Goal: Task Accomplishment & Management: Complete application form

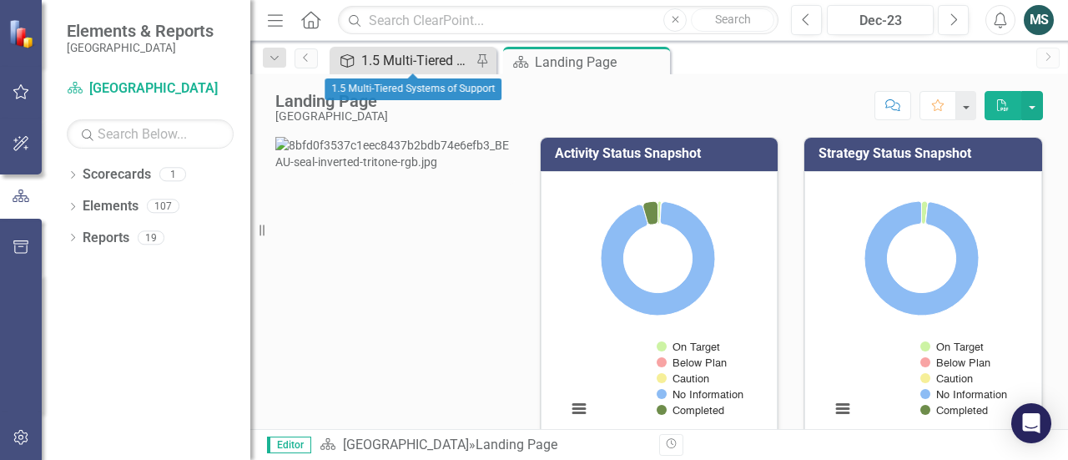
click at [390, 61] on div "1.5 Multi-Tiered Systems of Support" at bounding box center [416, 60] width 110 height 21
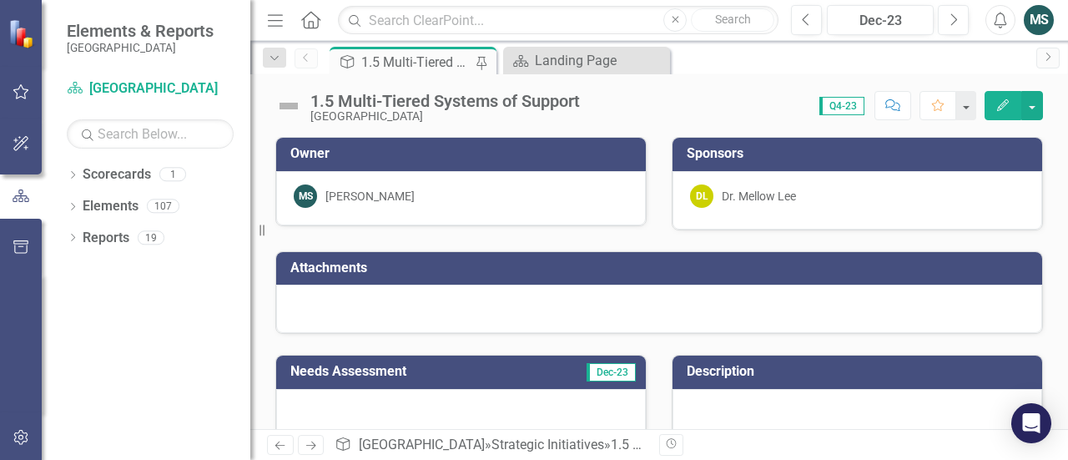
click at [556, 129] on div "1.5 Multi-Tiered Systems of Support [GEOGRAPHIC_DATA] District Score: 0.00 Q4-2…" at bounding box center [659, 251] width 818 height 355
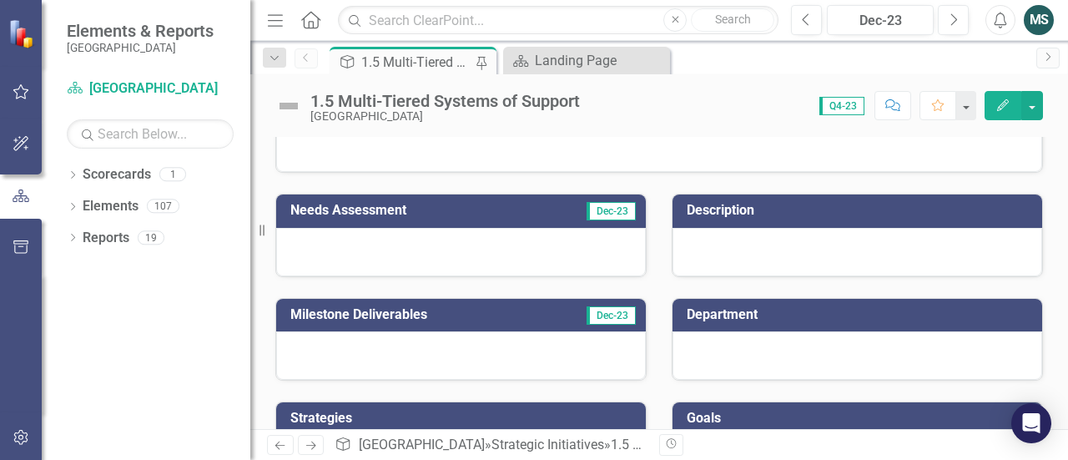
scroll to position [169, 0]
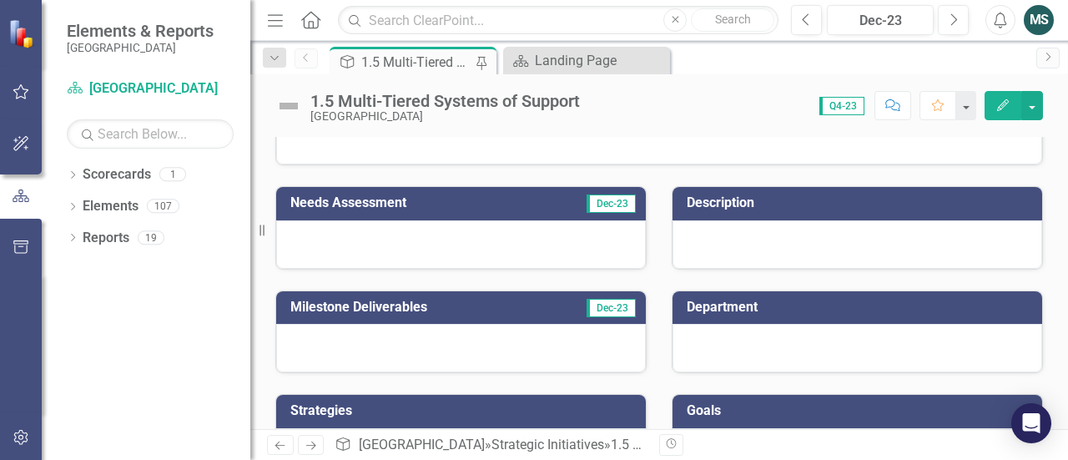
click at [469, 236] on div at bounding box center [461, 244] width 370 height 48
click at [400, 245] on div at bounding box center [461, 244] width 370 height 48
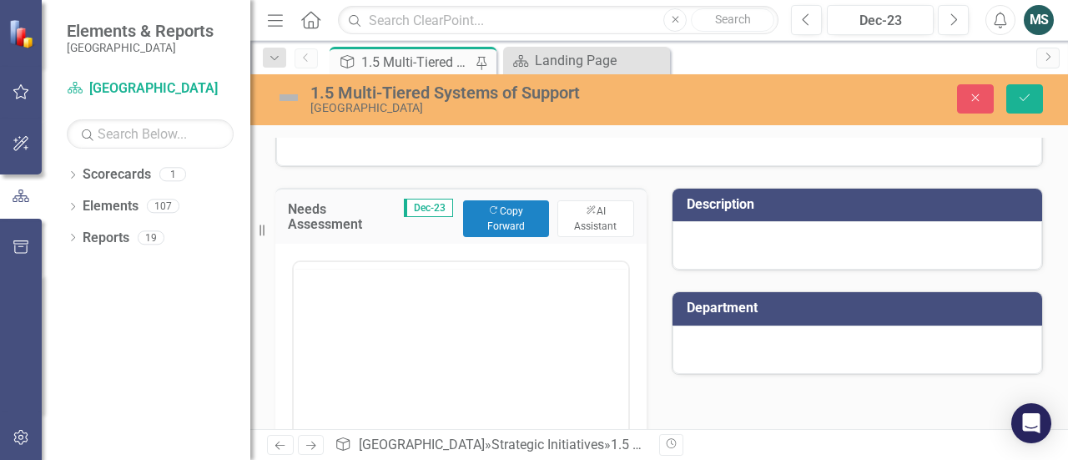
scroll to position [0, 0]
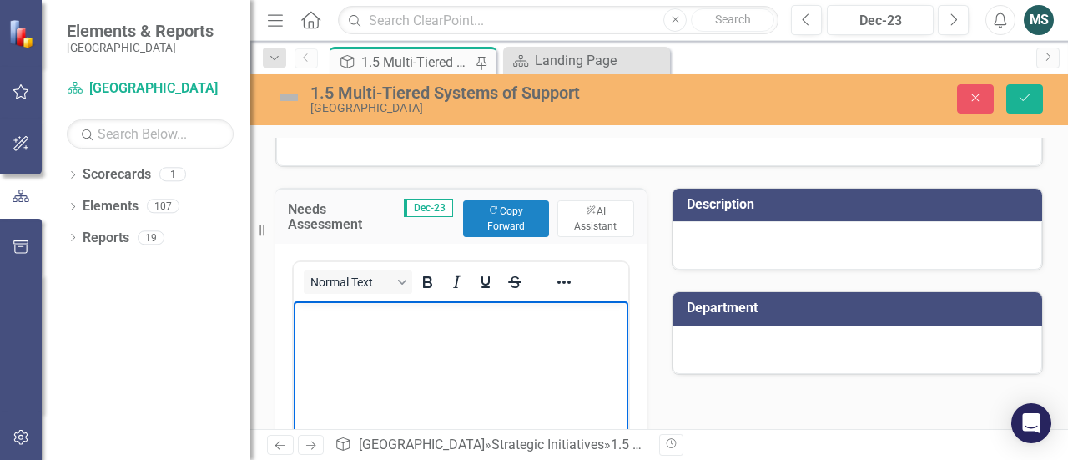
click at [355, 331] on body "Rich Text Area. Press ALT-0 for help." at bounding box center [461, 425] width 335 height 250
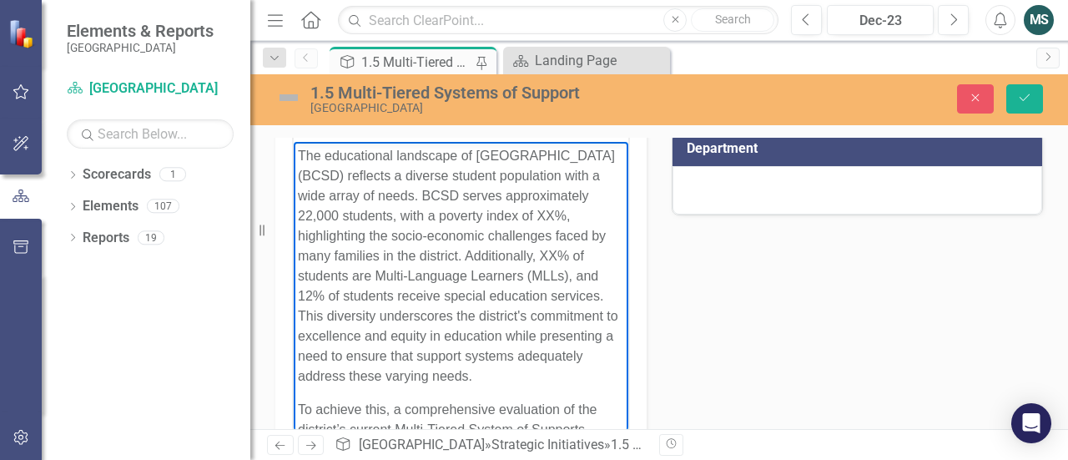
click at [408, 235] on p "The educational landscape of [GEOGRAPHIC_DATA] (BCSD) reflects a diverse studen…" at bounding box center [461, 265] width 326 height 240
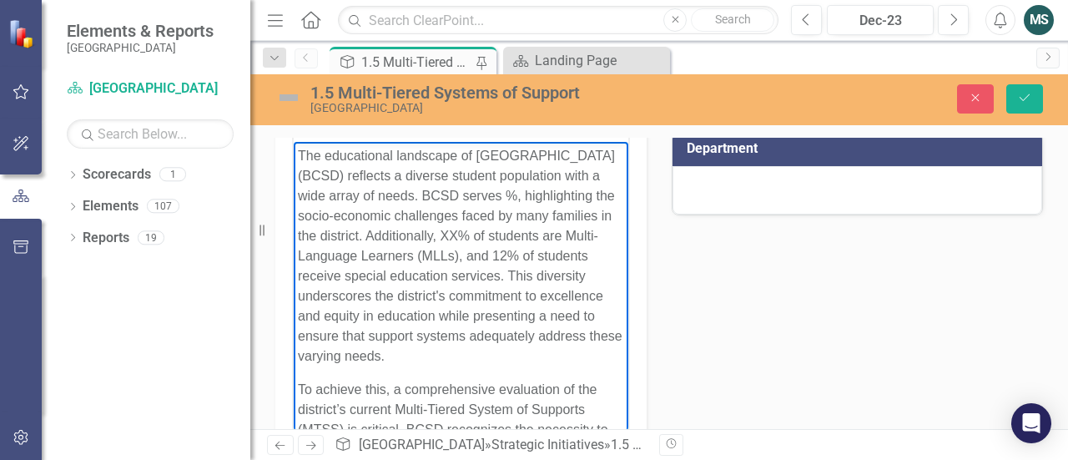
click at [408, 235] on p "The educational landscape of [GEOGRAPHIC_DATA] (BCSD) reflects a diverse studen…" at bounding box center [461, 255] width 326 height 220
click at [337, 220] on p "The educational landscape of [GEOGRAPHIC_DATA] (BCSD) reflects a diverse studen…" at bounding box center [461, 255] width 326 height 220
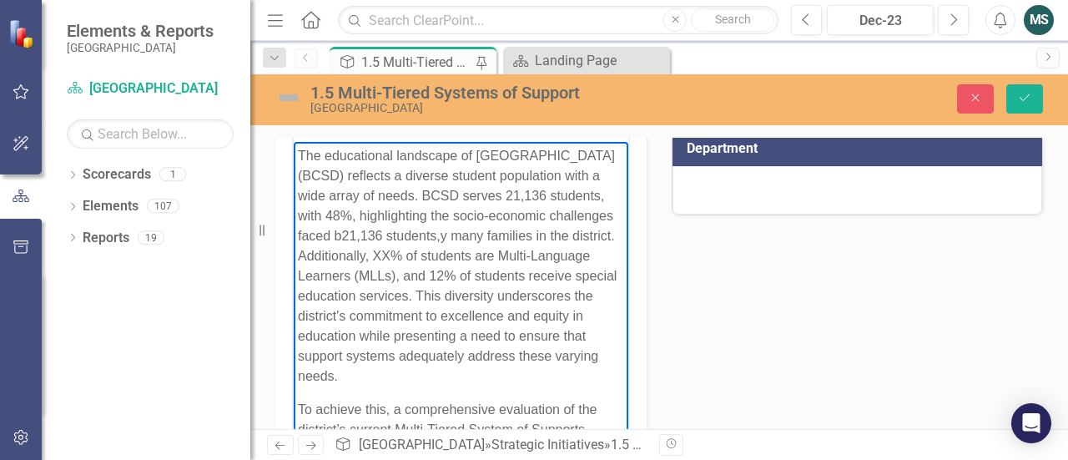
click at [502, 219] on p "The educational landscape of [GEOGRAPHIC_DATA] (BCSD) reflects a diverse studen…" at bounding box center [461, 265] width 326 height 240
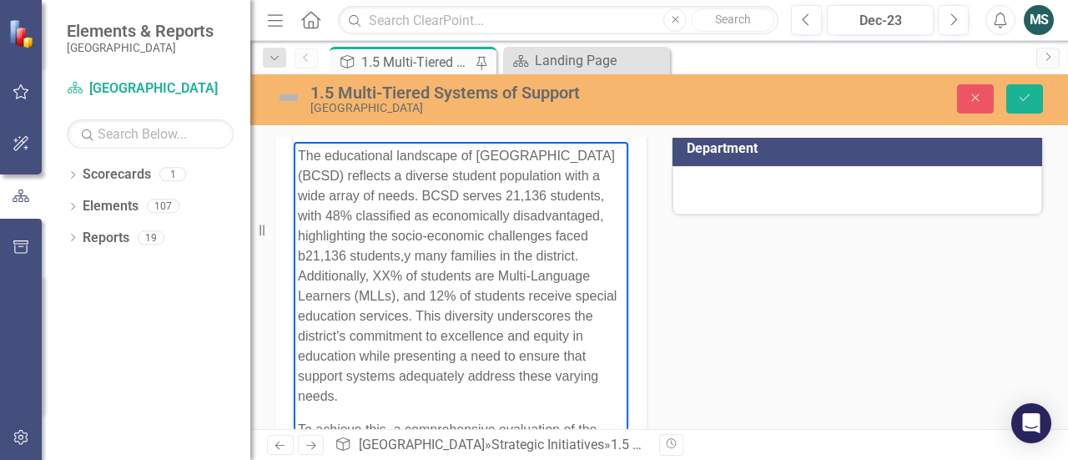
click at [566, 255] on p "The educational landscape of [GEOGRAPHIC_DATA] (BCSD) reflects a diverse studen…" at bounding box center [461, 275] width 326 height 260
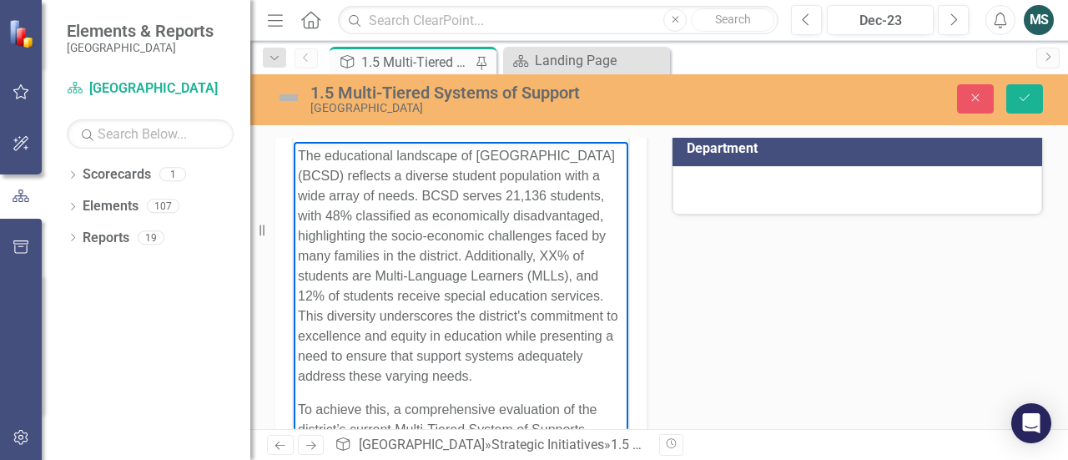
click at [457, 296] on p "The educational landscape of [GEOGRAPHIC_DATA] (BCSD) reflects a diverse studen…" at bounding box center [461, 265] width 326 height 240
click at [446, 274] on p "The educational landscape of [GEOGRAPHIC_DATA] (BCSD) reflects a diverse studen…" at bounding box center [461, 265] width 326 height 240
click at [516, 275] on p "The educational landscape of [GEOGRAPHIC_DATA] (BCSD) reflects a diverse studen…" at bounding box center [461, 265] width 326 height 240
click at [436, 274] on p "The educational landscape of [GEOGRAPHIC_DATA] (BCSD) reflects a diverse studen…" at bounding box center [461, 265] width 326 height 240
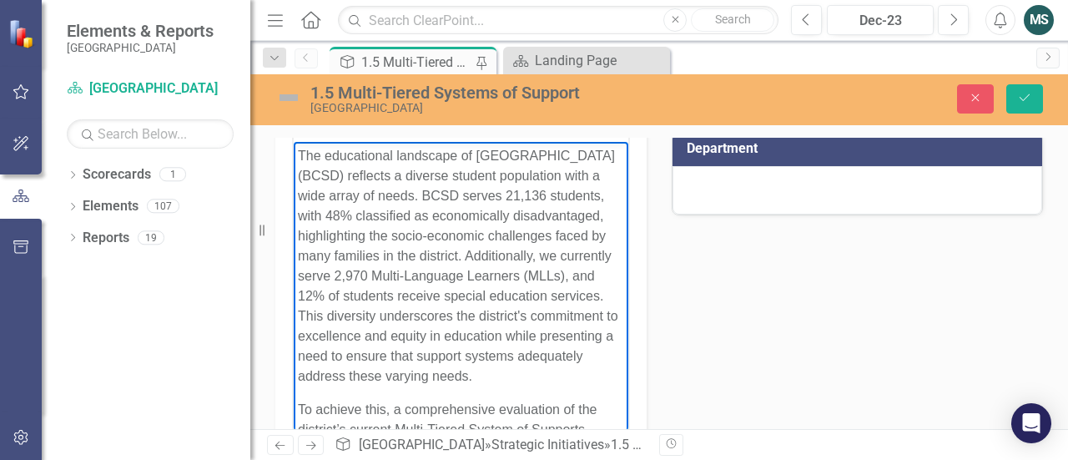
click at [459, 298] on p "The educational landscape of [GEOGRAPHIC_DATA] (BCSD) reflects a diverse studen…" at bounding box center [461, 265] width 326 height 240
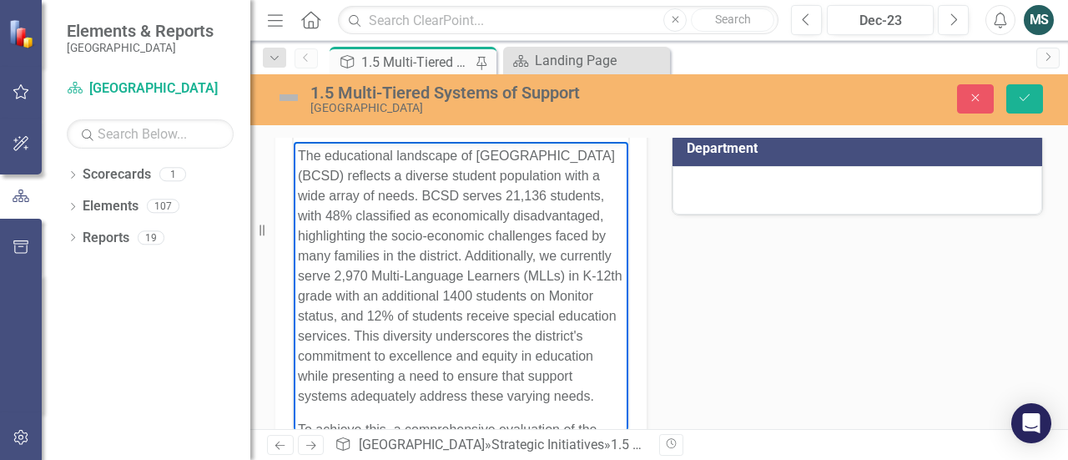
click at [312, 336] on p "The educational landscape of [GEOGRAPHIC_DATA] (BCSD) reflects a diverse studen…" at bounding box center [461, 275] width 326 height 260
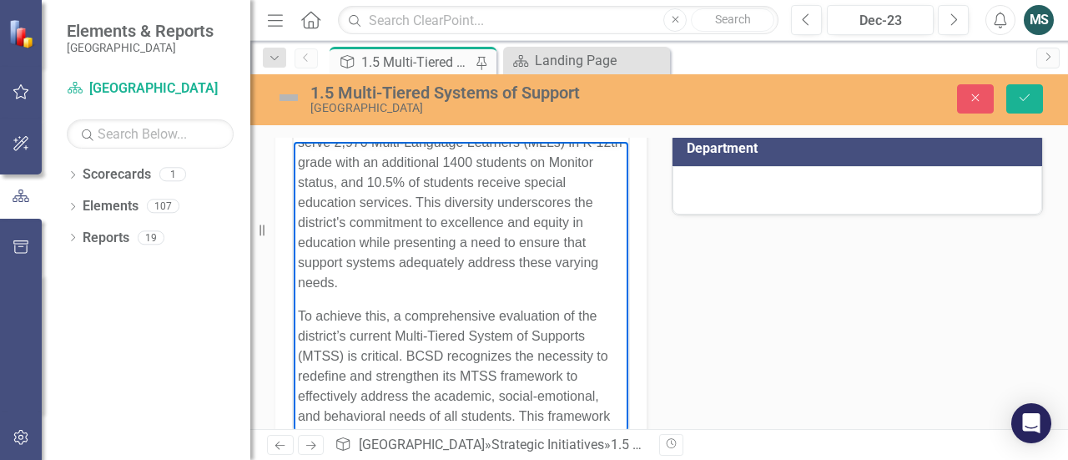
scroll to position [167, 0]
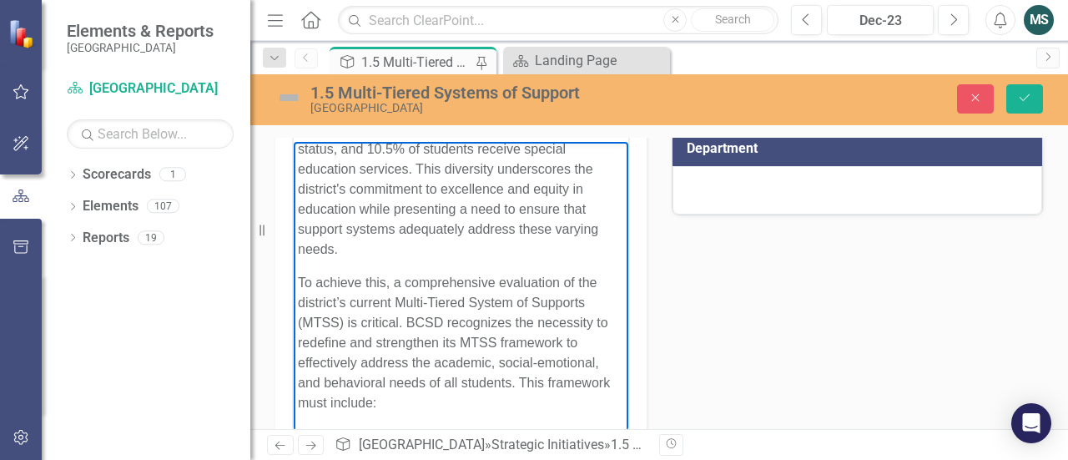
click at [540, 386] on p "To achieve this, a comprehensive evaluation of the district’s current Multi-Tie…" at bounding box center [461, 342] width 326 height 140
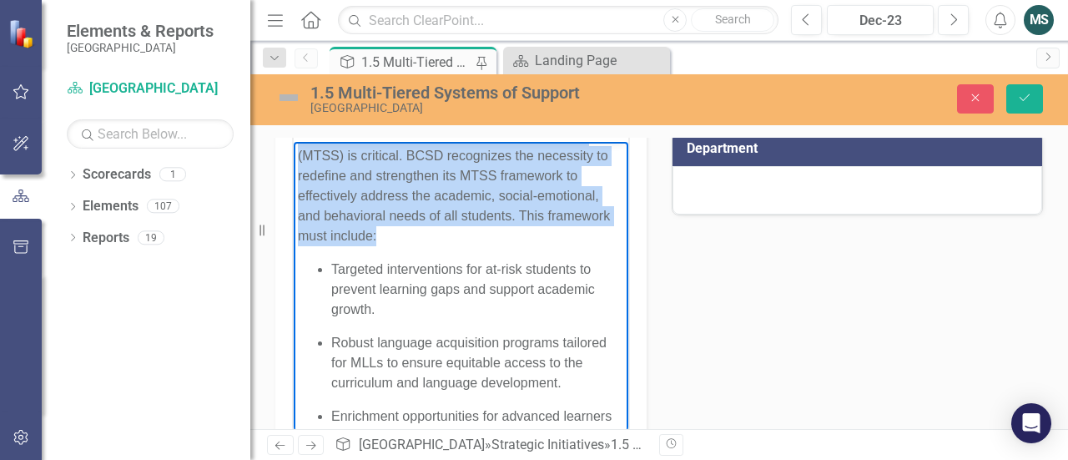
scroll to position [367, 0]
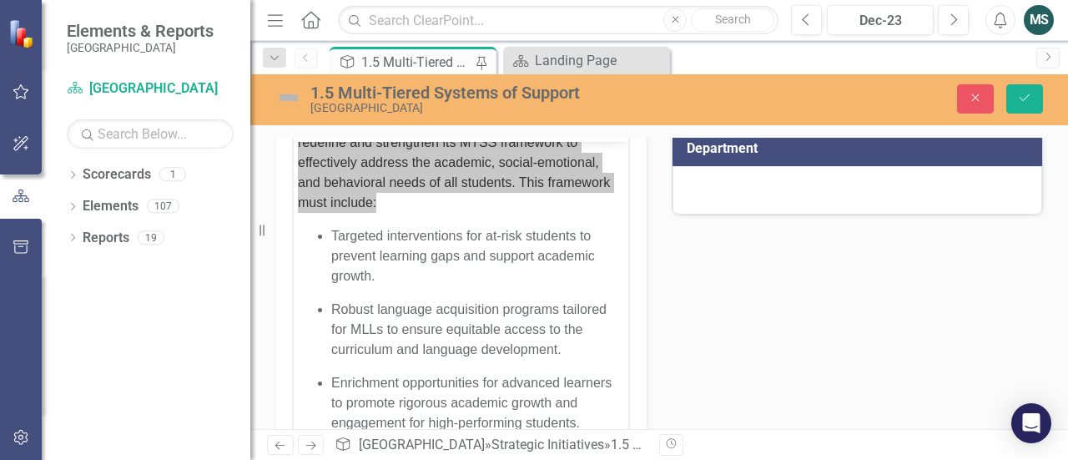
click at [671, 381] on div "Needs Assessment Dec-23 Copy Forward Copy Forward ClearPoint AI AI Assistant No…" at bounding box center [659, 305] width 793 height 594
click at [740, 353] on div "Needs Assessment Dec-23 Copy Forward Copy Forward ClearPoint AI AI Assistant No…" at bounding box center [659, 305] width 793 height 594
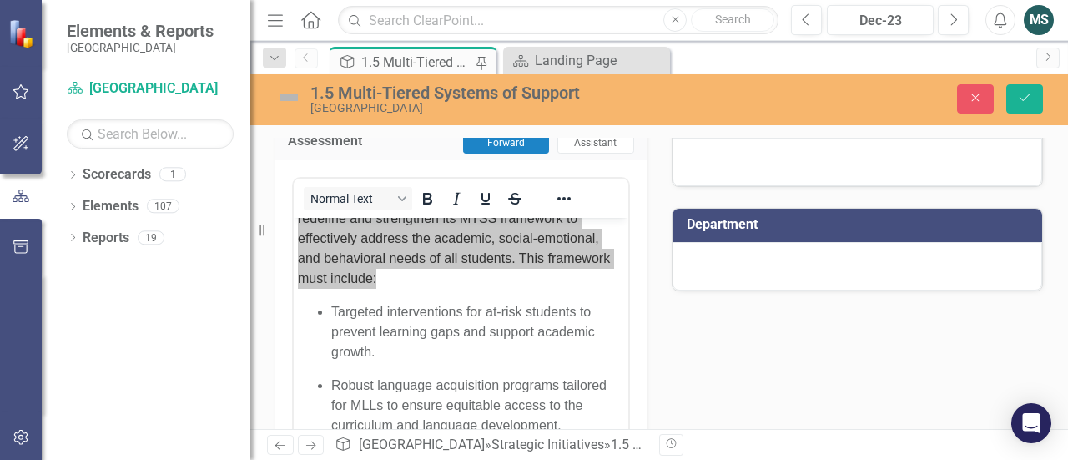
click at [815, 345] on div "Needs Assessment Dec-23 Copy Forward Copy Forward ClearPoint AI AI Assistant No…" at bounding box center [659, 380] width 793 height 594
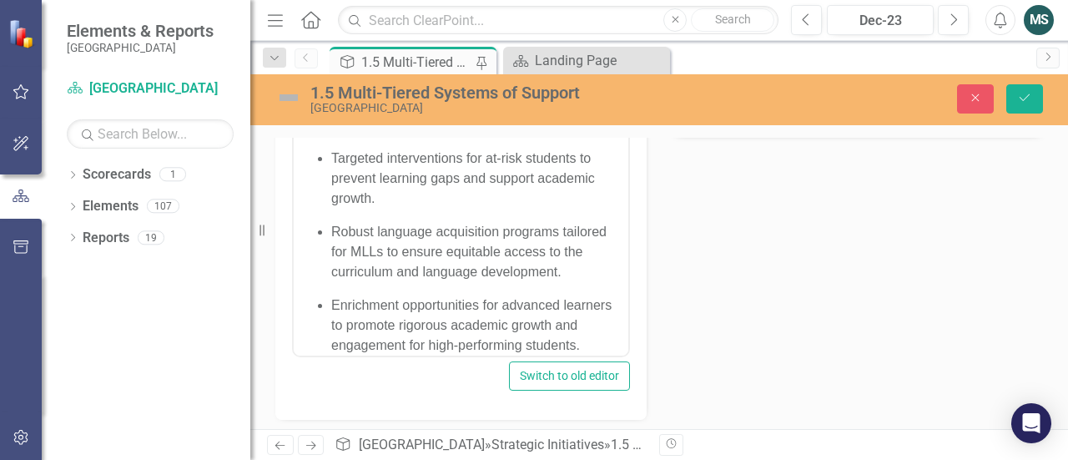
scroll to position [407, 0]
click at [1024, 98] on icon "Save" at bounding box center [1024, 98] width 15 height 12
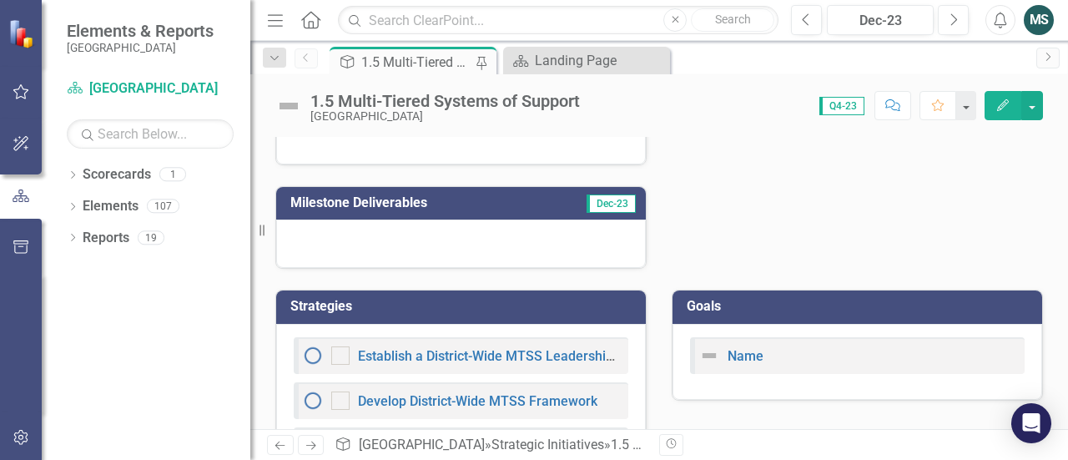
scroll to position [962, 0]
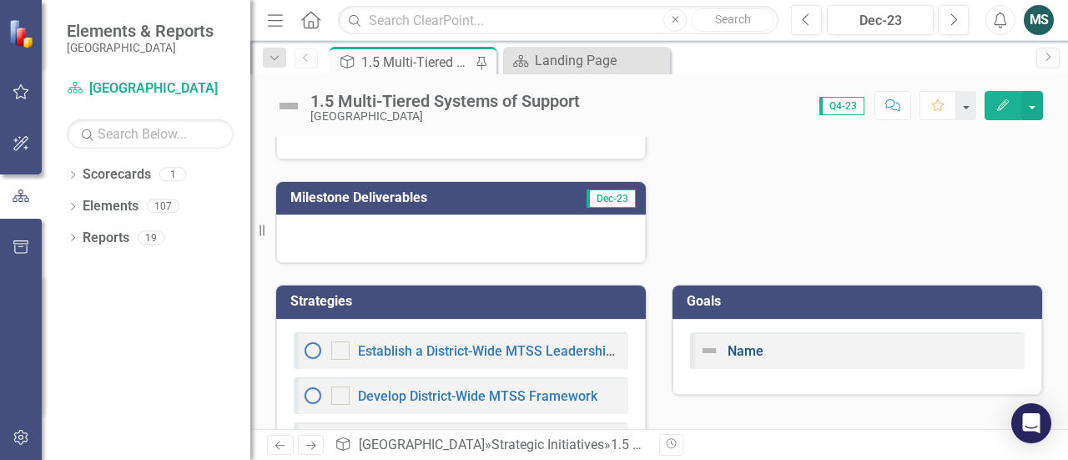
click at [737, 359] on link "Name" at bounding box center [746, 351] width 36 height 16
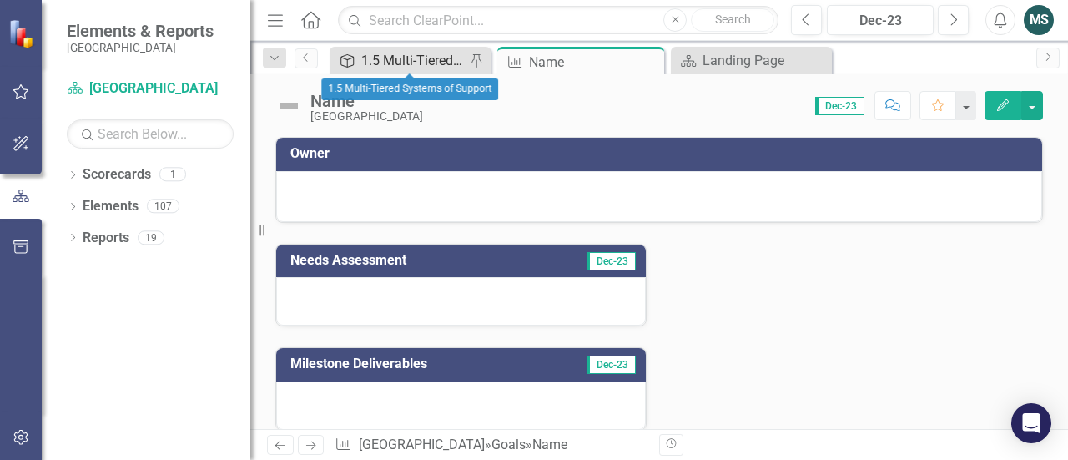
click at [403, 67] on div "1.5 Multi-Tiered Systems of Support" at bounding box center [413, 60] width 104 height 21
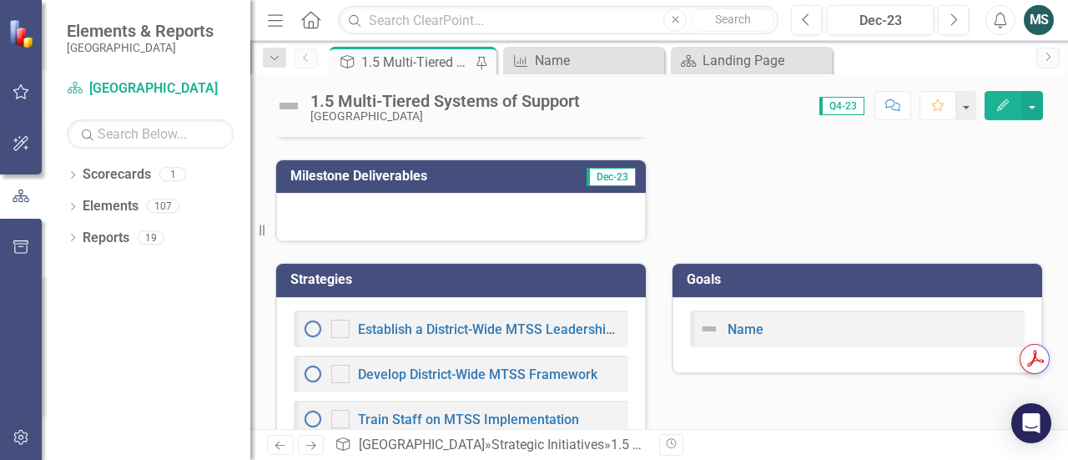
scroll to position [995, 0]
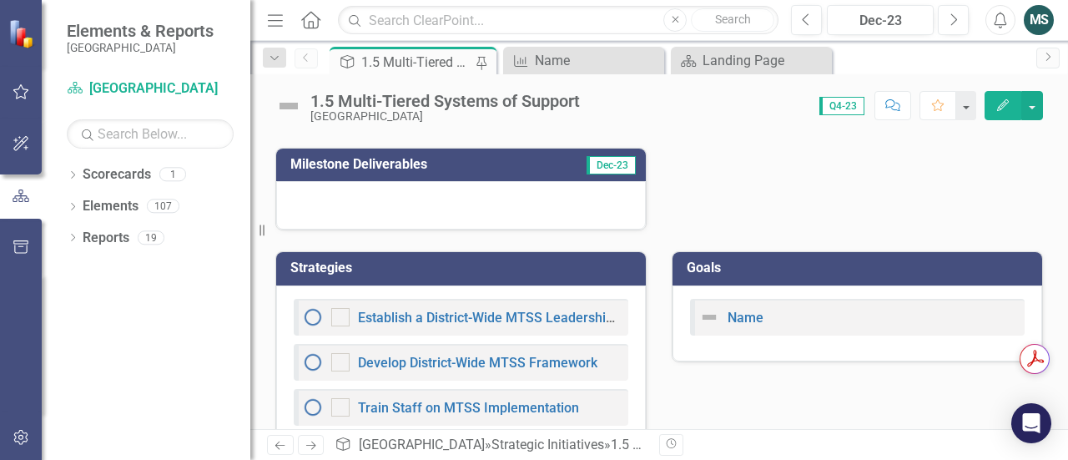
click at [690, 275] on h3 "Goals" at bounding box center [860, 267] width 347 height 15
click at [680, 356] on div "Name" at bounding box center [858, 323] width 370 height 76
click at [571, 53] on div "Name" at bounding box center [587, 60] width 104 height 21
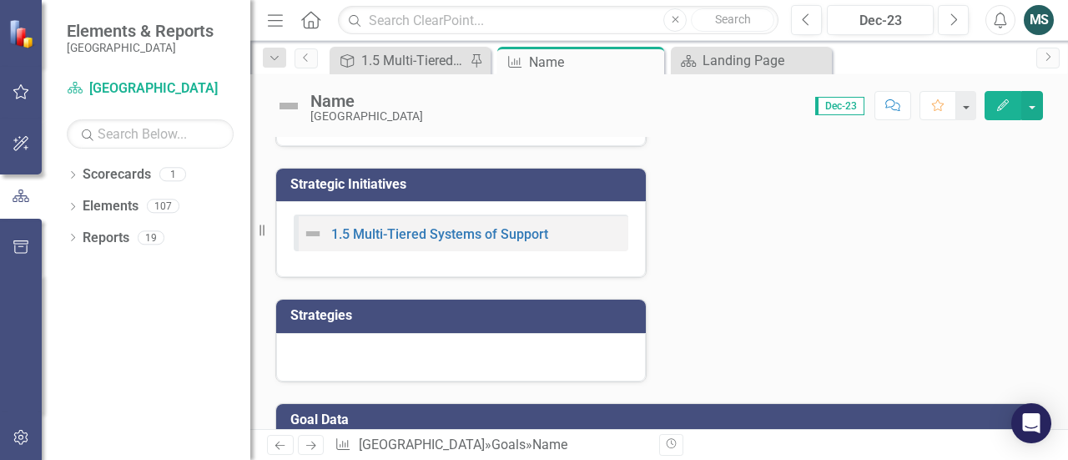
scroll to position [280, 0]
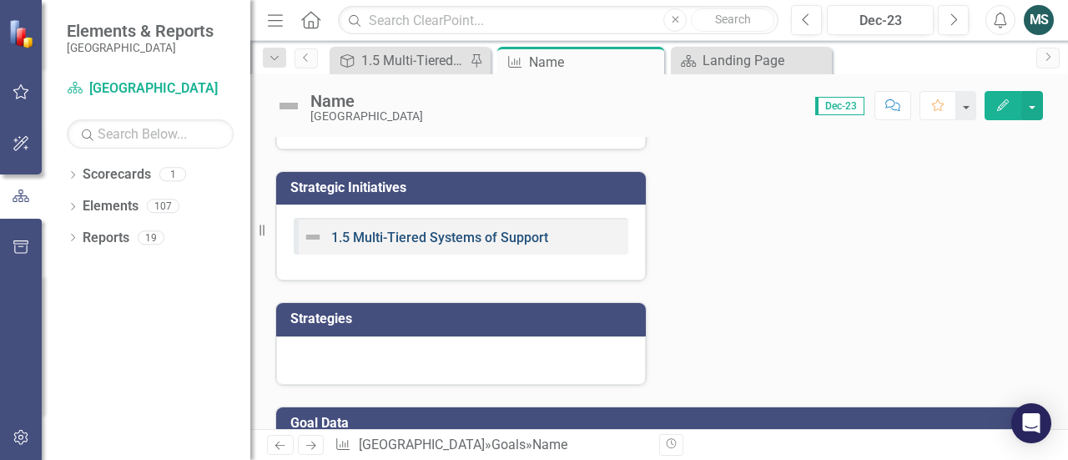
click at [515, 233] on link "1.5 Multi-Tiered Systems of Support" at bounding box center [439, 238] width 217 height 16
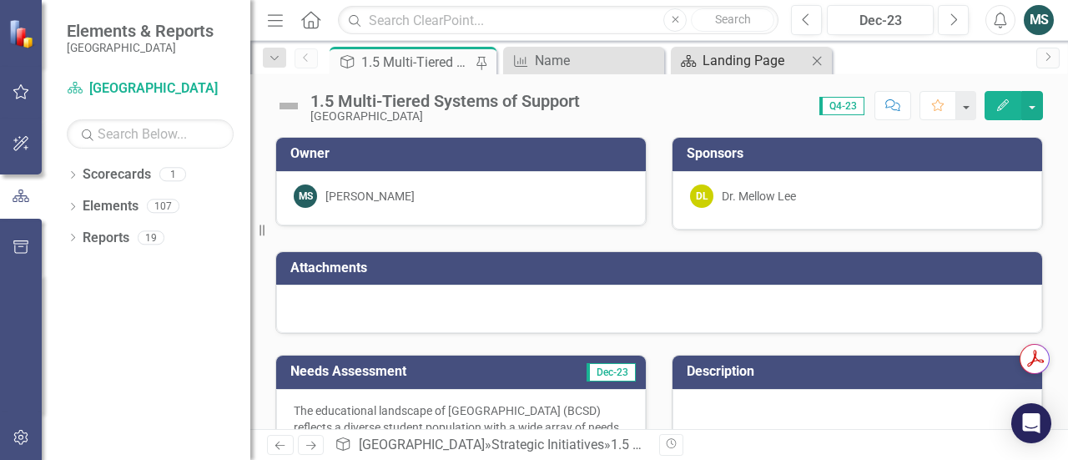
click at [743, 57] on div "Landing Page" at bounding box center [755, 60] width 104 height 21
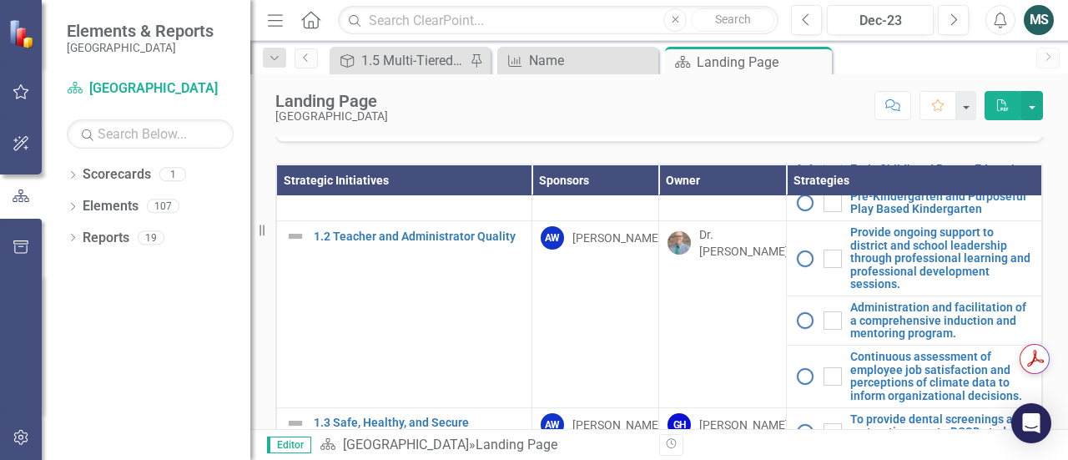
scroll to position [570, 0]
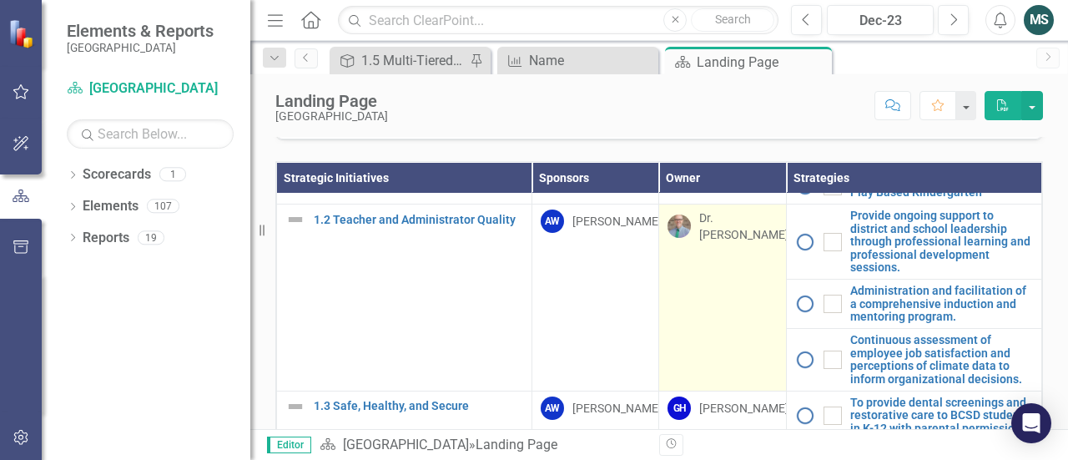
click at [704, 338] on td "Dr. [PERSON_NAME]" at bounding box center [723, 297] width 128 height 187
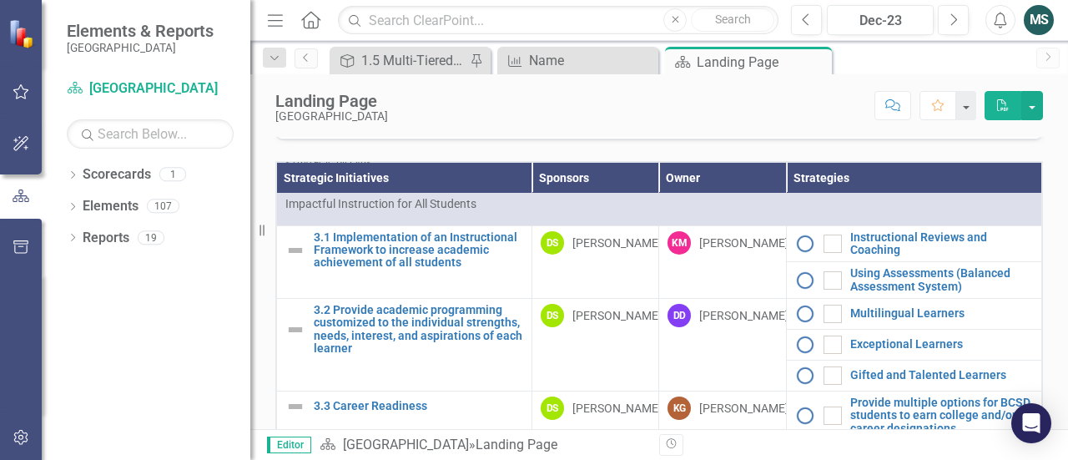
scroll to position [1395, 0]
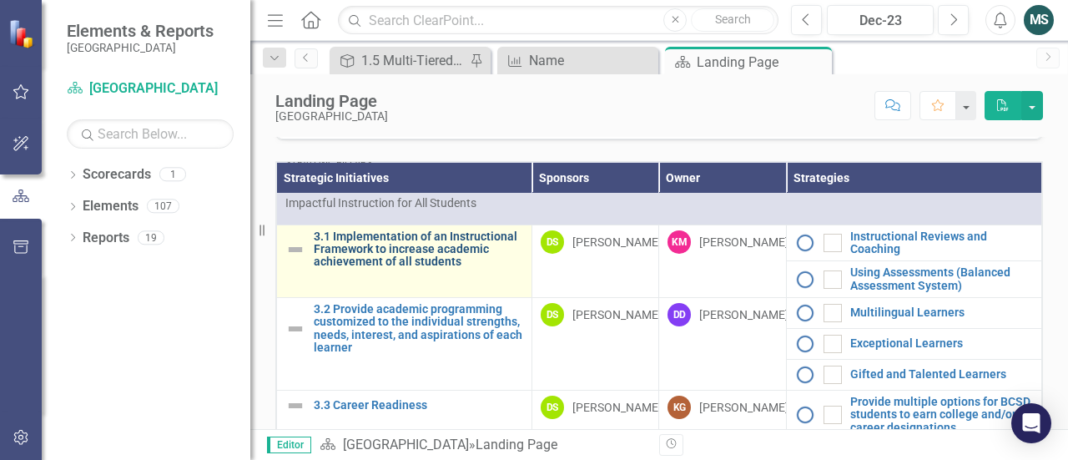
click at [384, 269] on link "3.1 Implementation of an Instructional Framework to increase academic achieveme…" at bounding box center [419, 249] width 210 height 38
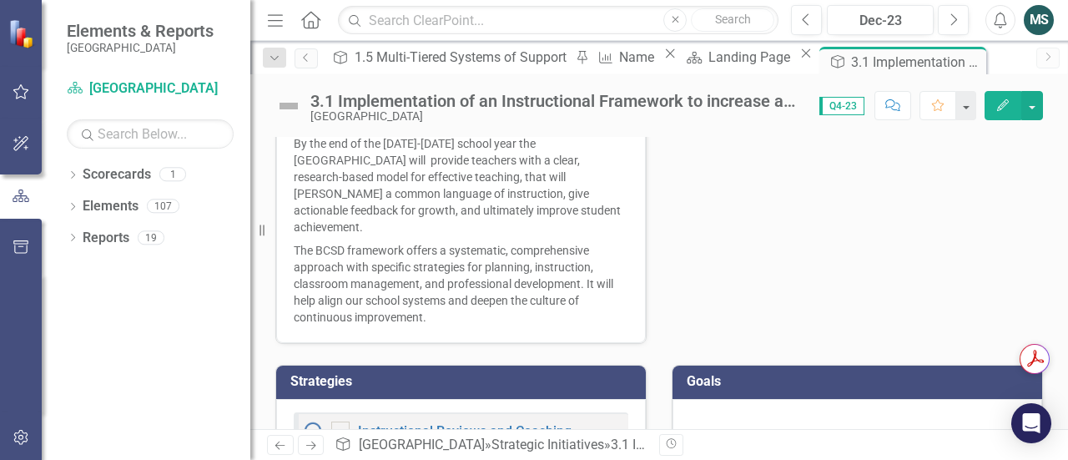
scroll to position [733, 0]
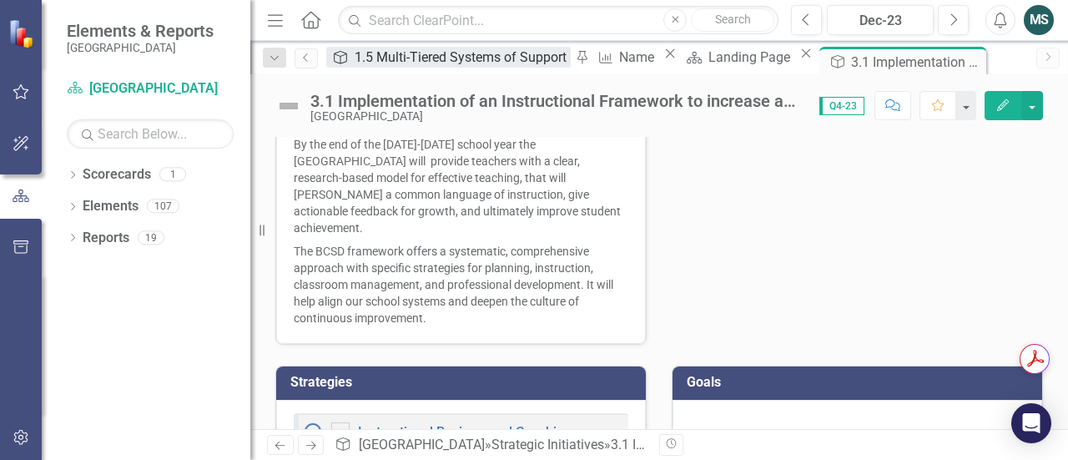
click at [385, 63] on div "1.5 Multi-Tiered Systems of Support" at bounding box center [463, 57] width 216 height 21
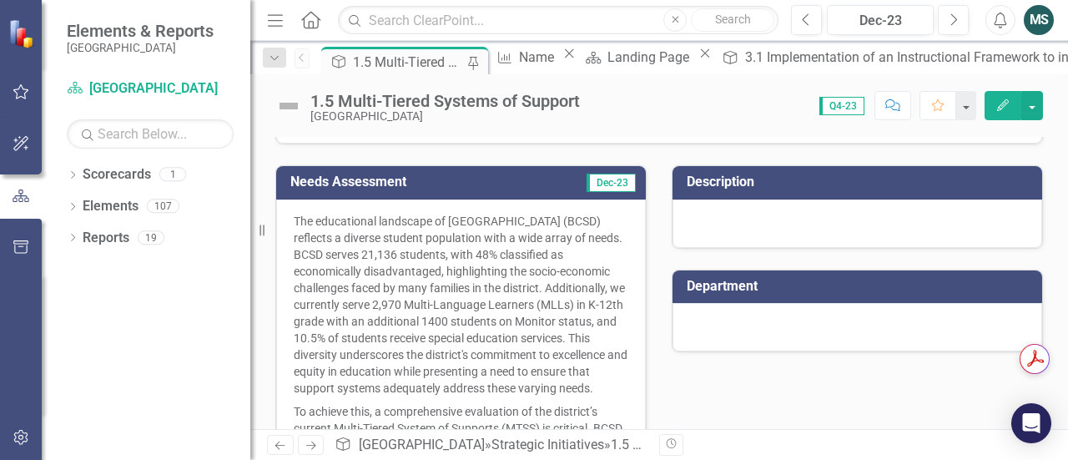
scroll to position [187, 0]
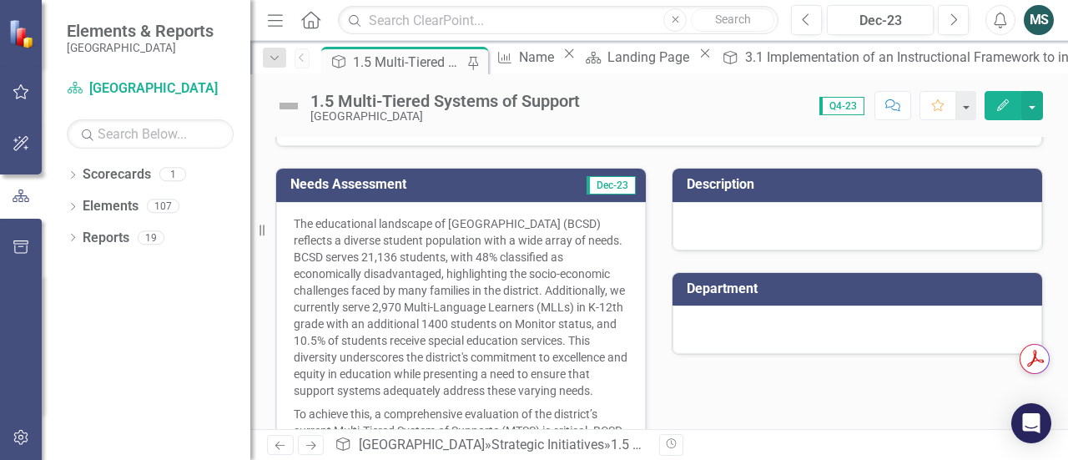
click at [708, 222] on div at bounding box center [858, 226] width 370 height 48
click at [706, 193] on td "Description" at bounding box center [860, 187] width 347 height 28
click at [708, 179] on h3 "Description" at bounding box center [860, 184] width 347 height 15
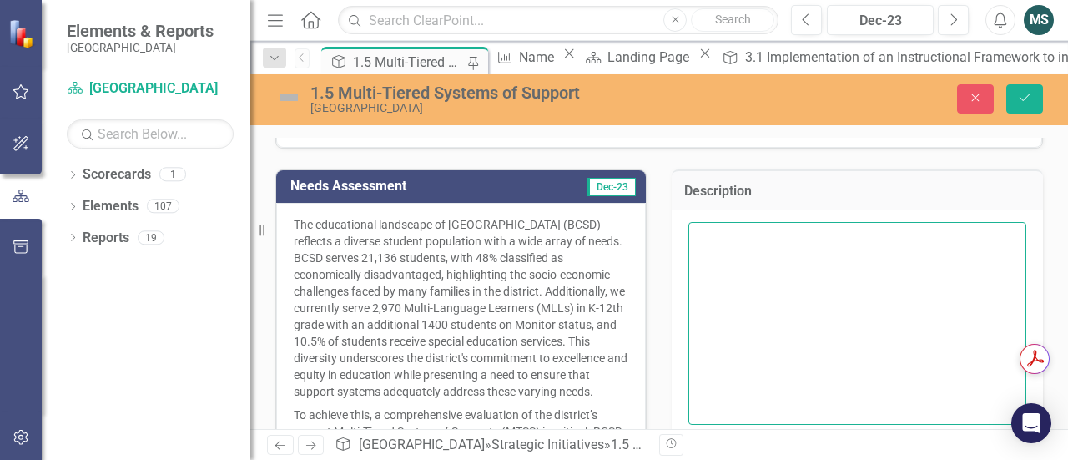
click at [707, 237] on textarea at bounding box center [858, 323] width 338 height 202
paste textarea "Beaufort County School District Multi-Tiered System of Supports (MTSS) is a pro…"
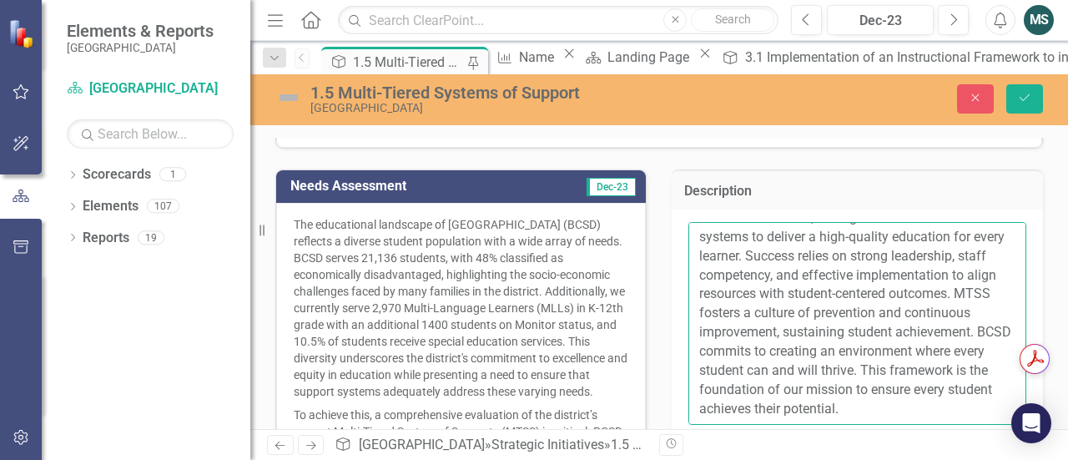
scroll to position [442, 0]
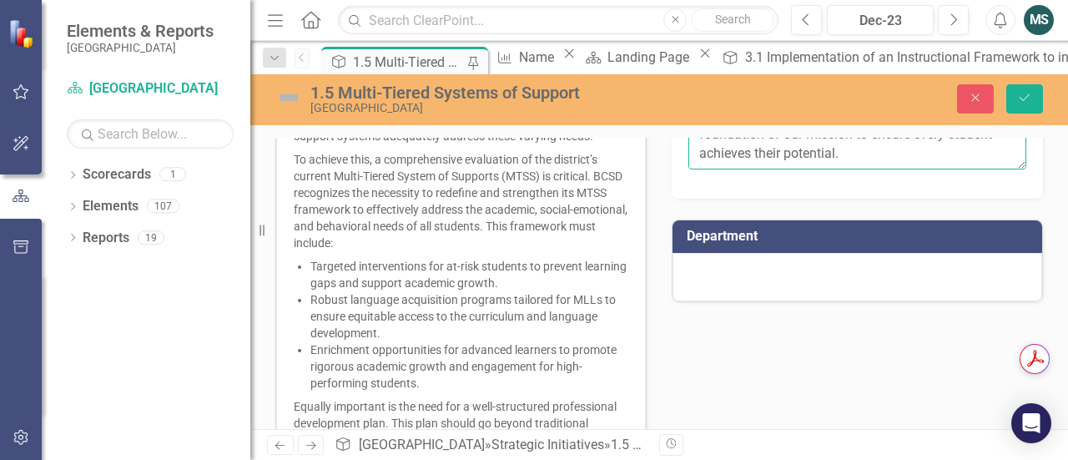
type textarea "Beaufort County School District Multi-Tiered System of Supports (MTSS) is a pro…"
click at [879, 375] on div "Needs Assessment Dec-23 The educational landscape of [GEOGRAPHIC_DATA] (BCSD) r…" at bounding box center [659, 338] width 793 height 891
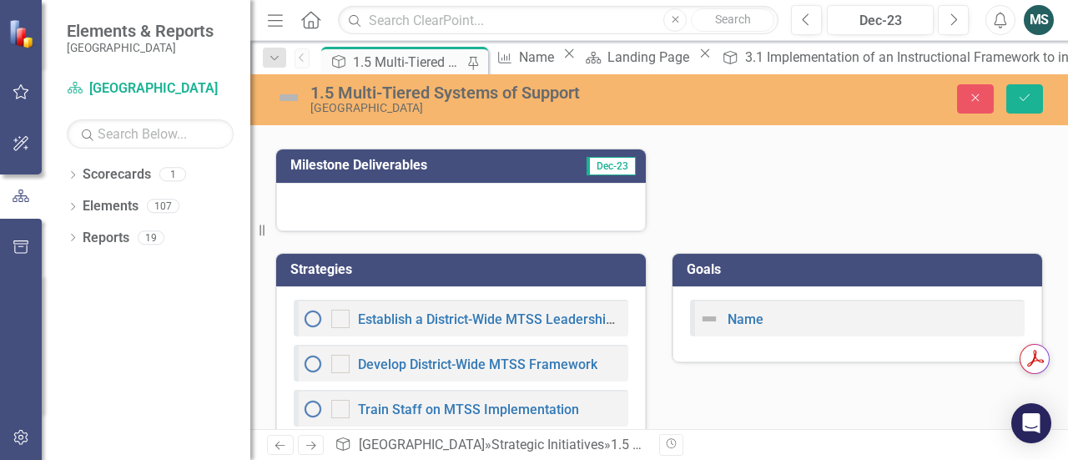
scroll to position [994, 0]
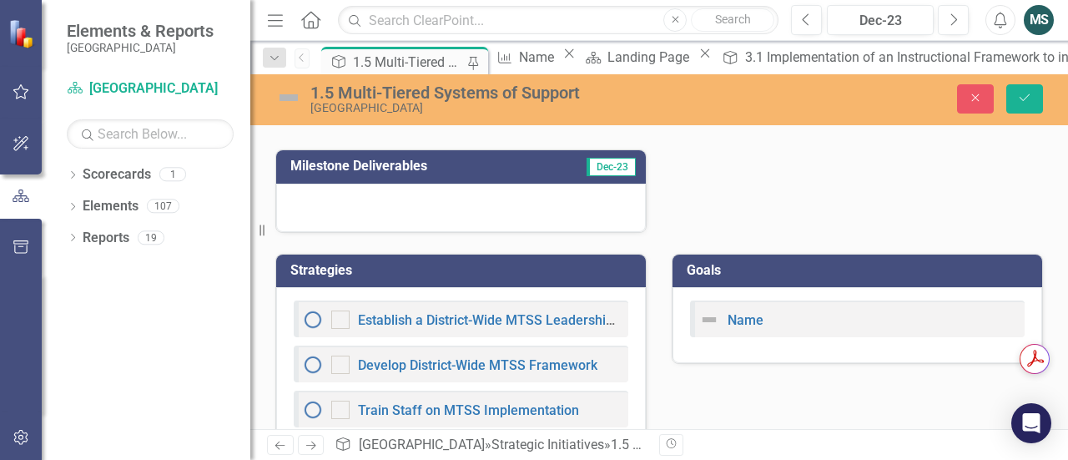
click at [364, 204] on div at bounding box center [461, 208] width 370 height 48
click at [372, 232] on div at bounding box center [461, 208] width 370 height 48
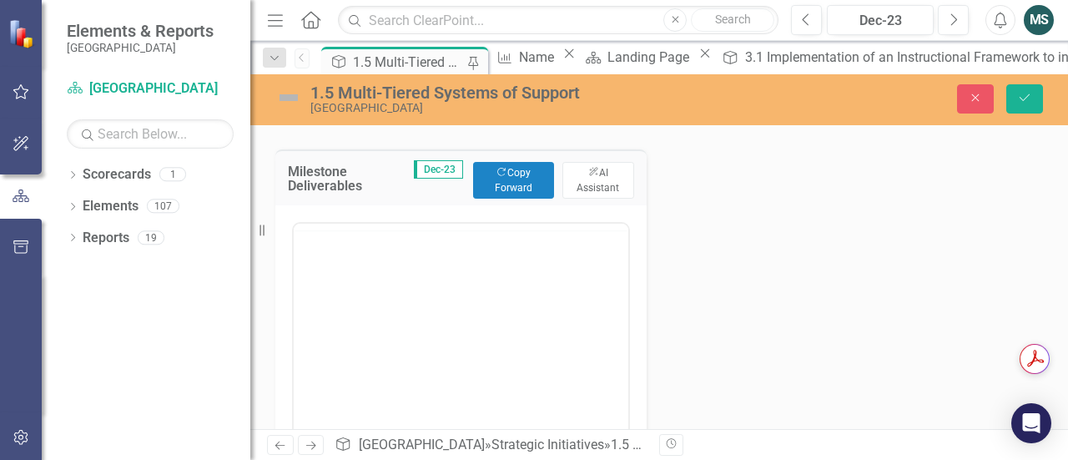
scroll to position [0, 0]
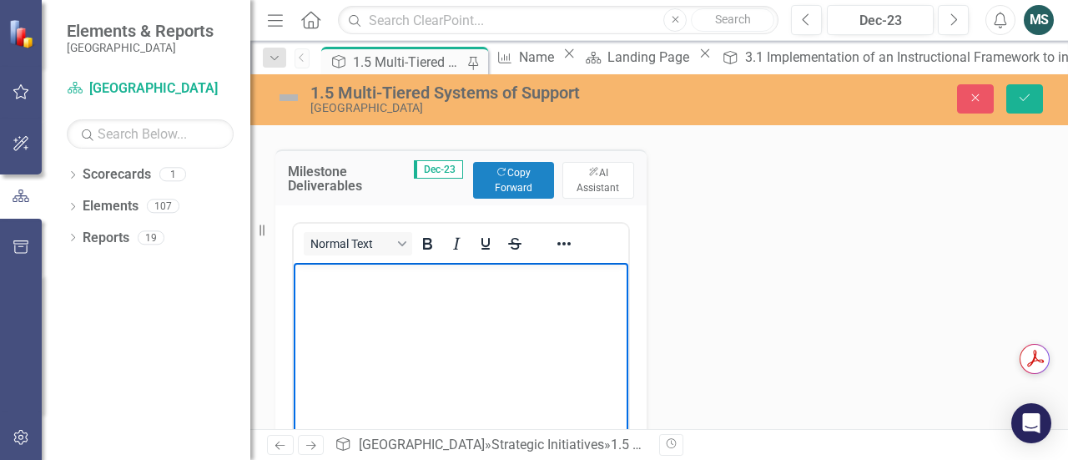
click at [355, 284] on p "Rich Text Area. Press ALT-0 for help." at bounding box center [461, 277] width 326 height 20
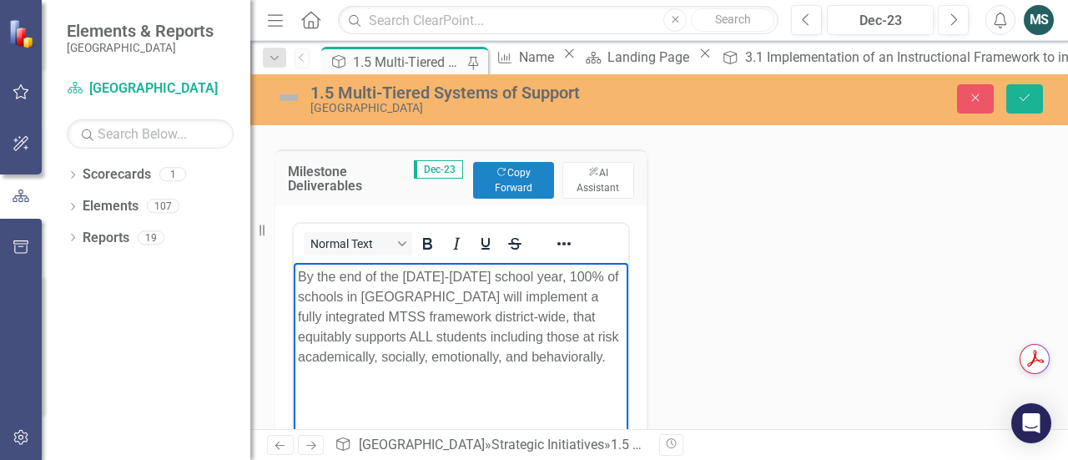
click at [548, 367] on body "By the end of the [DATE]-[DATE] school year, 100% of schools in [GEOGRAPHIC_DAT…" at bounding box center [461, 388] width 335 height 250
paste body "Rich Text Area. Press ALT-0 for help."
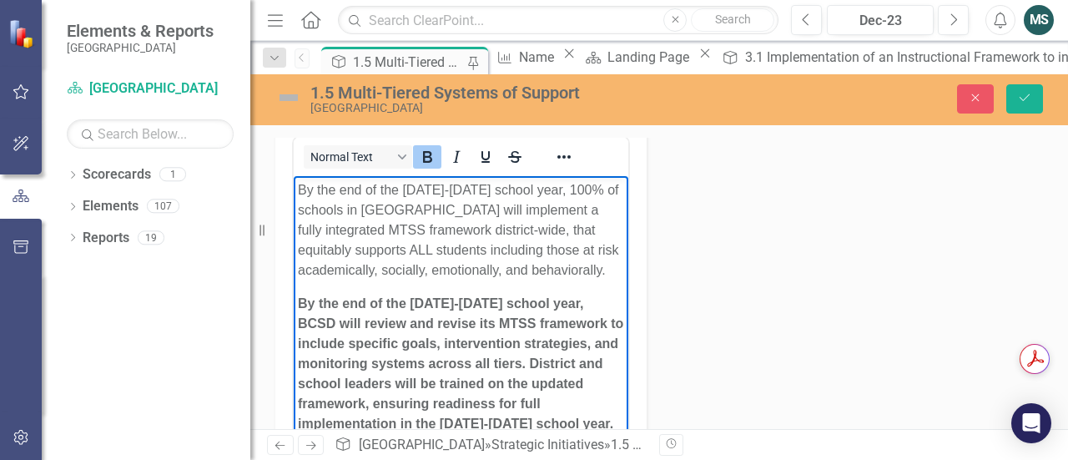
click at [441, 302] on strong "By the end of the [DATE]-[DATE] school year, BCSD will review and revise its MT…" at bounding box center [461, 363] width 326 height 134
click at [473, 305] on strong "By the end of the [DATE]-[DATE] school year, BCSD will review and revise its MT…" at bounding box center [461, 363] width 326 height 134
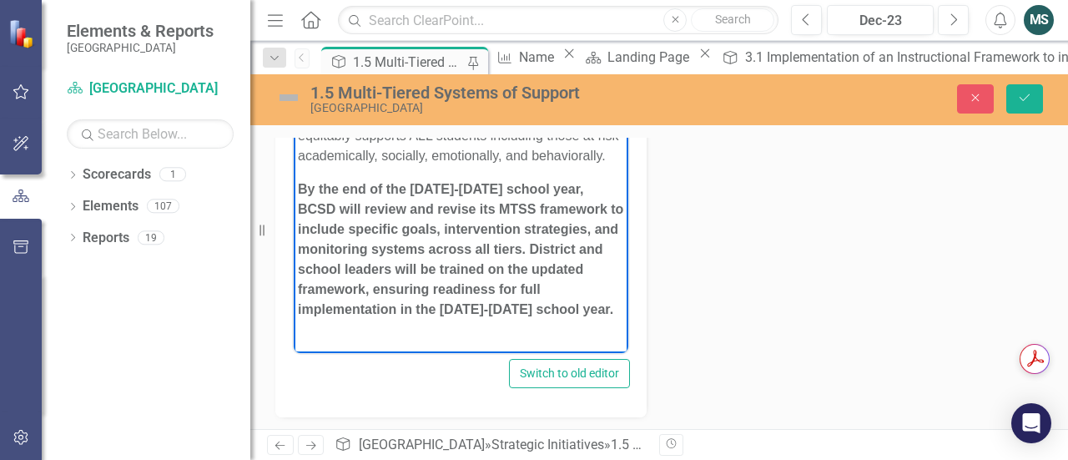
scroll to position [1195, 0]
click at [469, 308] on strong "By the end of the [DATE]-[DATE] school year, BCSD will review and revise its MT…" at bounding box center [461, 249] width 326 height 134
click at [499, 311] on strong "By the end of the [DATE]-[DATE] school year, BCSD will review and revise its MT…" at bounding box center [461, 249] width 326 height 134
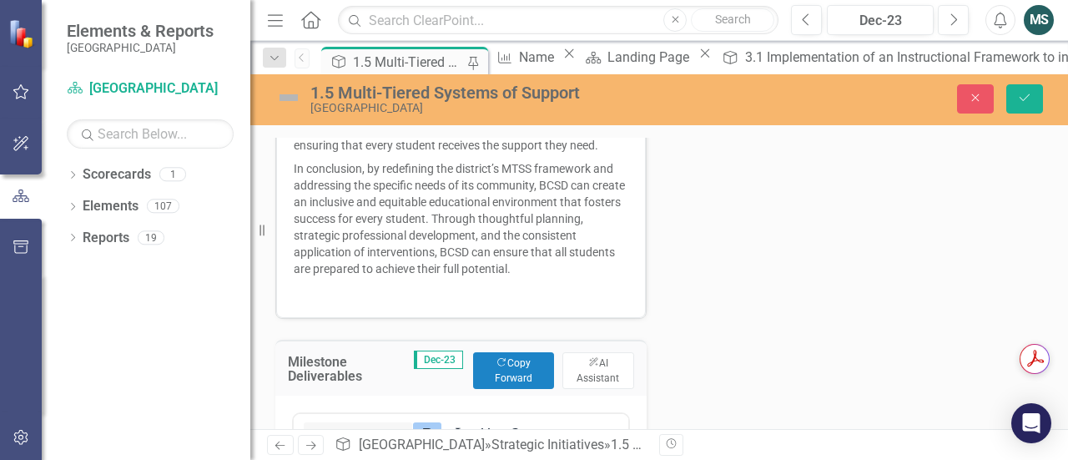
scroll to position [800, 0]
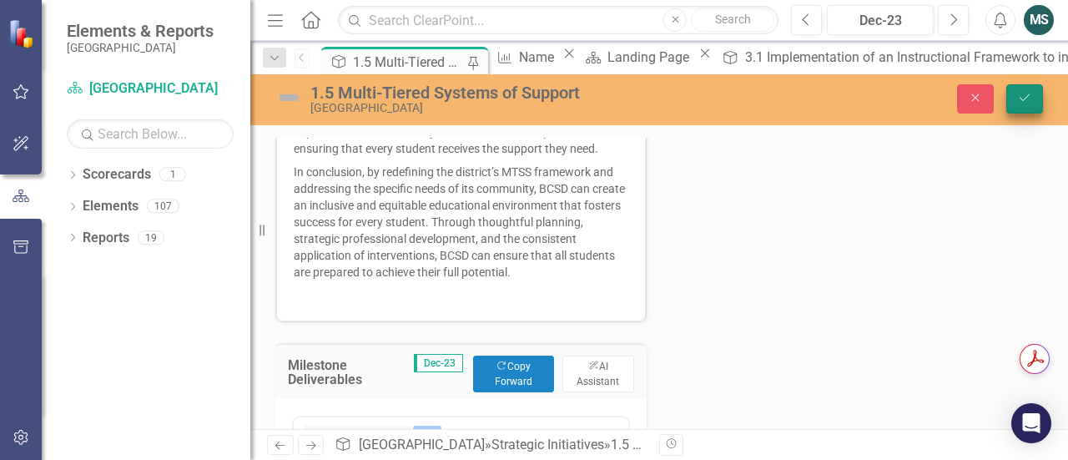
click at [1020, 96] on icon "Save" at bounding box center [1024, 98] width 15 height 12
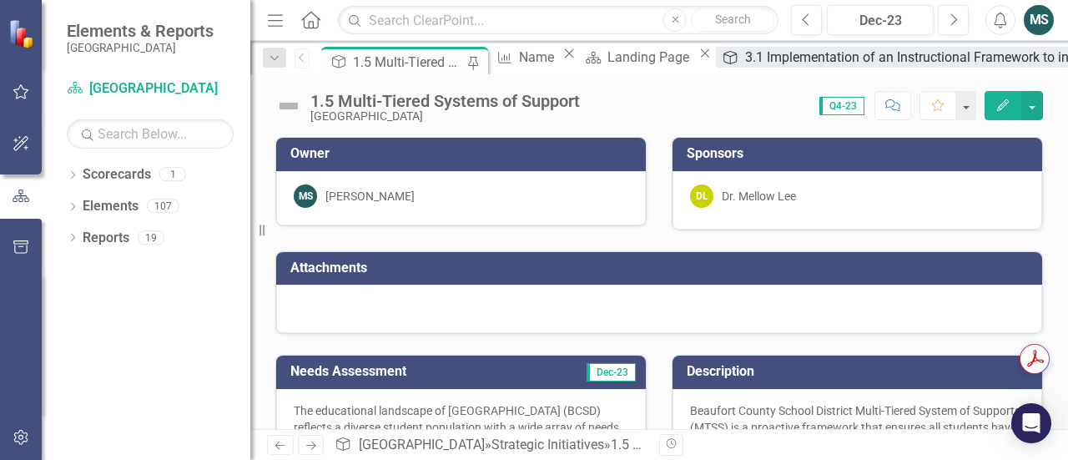
click at [836, 59] on div "3.1 Implementation of an Instructional Framework to increase academic achieveme…" at bounding box center [1041, 57] width 593 height 21
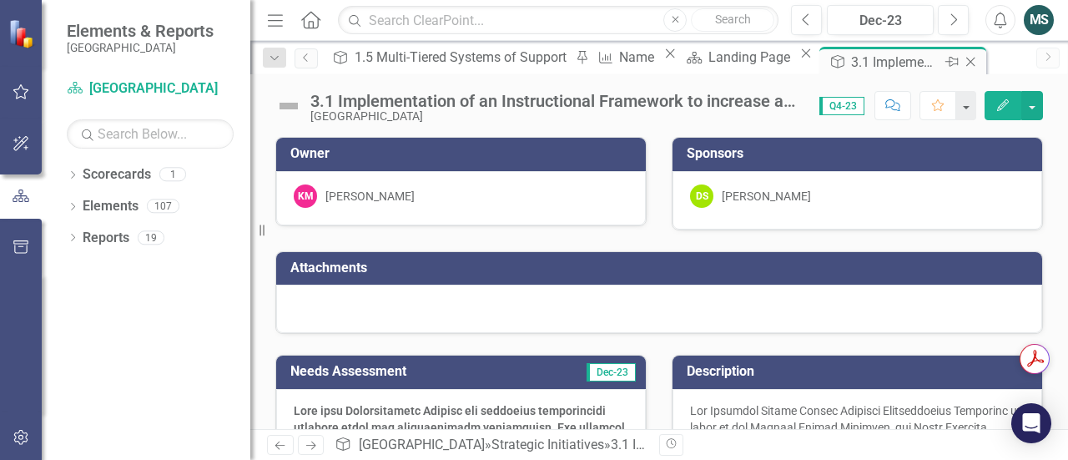
click at [962, 63] on icon "Close" at bounding box center [970, 61] width 17 height 13
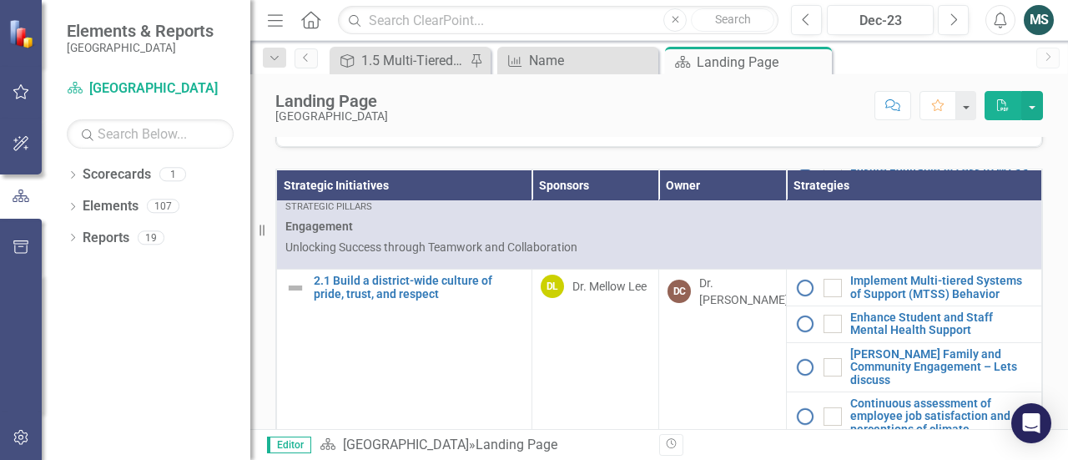
scroll to position [738, 0]
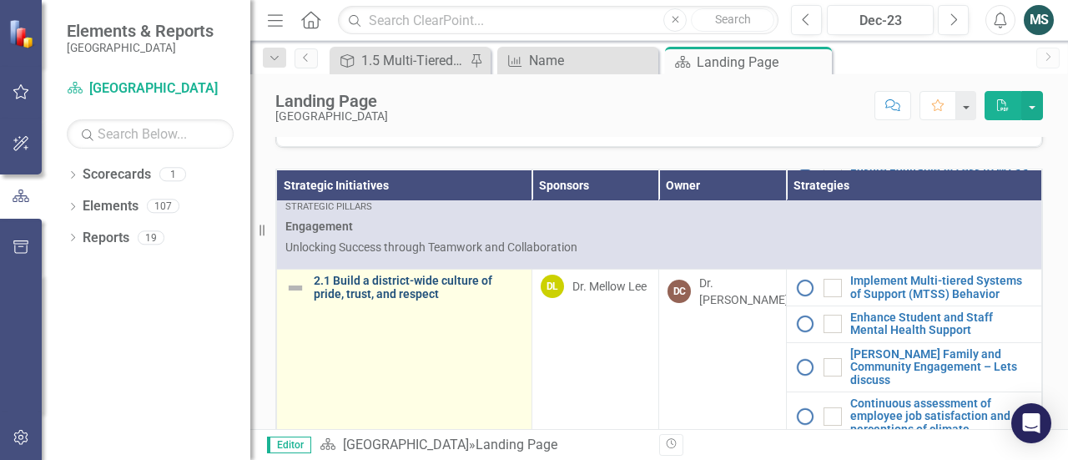
click at [382, 300] on link "2.1 Build a district-wide culture of pride, trust, and respect" at bounding box center [419, 288] width 210 height 26
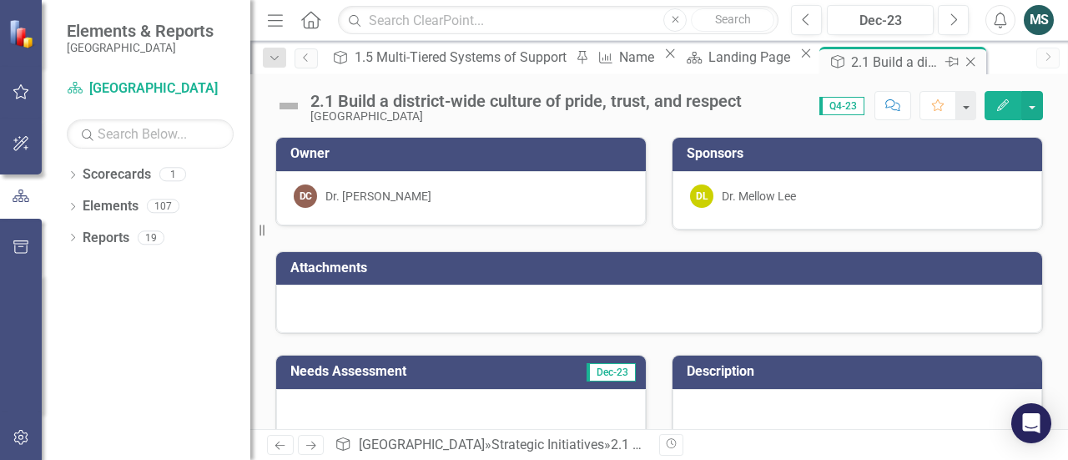
click at [967, 61] on icon at bounding box center [971, 62] width 9 height 9
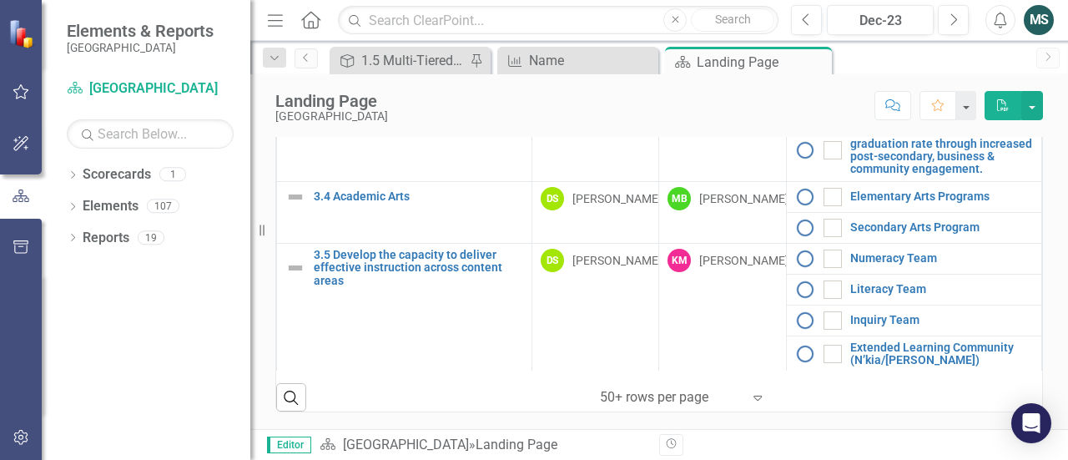
scroll to position [731, 0]
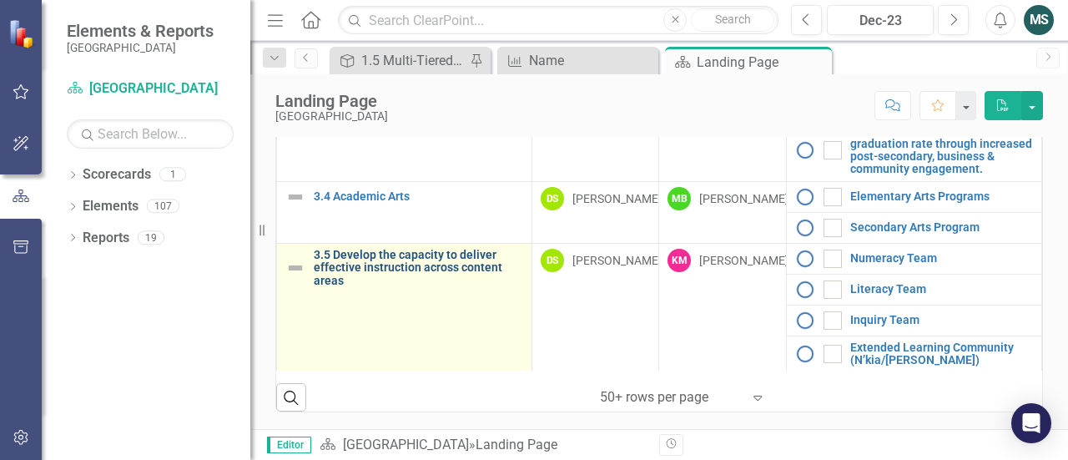
click at [456, 267] on link "3.5 Develop the capacity to deliver effective instruction across content areas" at bounding box center [419, 268] width 210 height 38
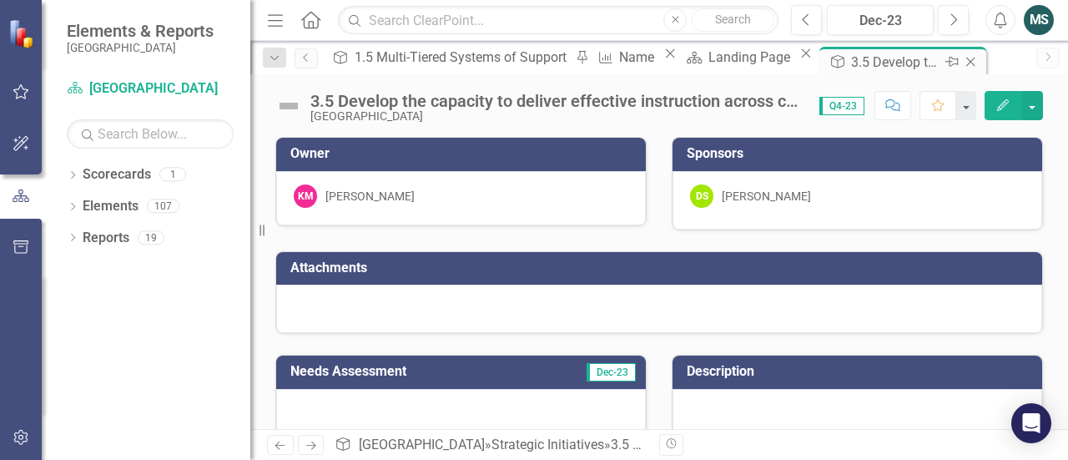
click at [962, 62] on icon "Close" at bounding box center [970, 61] width 17 height 13
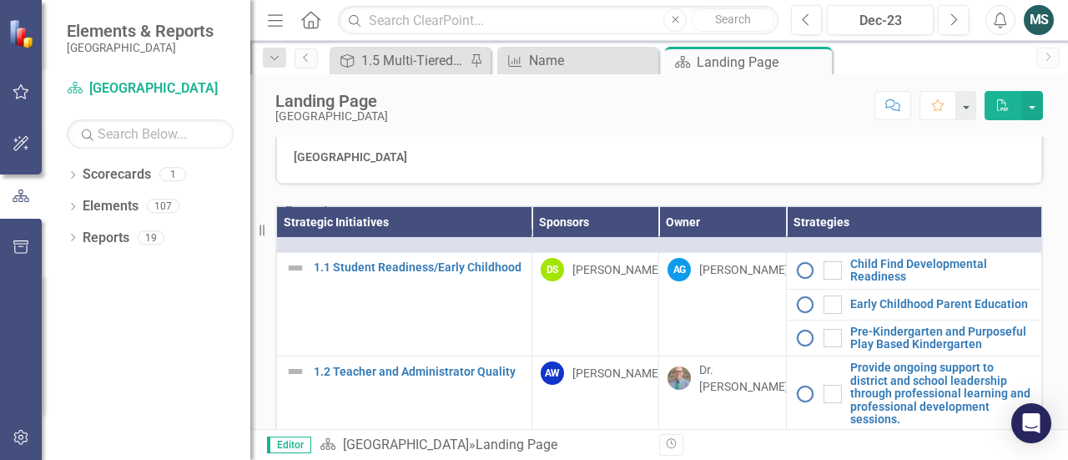
scroll to position [58, 0]
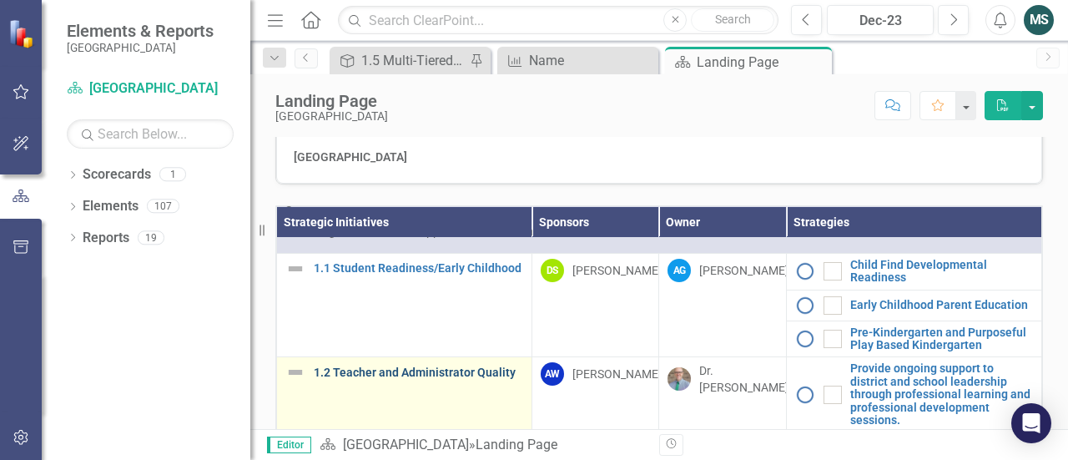
click at [413, 379] on link "1.2 Teacher and Administrator Quality" at bounding box center [419, 372] width 210 height 13
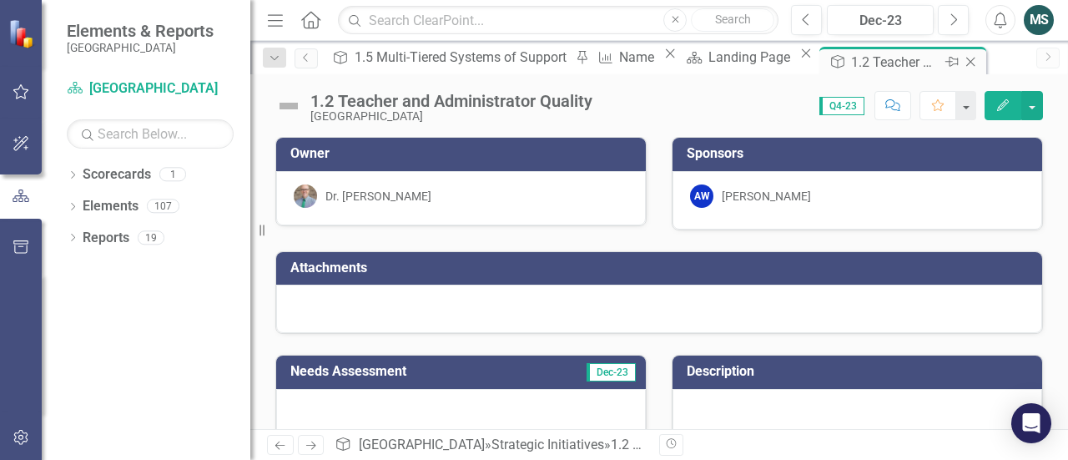
click at [967, 62] on icon at bounding box center [971, 62] width 9 height 9
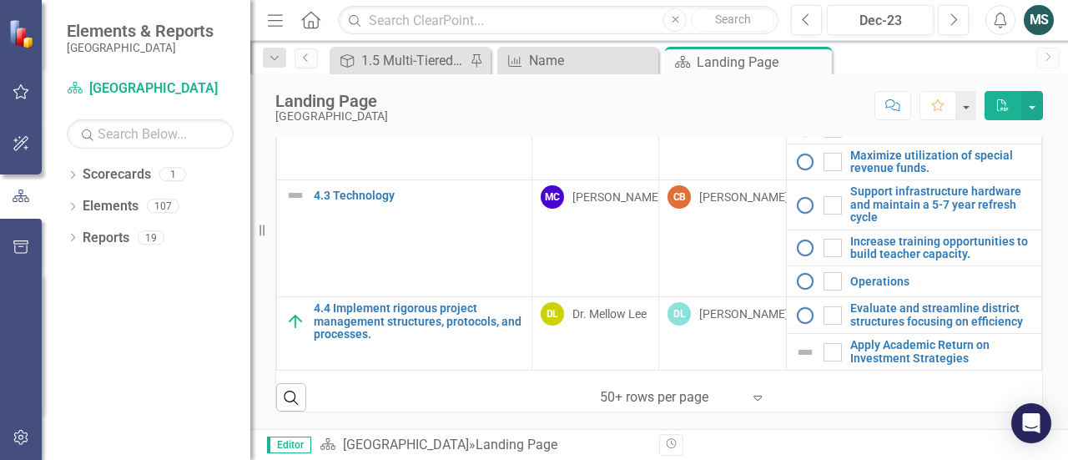
scroll to position [731, 0]
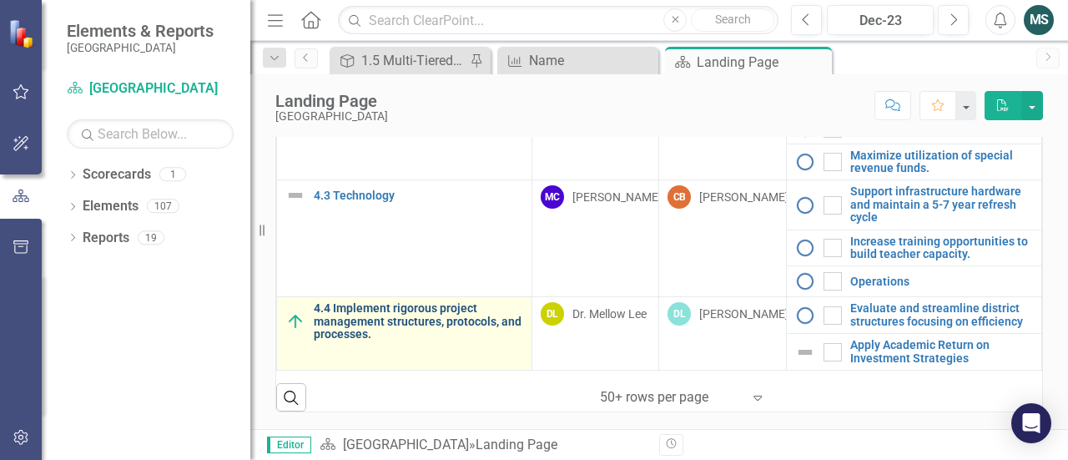
click at [408, 322] on link "4.4 Implement rigorous project management structures, protocols, and processes." at bounding box center [419, 321] width 210 height 38
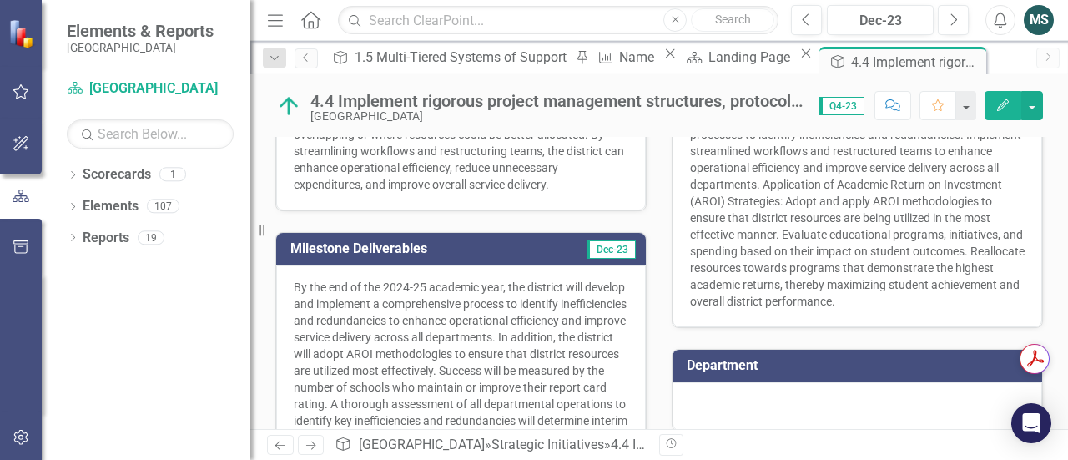
scroll to position [361, 0]
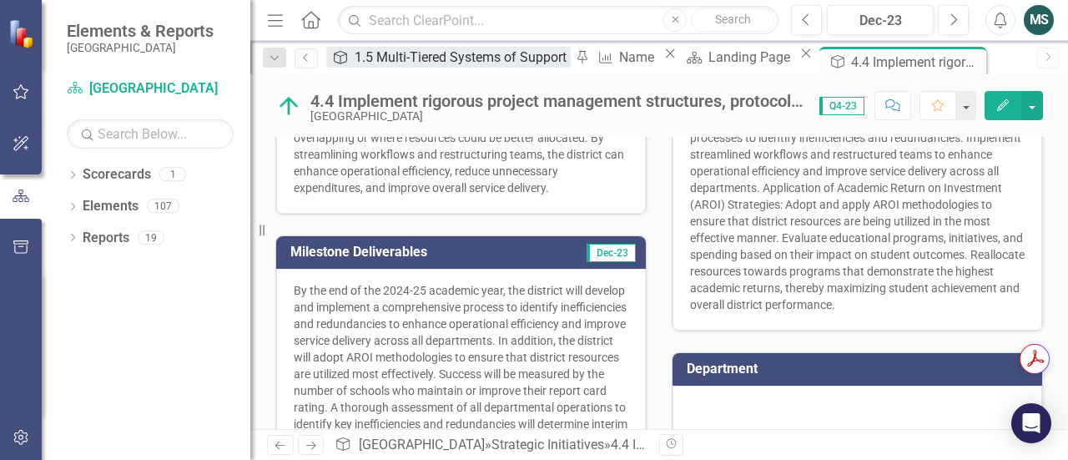
click at [394, 58] on div "1.5 Multi-Tiered Systems of Support" at bounding box center [463, 57] width 216 height 21
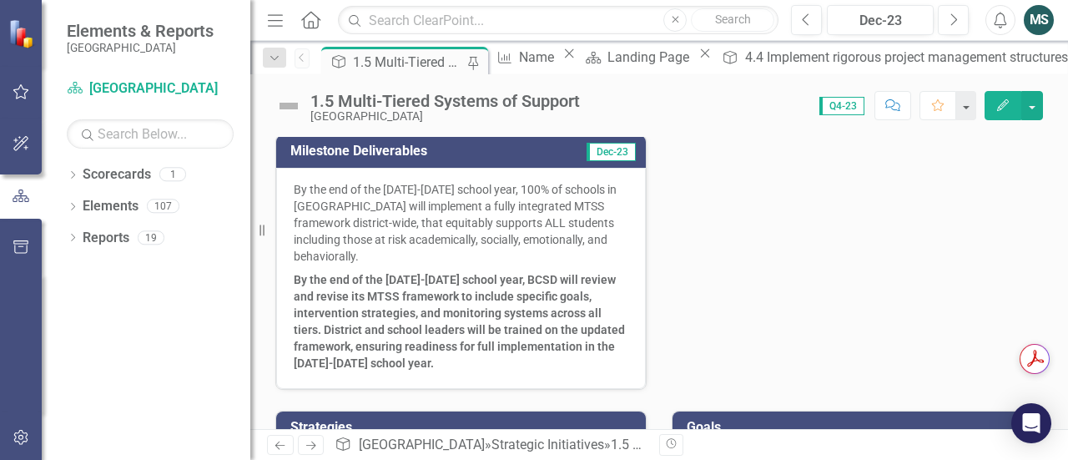
scroll to position [1010, 0]
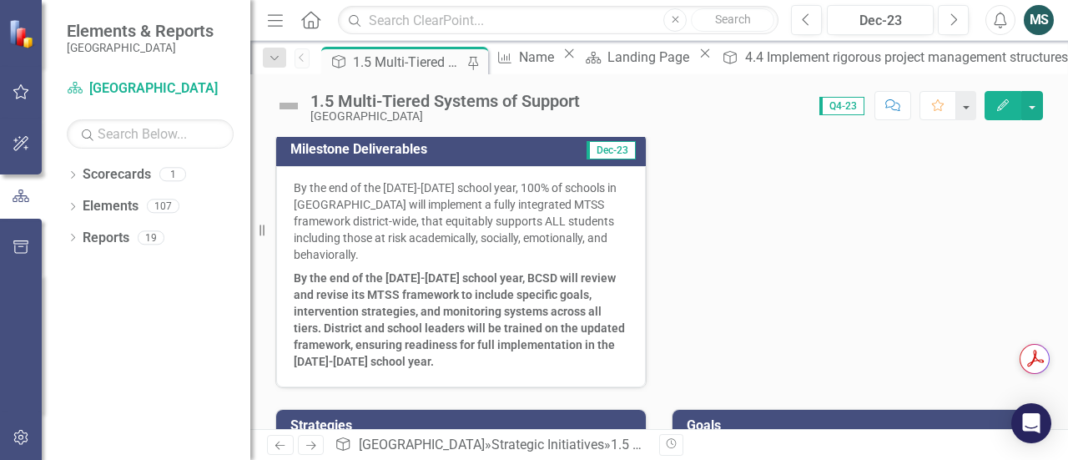
click at [364, 266] on p "By the end of the [DATE]-[DATE] school year, 100% of schools in [GEOGRAPHIC_DAT…" at bounding box center [461, 222] width 335 height 87
click at [367, 266] on p "By the end of the [DATE]-[DATE] school year, 100% of schools in [GEOGRAPHIC_DAT…" at bounding box center [461, 222] width 335 height 87
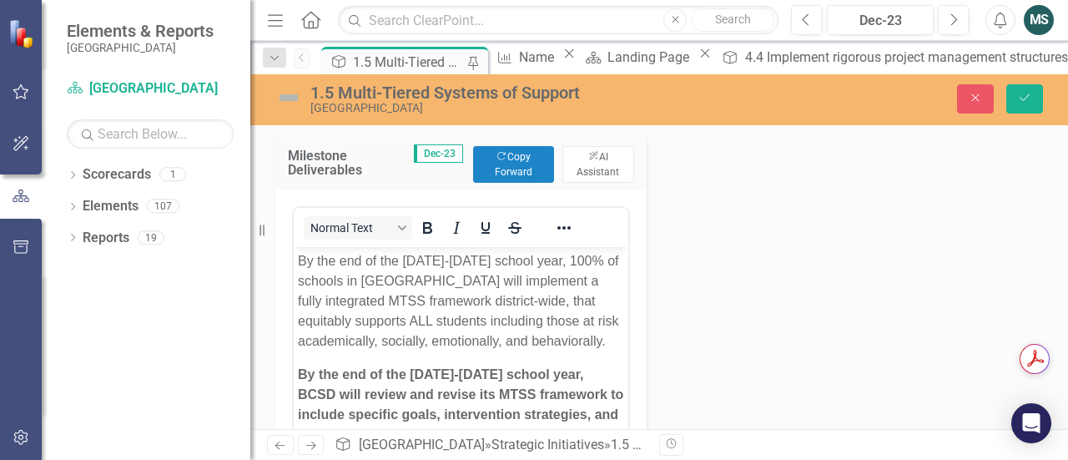
scroll to position [0, 0]
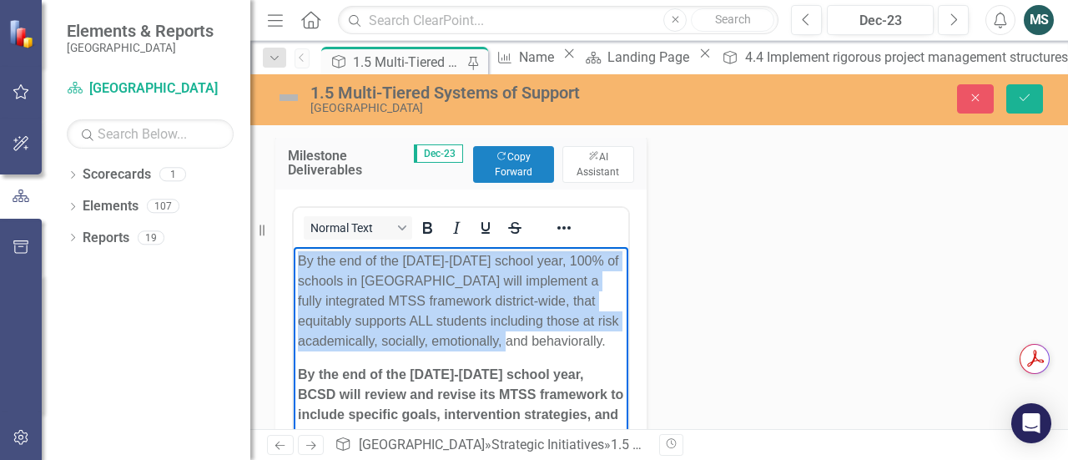
drag, startPoint x: 375, startPoint y: 358, endPoint x: 295, endPoint y: 260, distance: 126.4
click at [295, 260] on body "By the end of the [DATE]-[DATE] school year, 100% of schools in [GEOGRAPHIC_DAT…" at bounding box center [461, 384] width 335 height 275
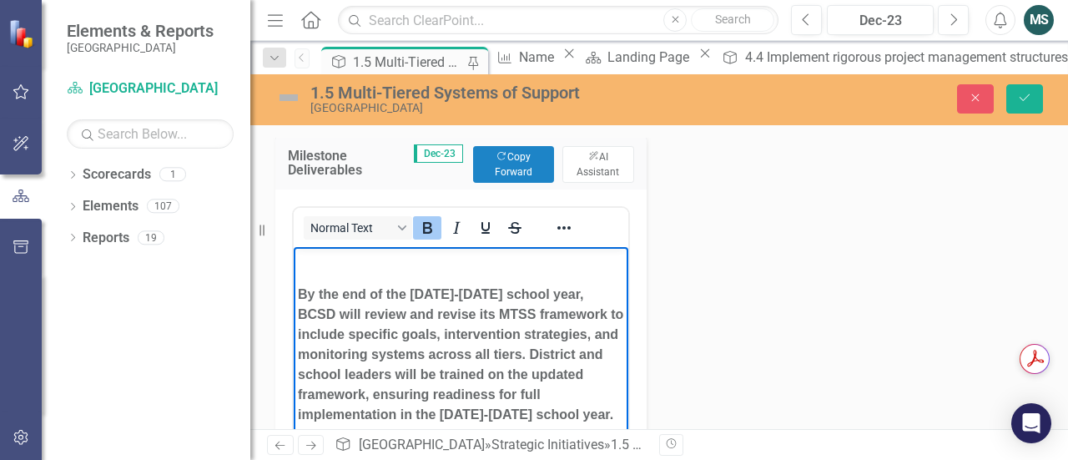
click at [300, 296] on strong "By the end of the [DATE]-[DATE] school year, BCSD will review and revise its MT…" at bounding box center [461, 354] width 326 height 134
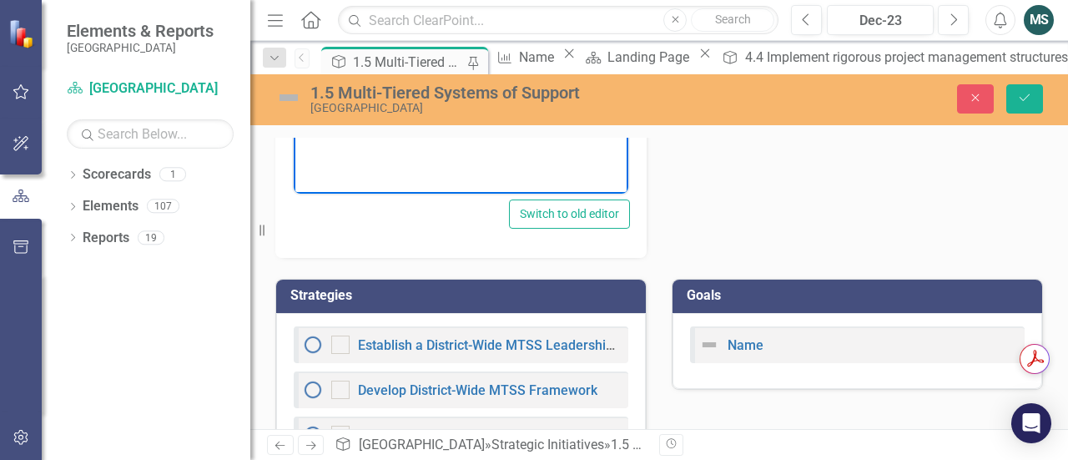
scroll to position [1364, 0]
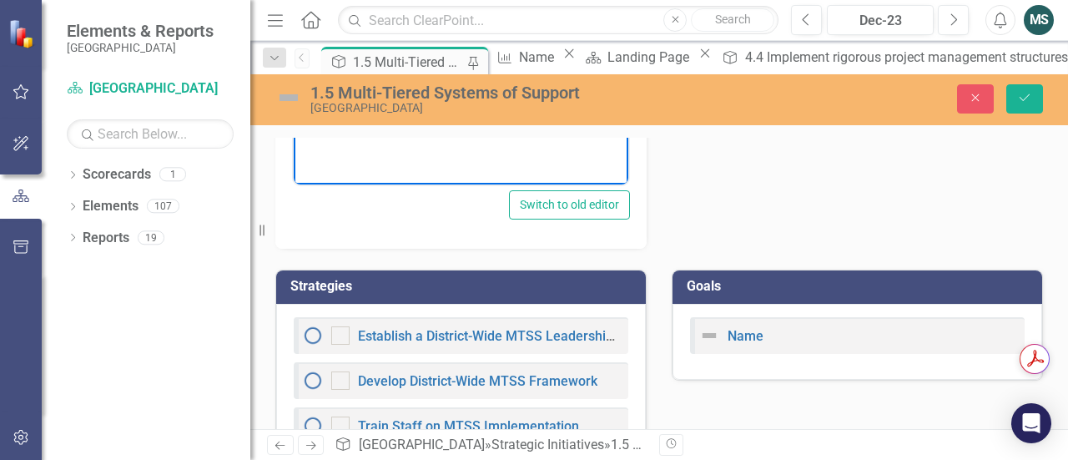
click at [682, 380] on div "Name" at bounding box center [858, 342] width 370 height 76
click at [758, 341] on div "Name" at bounding box center [857, 335] width 335 height 37
click at [758, 348] on div "Name" at bounding box center [857, 335] width 335 height 37
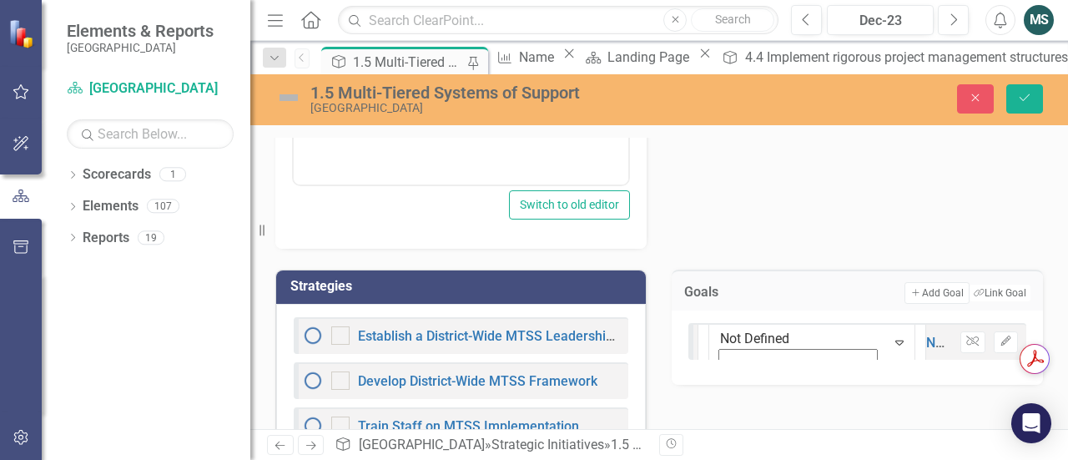
click at [785, 359] on div "Not Defined Expand Name Unlink Edit" at bounding box center [858, 341] width 338 height 37
click at [1000, 346] on icon "Edit" at bounding box center [1006, 341] width 13 height 10
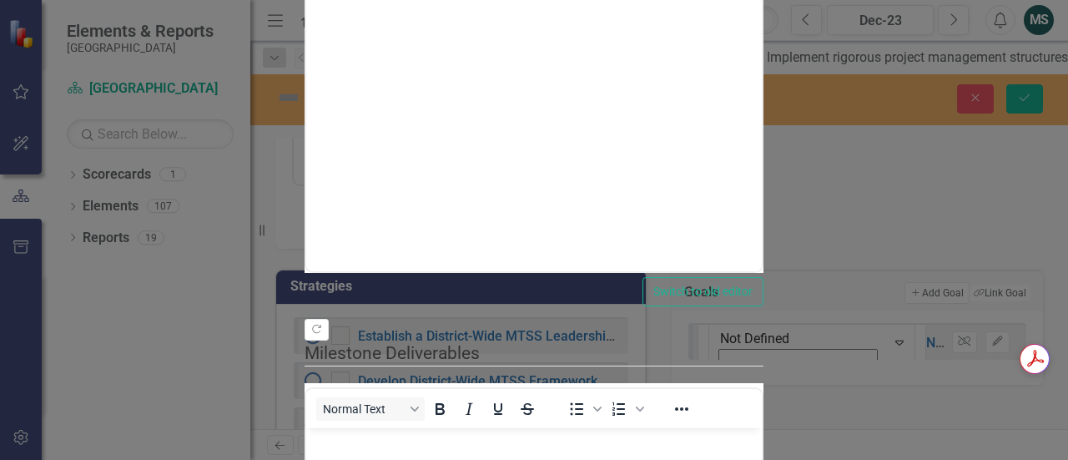
scroll to position [0, 0]
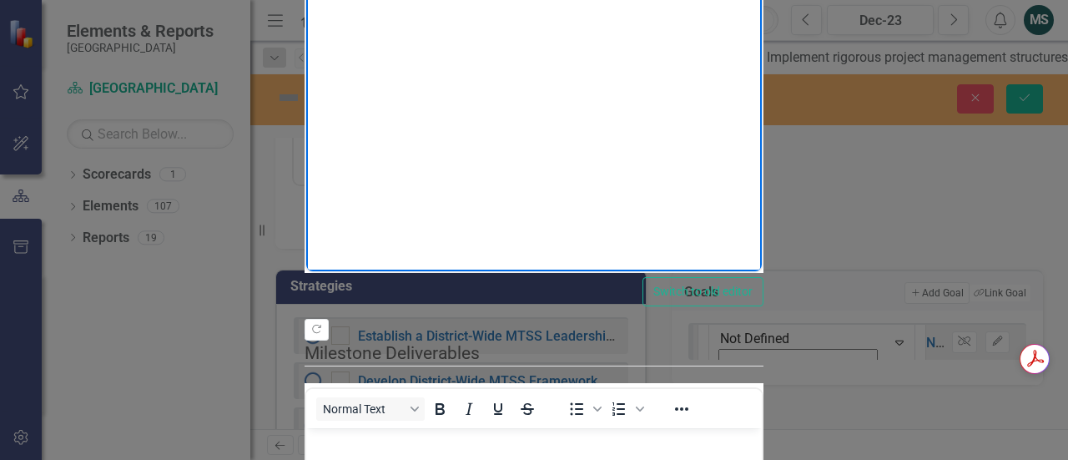
click at [625, 60] on body "Rich Text Area. Press ALT-0 for help." at bounding box center [534, 106] width 456 height 250
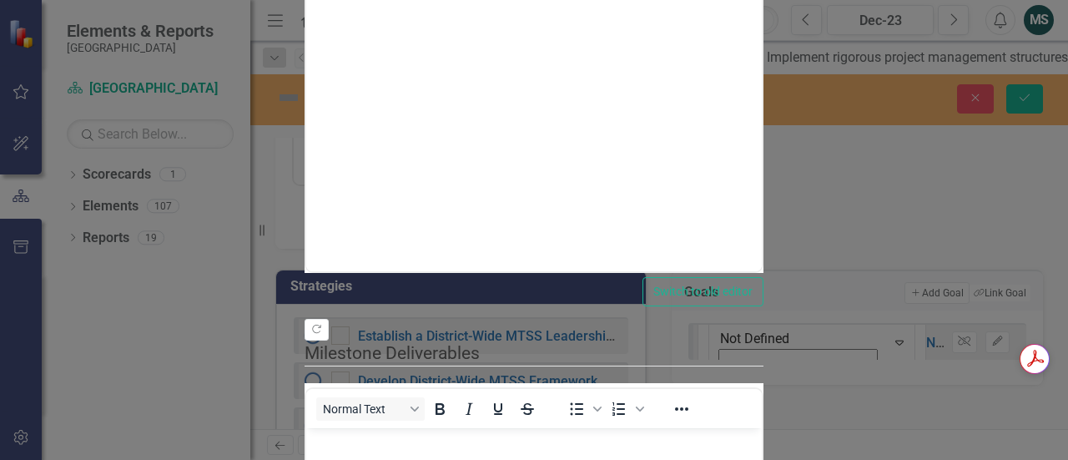
drag, startPoint x: 872, startPoint y: 96, endPoint x: 351, endPoint y: 3, distance: 529.8
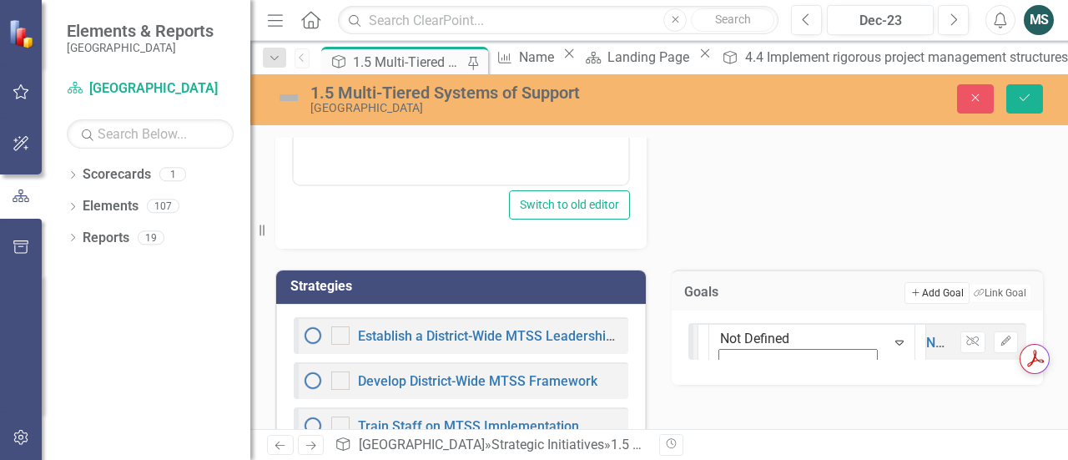
click at [915, 300] on button "Add Add Goal" at bounding box center [937, 293] width 64 height 22
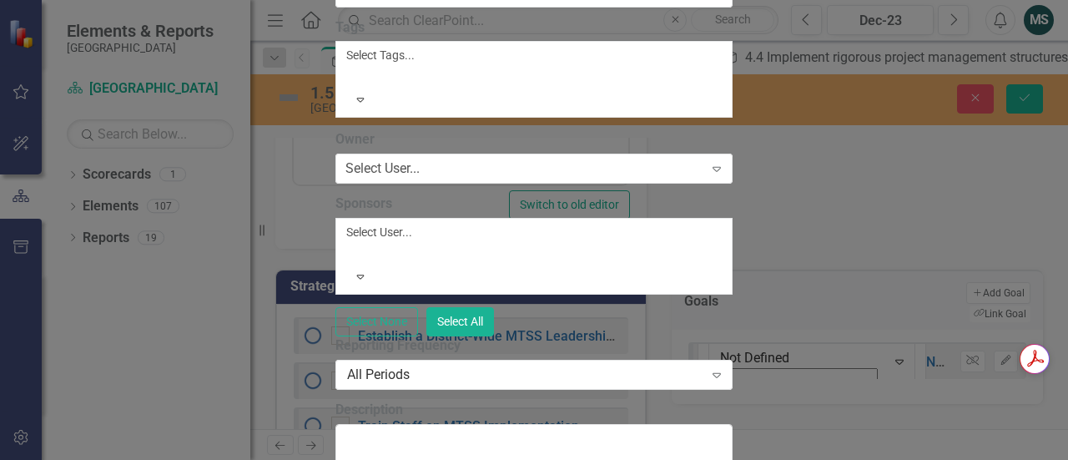
type input "MTSS Implementation"
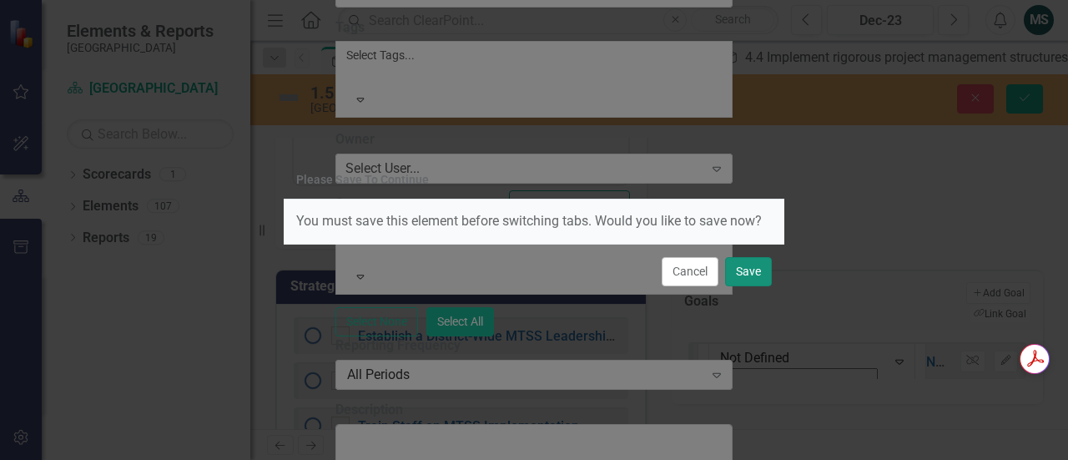
click at [745, 271] on button "Save" at bounding box center [748, 271] width 47 height 29
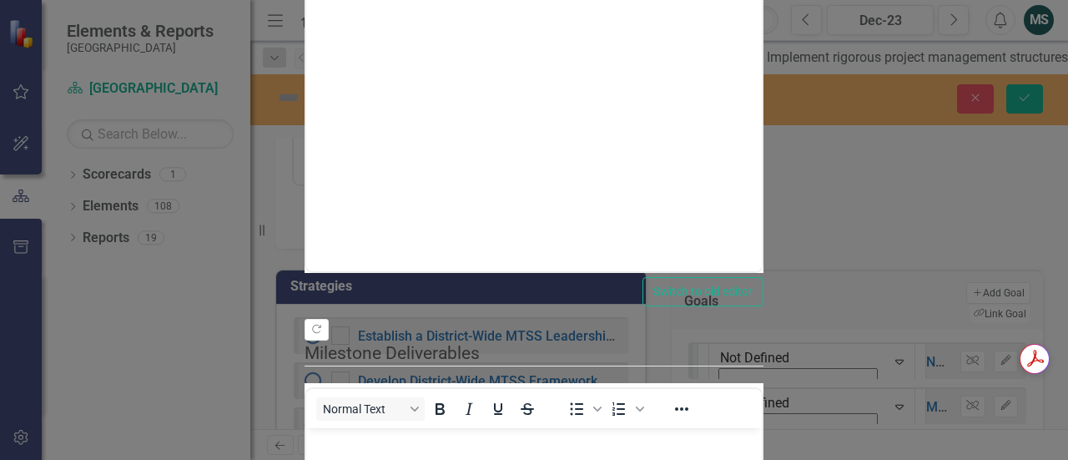
click at [408, 212] on div "Cancel Save" at bounding box center [534, 229] width 501 height 55
click at [399, 215] on div "Cancel Save" at bounding box center [534, 229] width 501 height 55
click at [152, 99] on div "Please Save To Continue You must save this element before switching tabs. Would…" at bounding box center [534, 230] width 1068 height 460
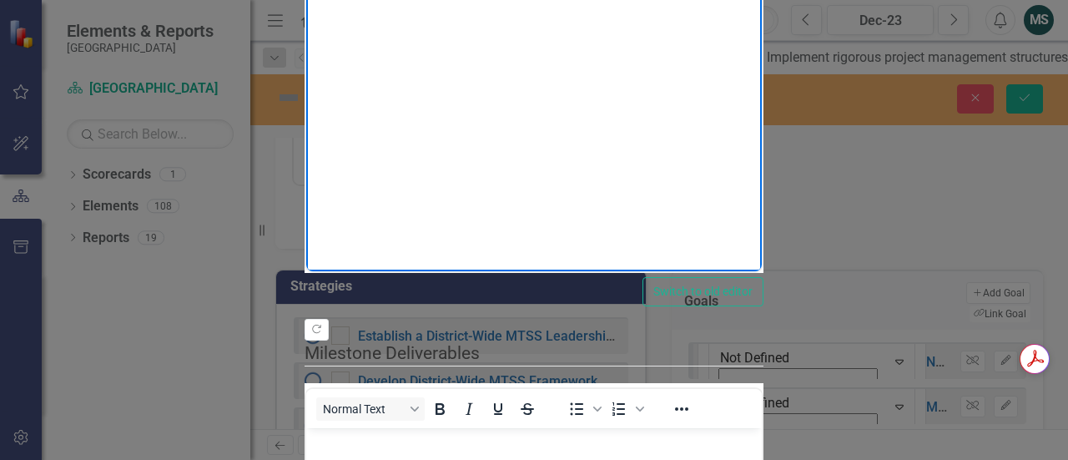
click at [423, 15] on body "Rich Text Area. Press ALT-0 for help." at bounding box center [534, 106] width 456 height 250
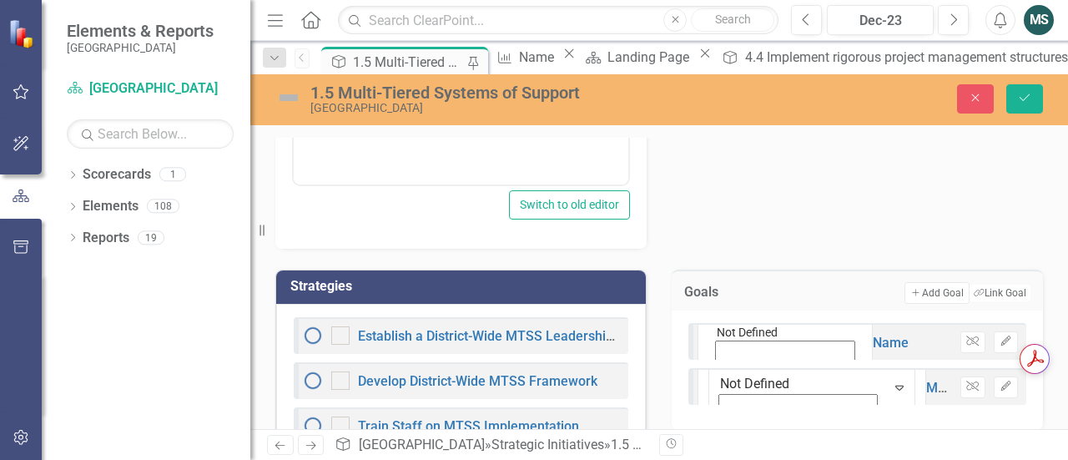
drag, startPoint x: 992, startPoint y: 355, endPoint x: 732, endPoint y: 351, distance: 260.5
click at [732, 351] on div "Not Defined Expand" at bounding box center [786, 342] width 154 height 76
drag, startPoint x: 732, startPoint y: 351, endPoint x: 765, endPoint y: 356, distance: 33.9
click at [927, 351] on link "Name" at bounding box center [945, 343] width 36 height 16
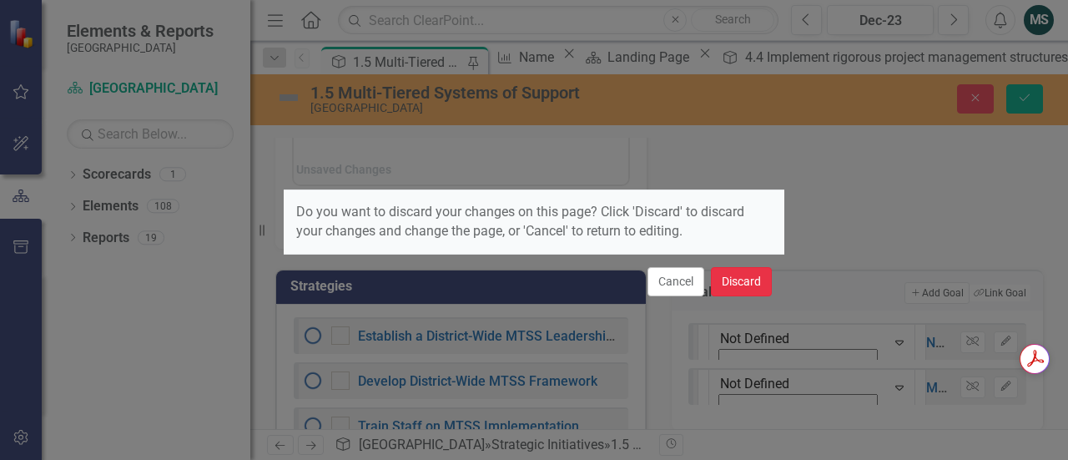
click at [729, 283] on button "Discard" at bounding box center [741, 281] width 61 height 29
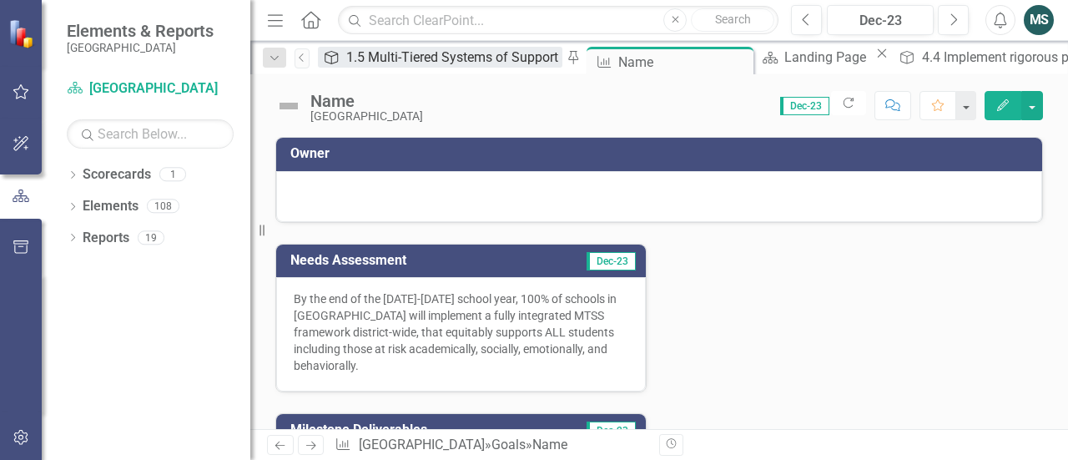
click at [381, 58] on div "1.5 Multi-Tiered Systems of Support" at bounding box center [454, 57] width 216 height 21
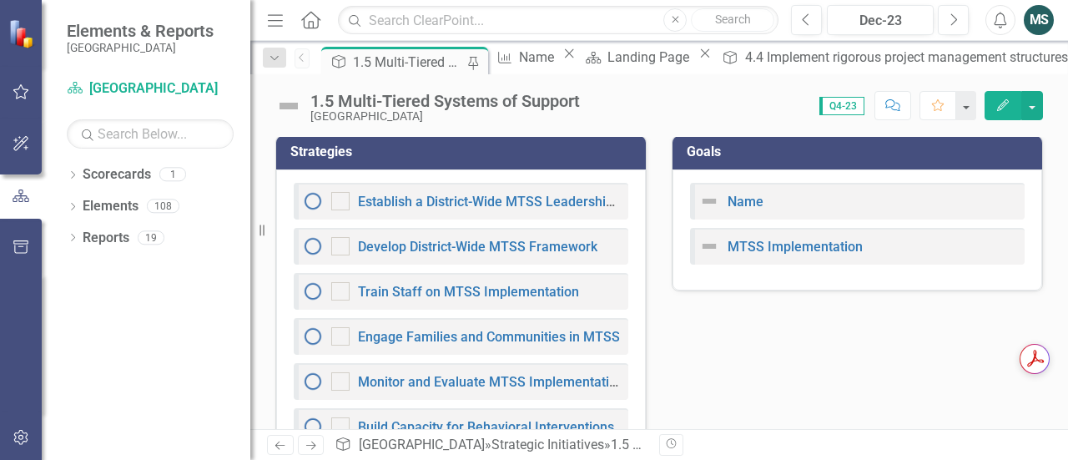
scroll to position [1274, 0]
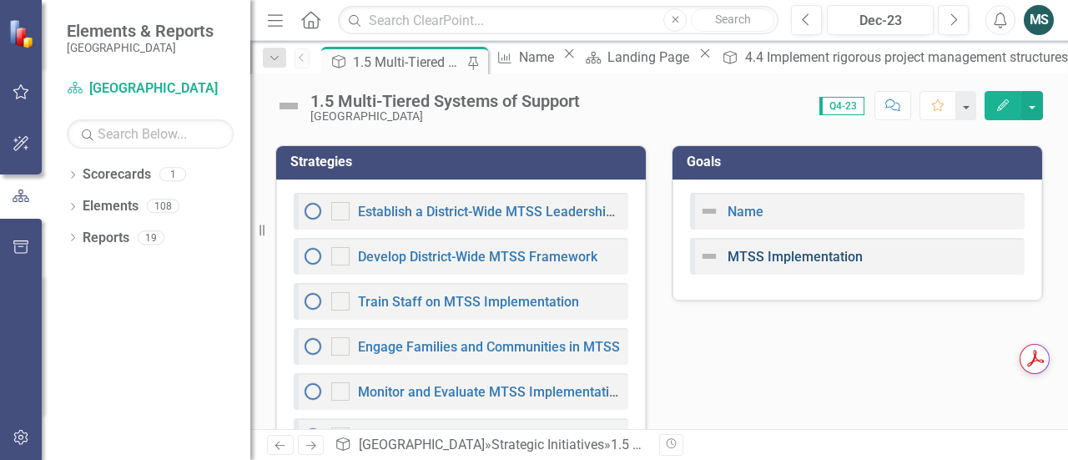
click at [792, 265] on link "MTSS Implementation" at bounding box center [795, 257] width 135 height 16
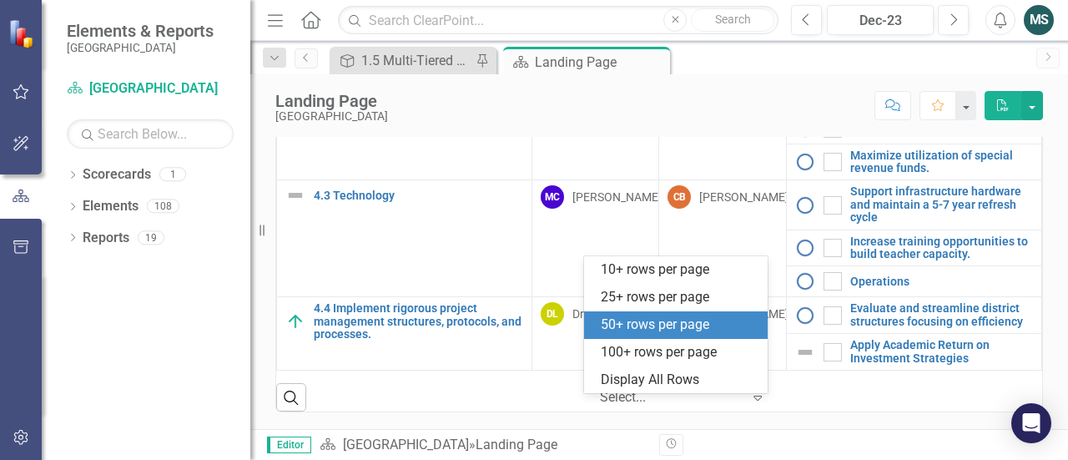
scroll to position [721, 0]
click at [713, 331] on div "50+ rows per page" at bounding box center [679, 325] width 157 height 19
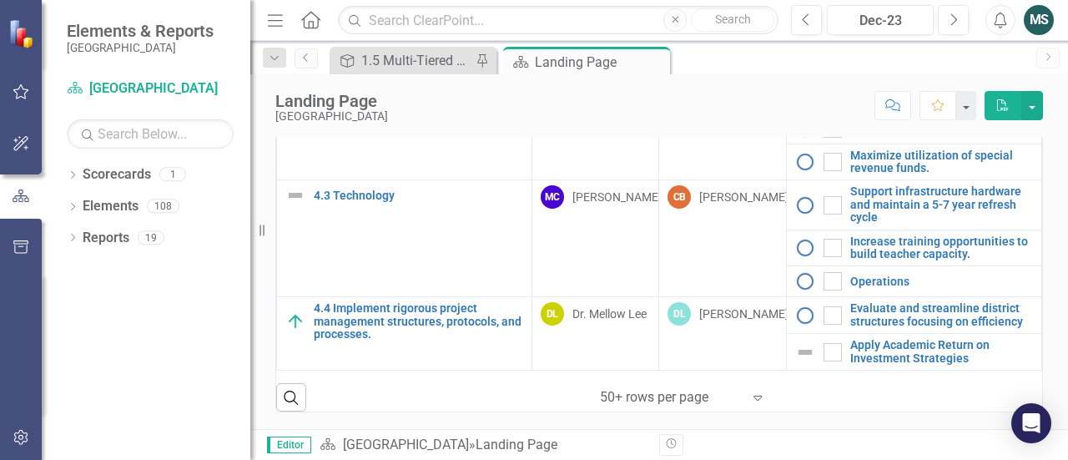
scroll to position [731, 0]
click at [77, 204] on icon "Dropdown" at bounding box center [73, 208] width 12 height 9
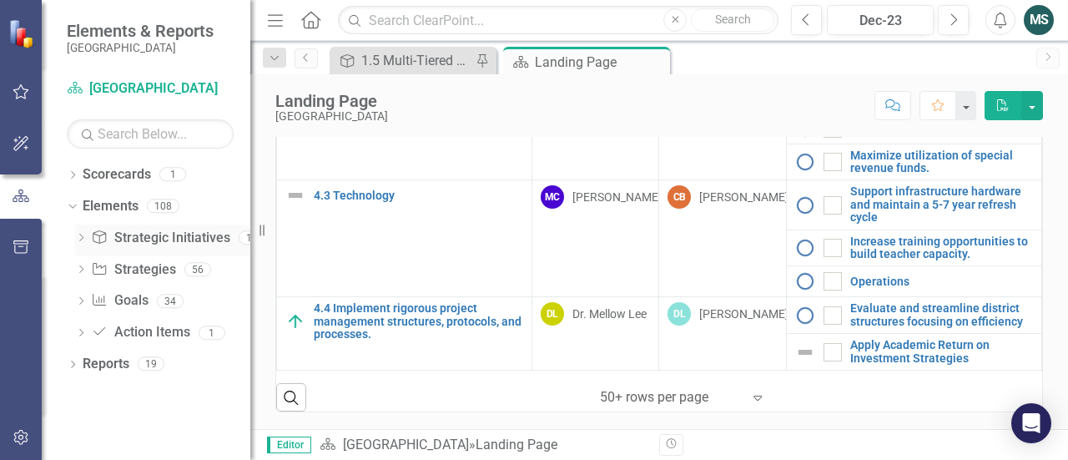
click at [78, 236] on icon "Dropdown" at bounding box center [81, 239] width 12 height 9
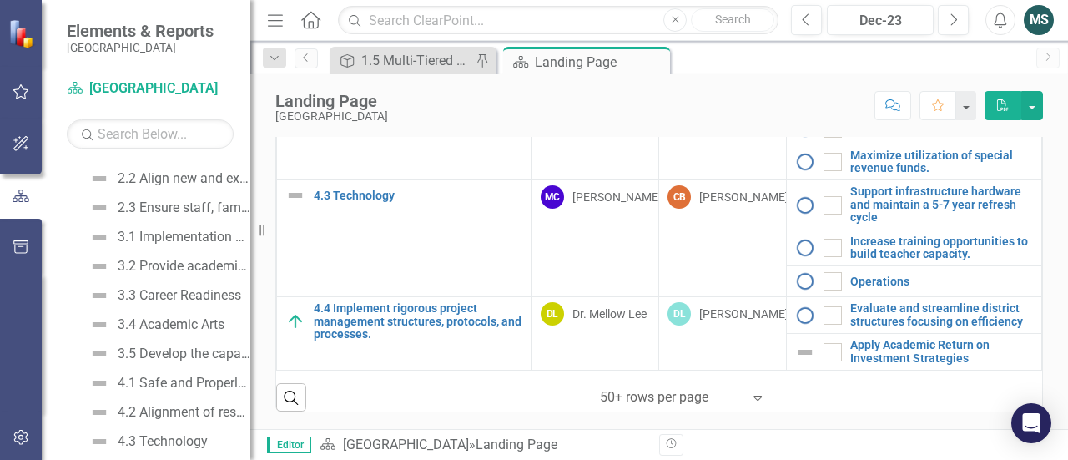
scroll to position [418, 0]
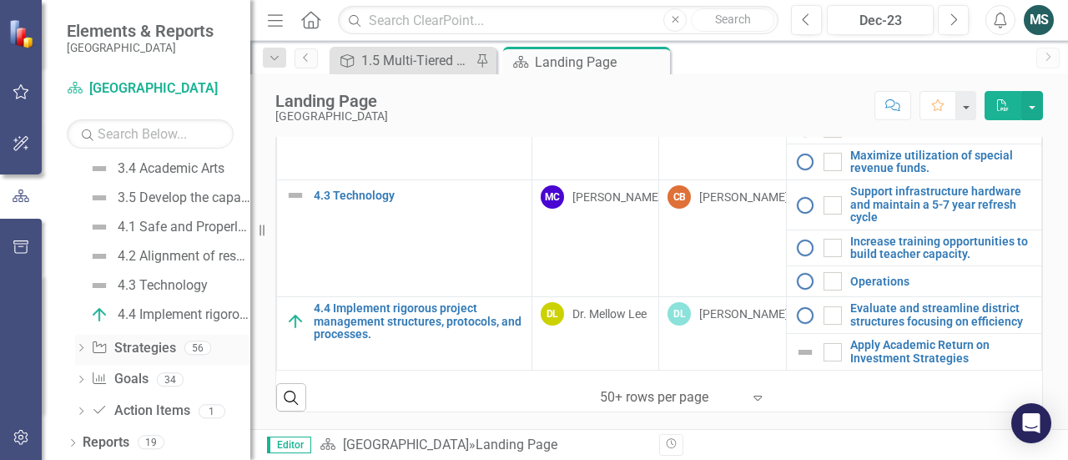
click at [80, 345] on icon "Dropdown" at bounding box center [81, 349] width 12 height 9
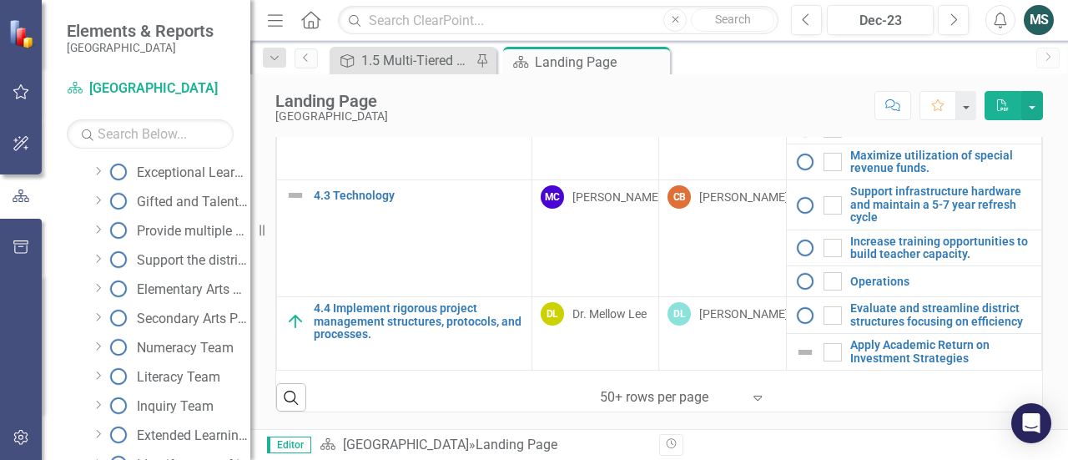
scroll to position [680, 0]
click at [235, 423] on link "Exceptional Learners" at bounding box center [177, 434] width 146 height 27
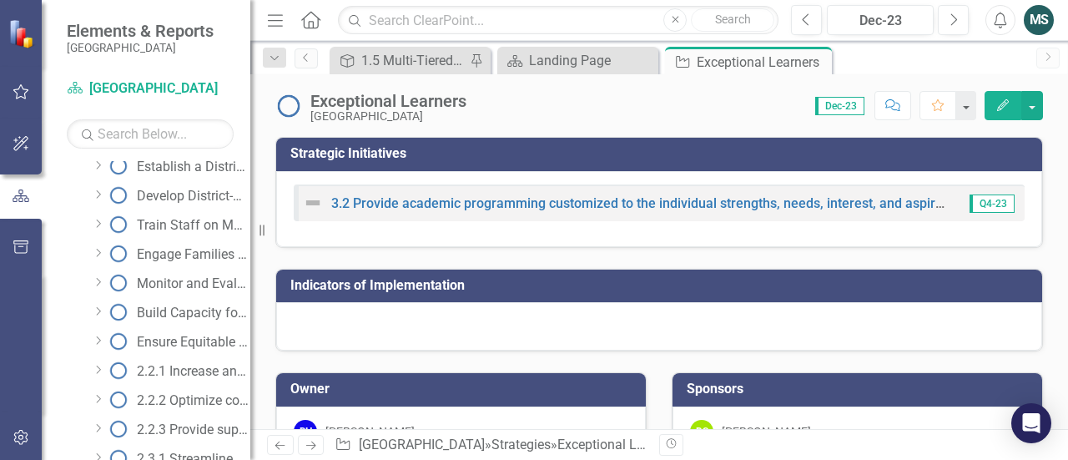
scroll to position [102, 0]
click at [204, 224] on div "Early Childhood Parent Education" at bounding box center [194, 224] width 114 height 15
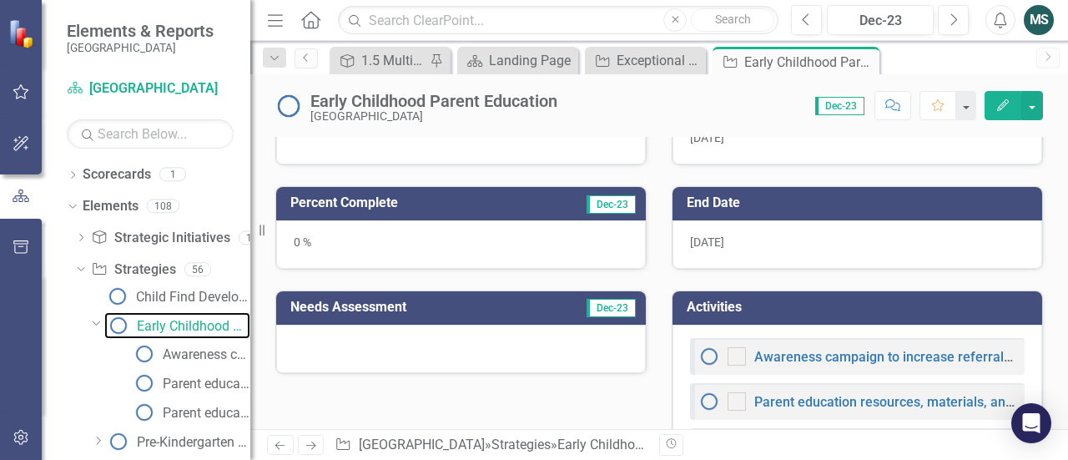
scroll to position [394, 0]
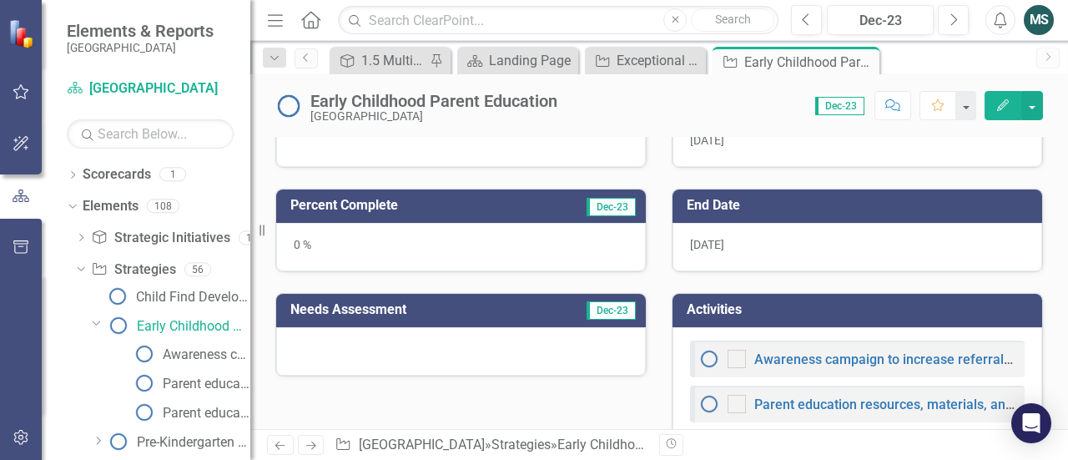
click at [59, 366] on div "Dropdown Scorecards 1 Beaufort County School District Dropdown Elements 108 Dro…" at bounding box center [146, 310] width 209 height 299
click at [98, 445] on div "Dropdown" at bounding box center [98, 442] width 13 height 14
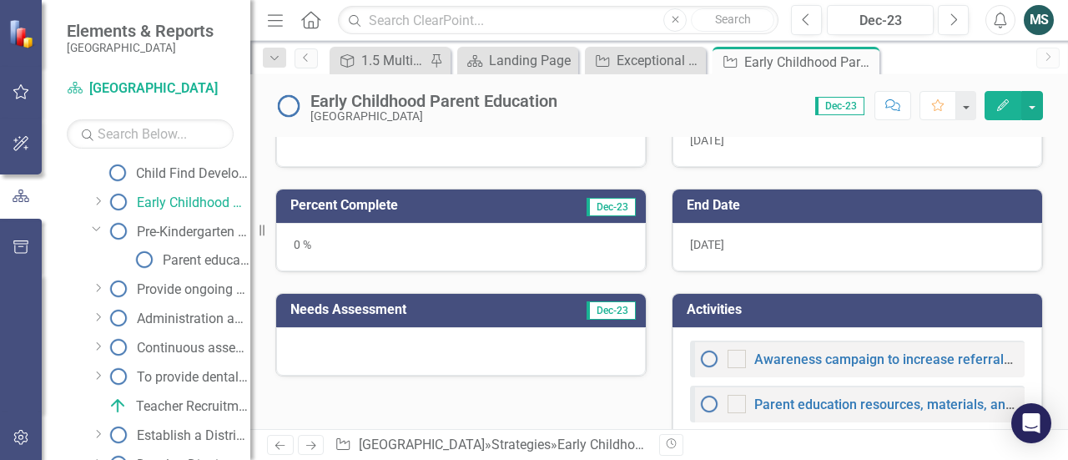
scroll to position [137, 0]
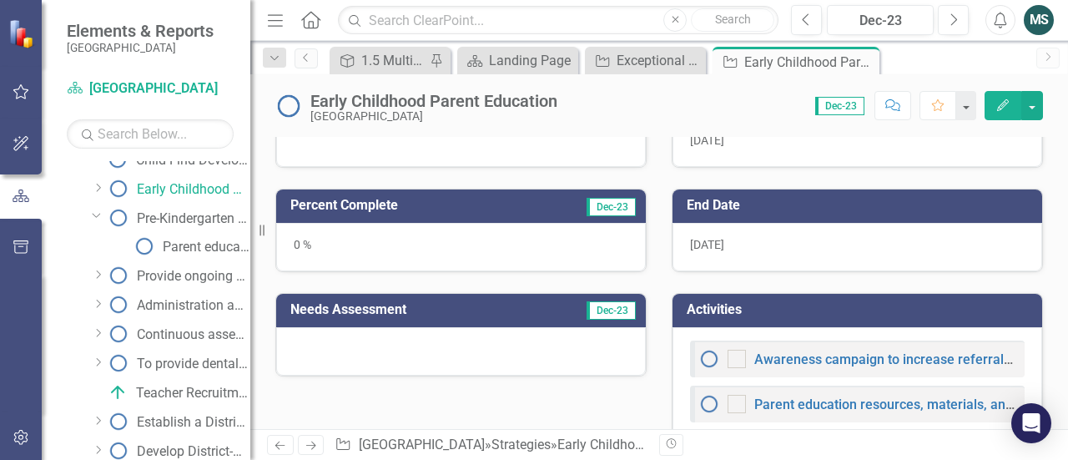
click at [101, 303] on icon "Dropdown" at bounding box center [98, 304] width 13 height 10
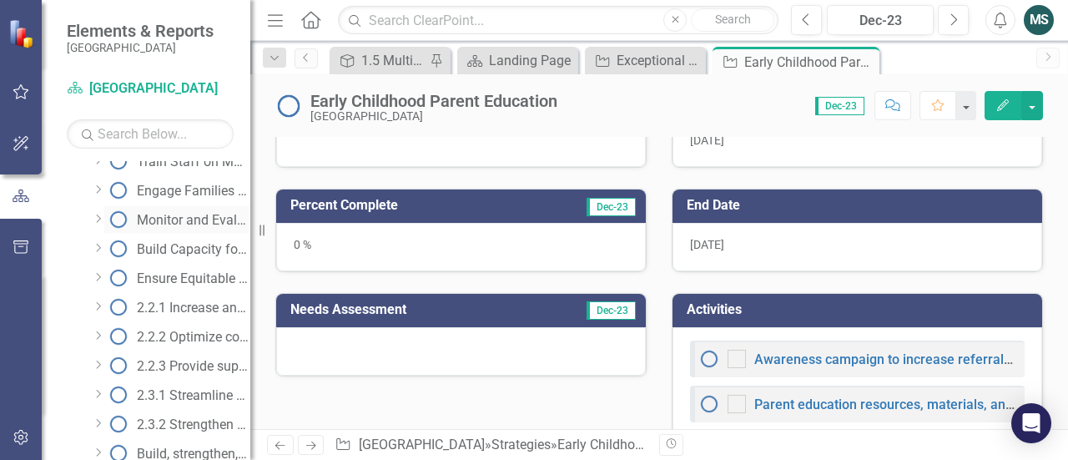
click at [174, 213] on div "Monitor and Evaluate MTSS Implementation" at bounding box center [194, 220] width 114 height 15
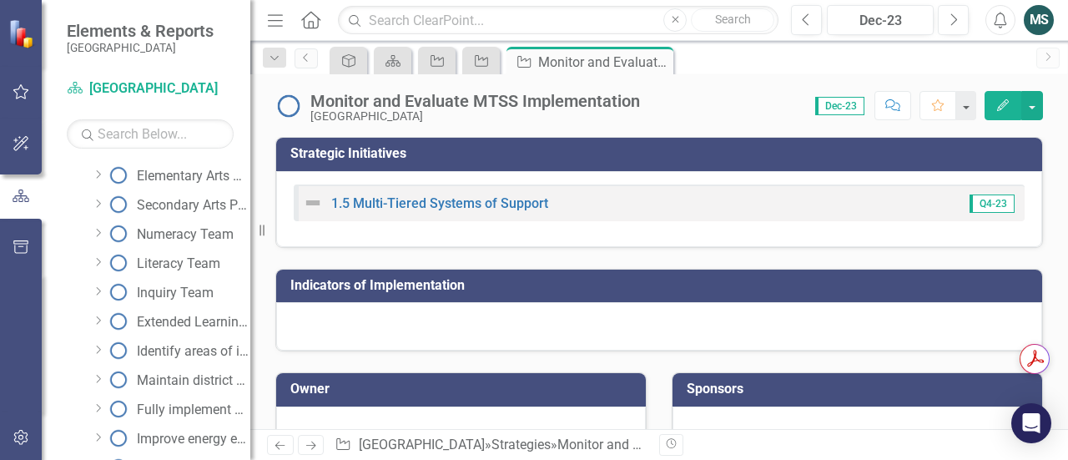
scroll to position [1235, 0]
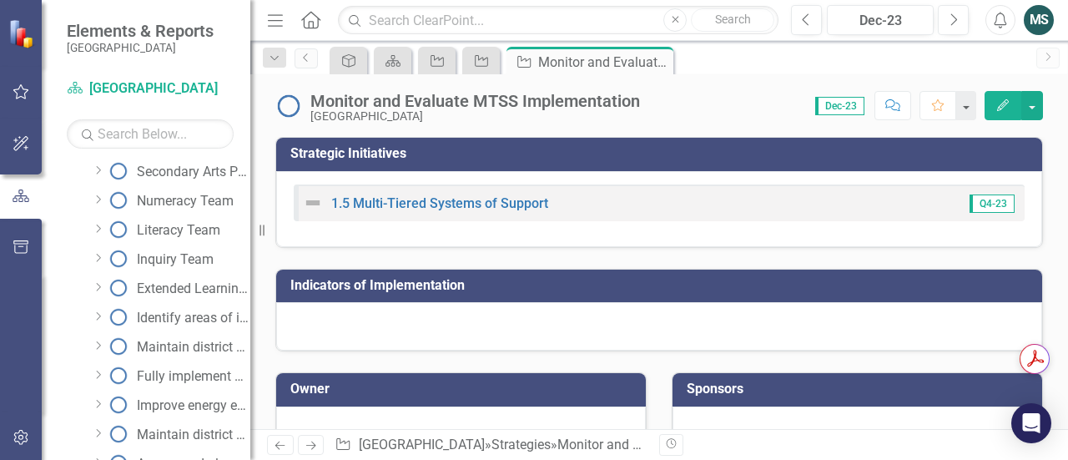
click at [101, 196] on icon "Dropdown" at bounding box center [98, 199] width 13 height 10
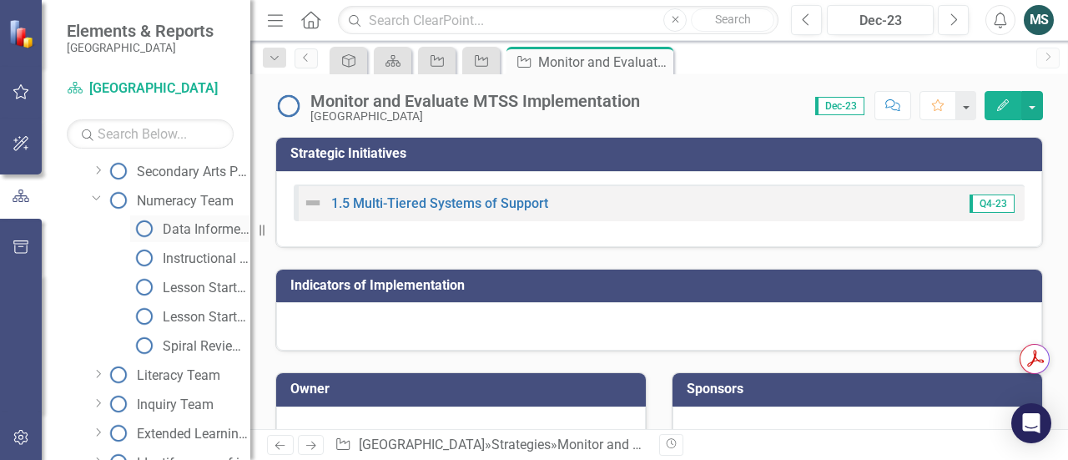
click at [182, 227] on div "Data Informed Instruction Training" at bounding box center [207, 229] width 88 height 15
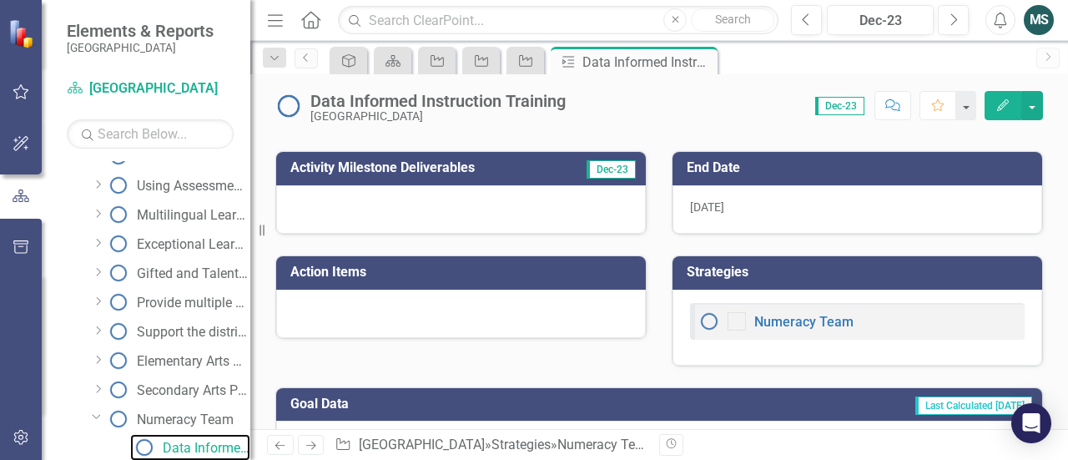
scroll to position [402, 0]
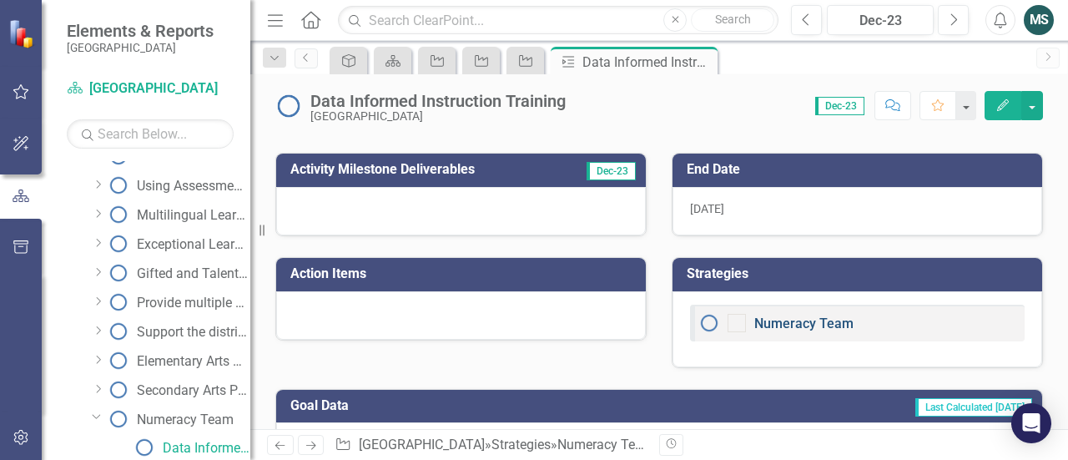
click at [778, 323] on link "Numeracy Team" at bounding box center [804, 324] width 99 height 16
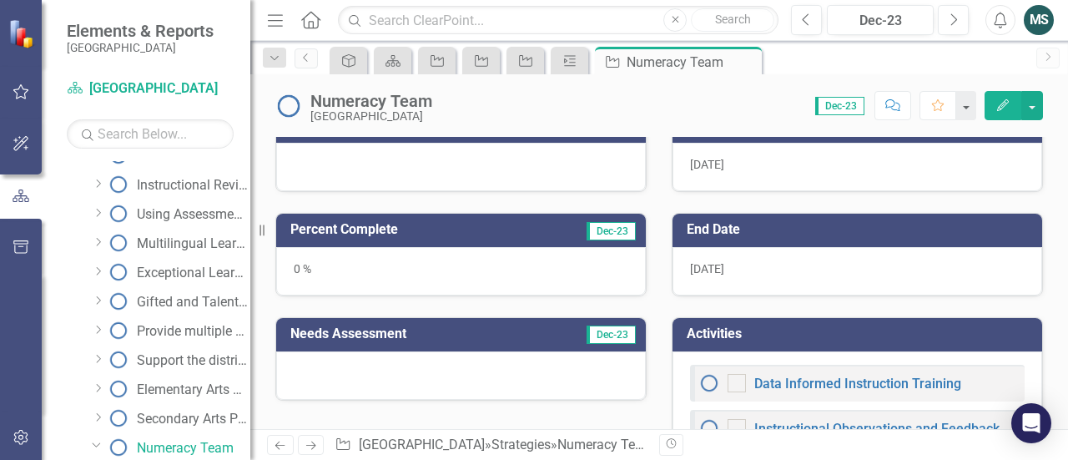
scroll to position [352, 0]
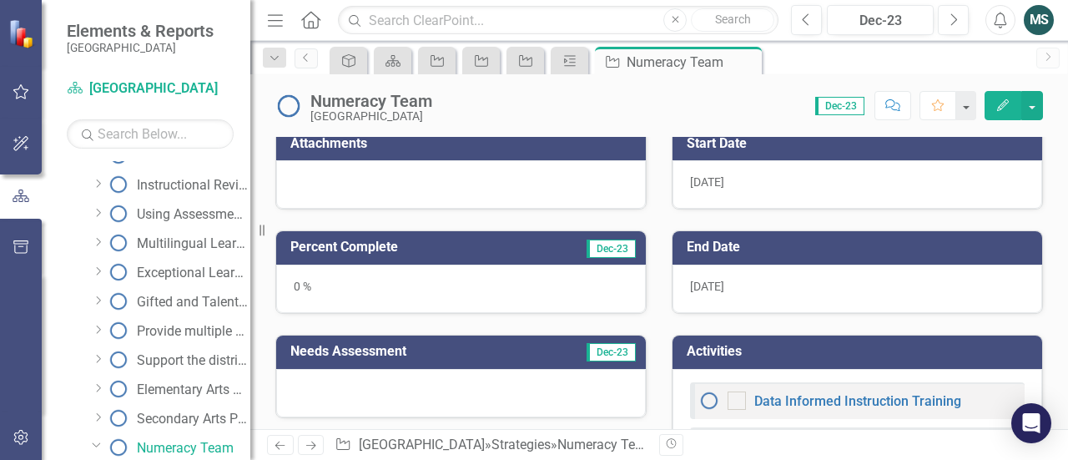
click at [264, 406] on div "Needs Assessment Dec-23" at bounding box center [461, 366] width 396 height 104
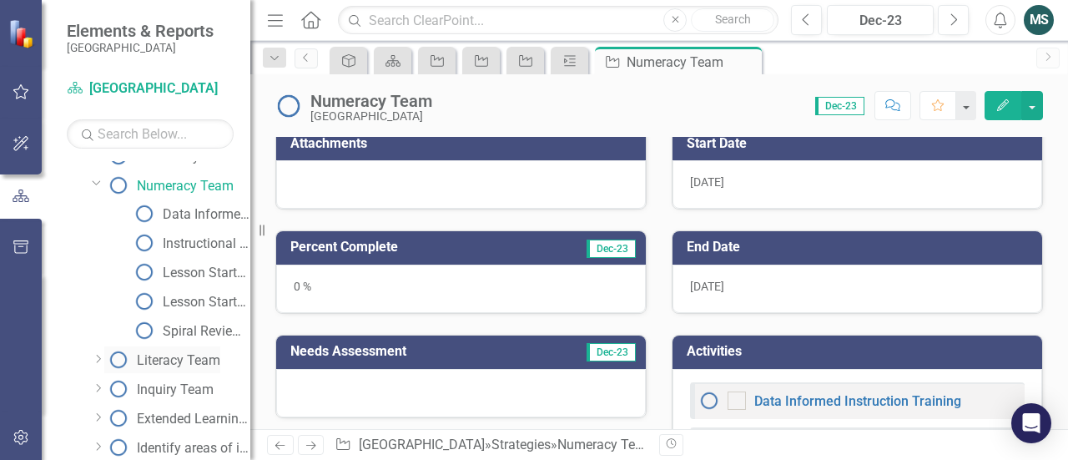
click at [177, 359] on div "Literacy Team" at bounding box center [178, 360] width 83 height 15
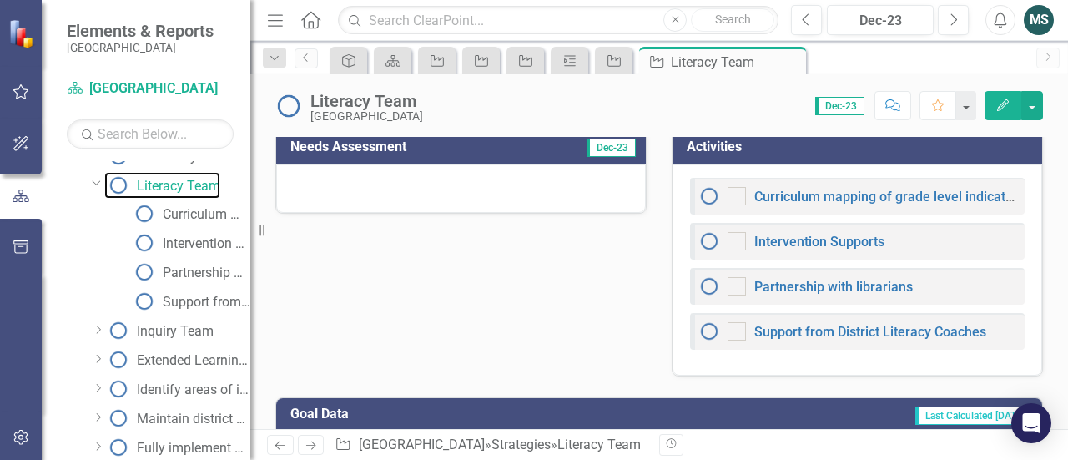
scroll to position [1396, 0]
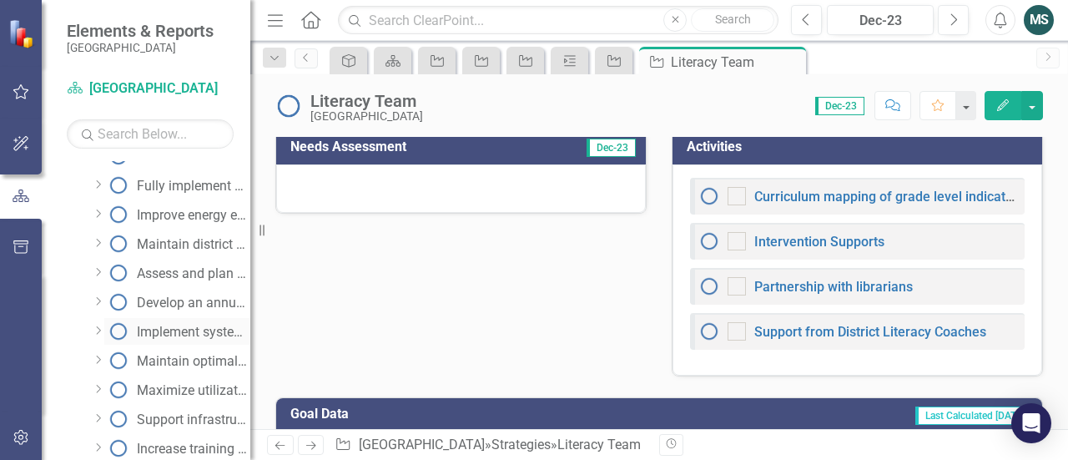
click at [195, 336] on div "Implement systematic processes for annual program evaluations." at bounding box center [194, 332] width 114 height 15
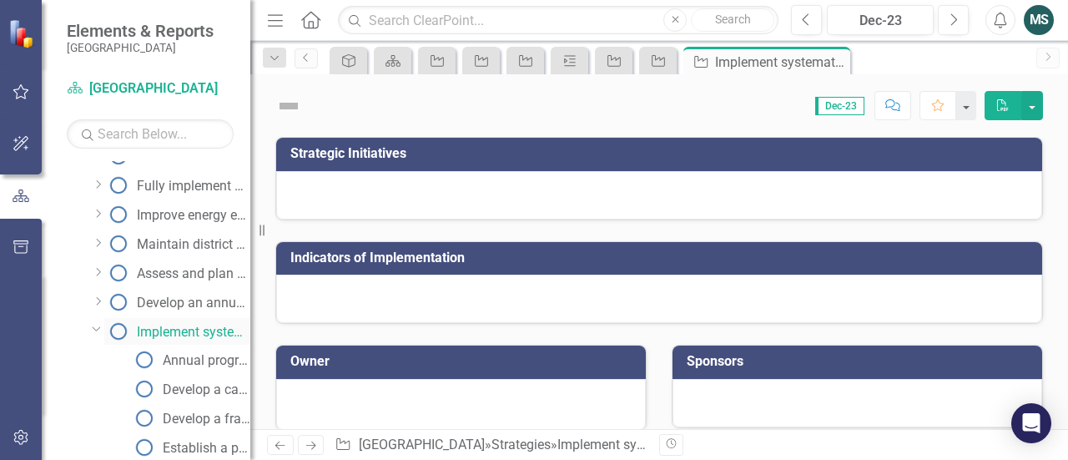
scroll to position [1164, 0]
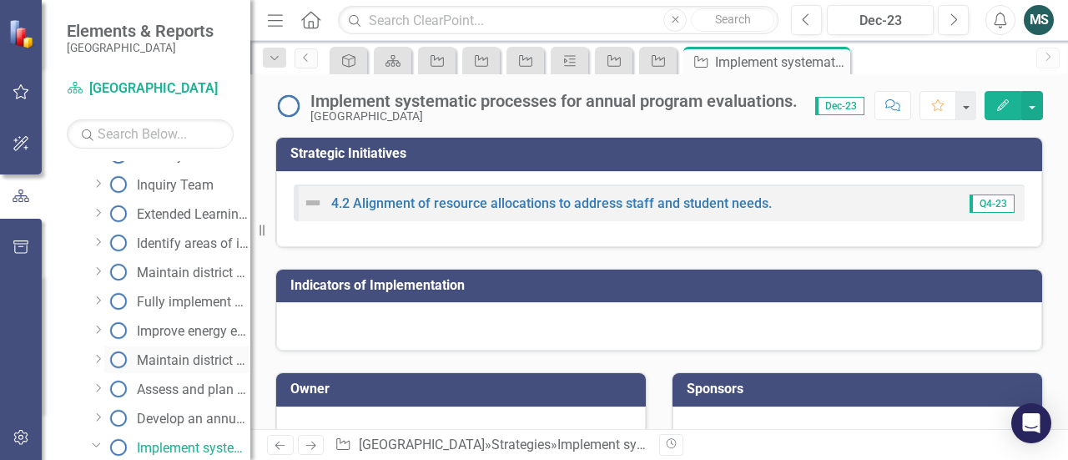
click at [210, 356] on div "Maintain district vehicles in working order so that vehicles are available to m…" at bounding box center [194, 360] width 114 height 15
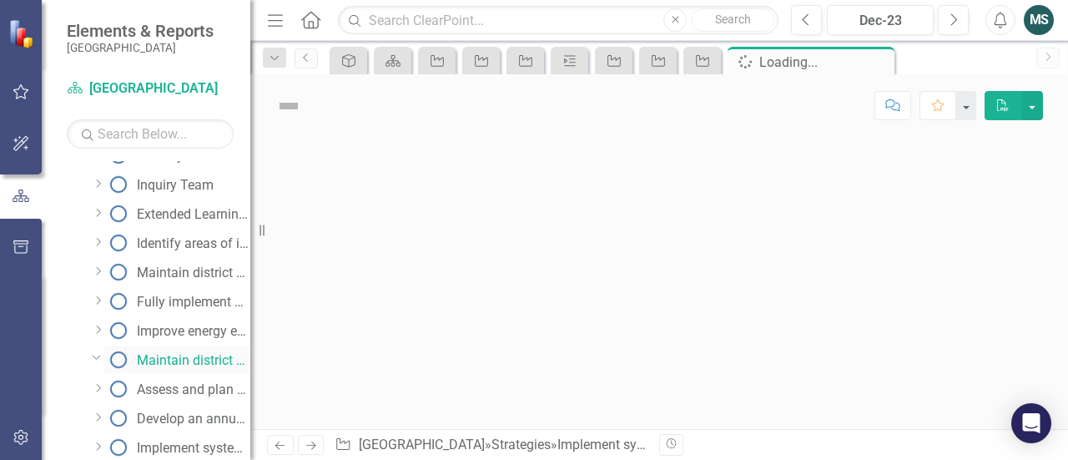
scroll to position [1076, 0]
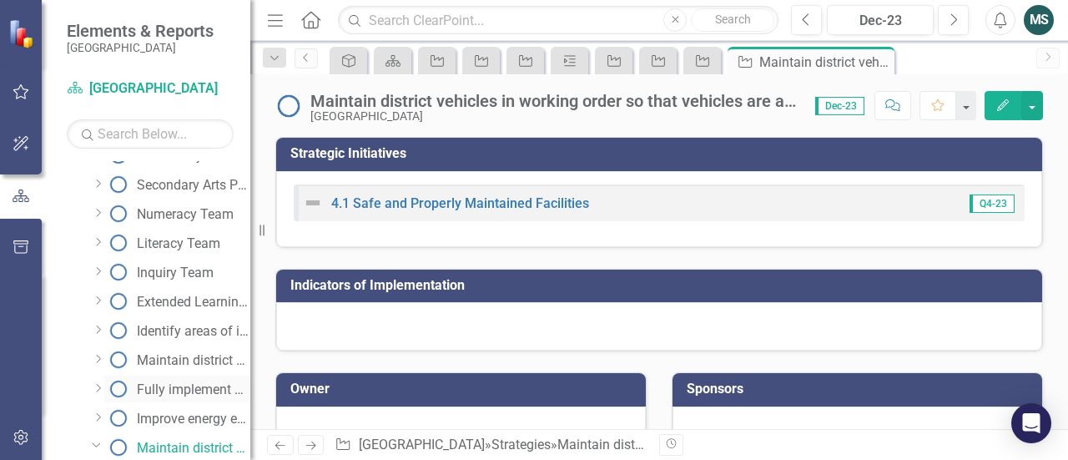
click at [209, 385] on div "Fully implement FS Direct (which is a facilities usage platform) to ensure the …" at bounding box center [194, 389] width 114 height 15
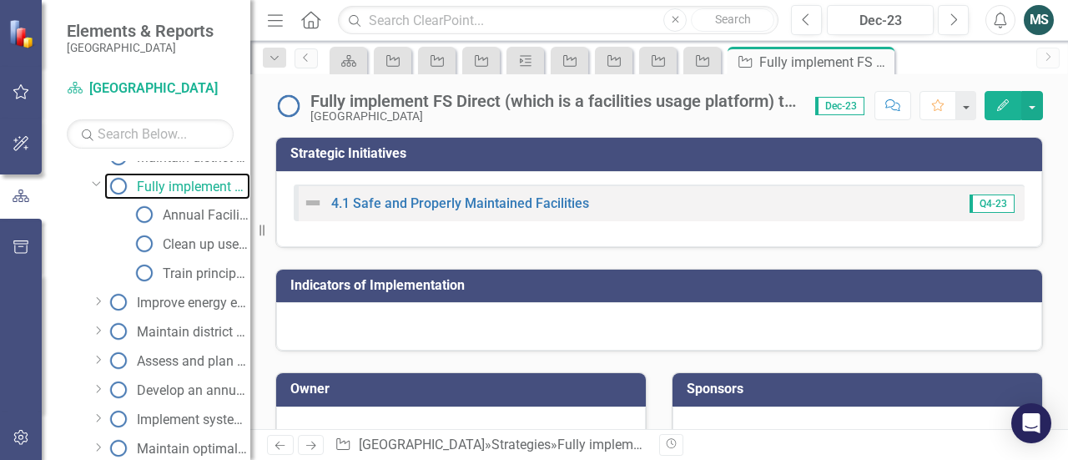
scroll to position [1541, 0]
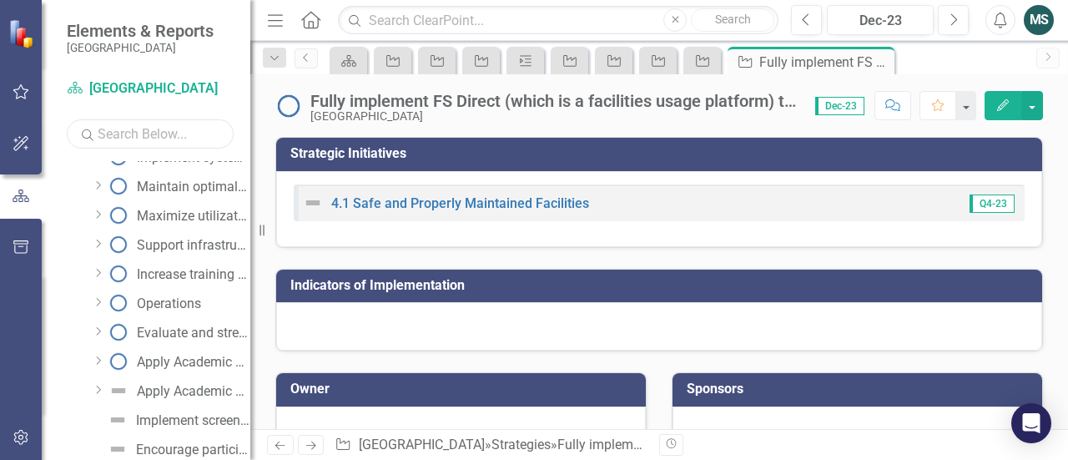
click at [142, 134] on input "text" at bounding box center [150, 133] width 167 height 29
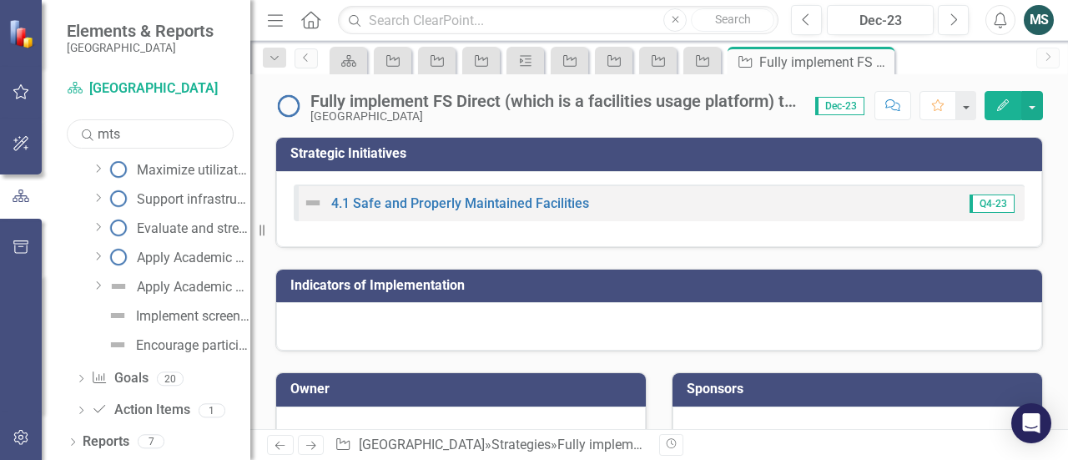
scroll to position [126, 0]
type input "mtss"
click at [157, 169] on div "Establish a District-Wide MTSS Leadership Team" at bounding box center [194, 171] width 114 height 15
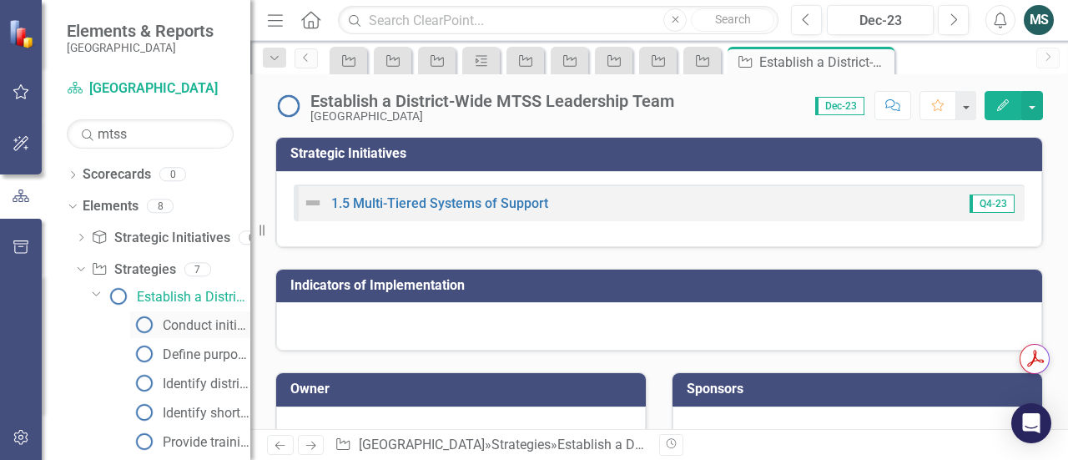
click at [206, 321] on div "Conduct initial training for leadership team members outlining the team’s respo…" at bounding box center [207, 325] width 88 height 15
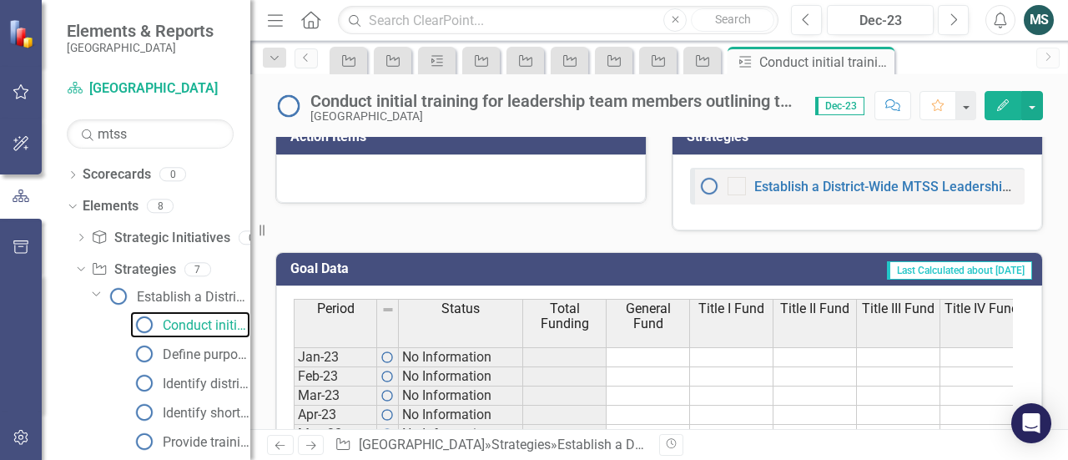
scroll to position [532, 0]
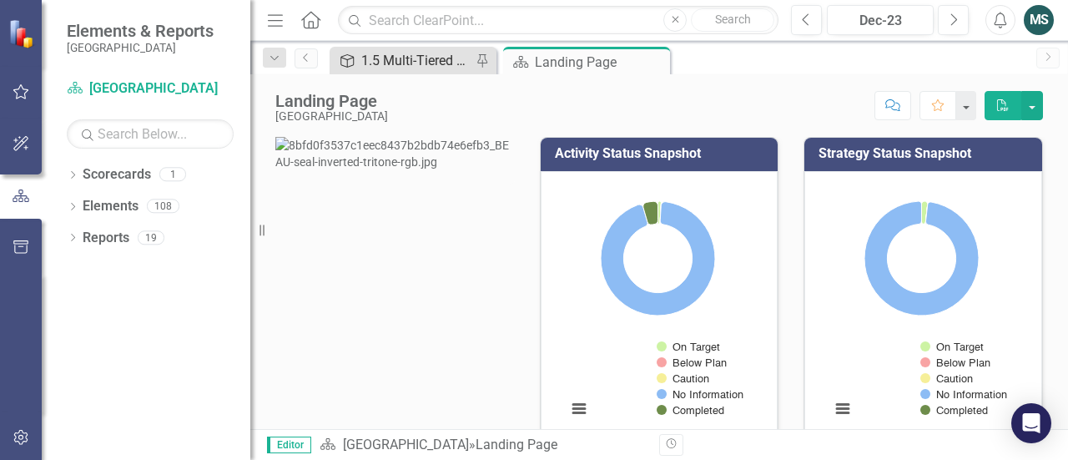
click at [427, 63] on div "1.5 Multi-Tiered Systems of Support" at bounding box center [416, 60] width 110 height 21
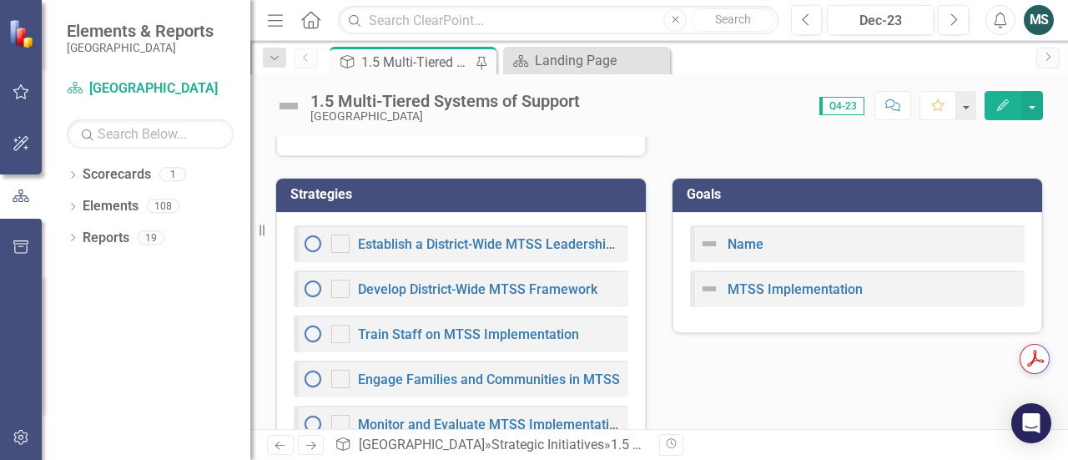
scroll to position [1240, 0]
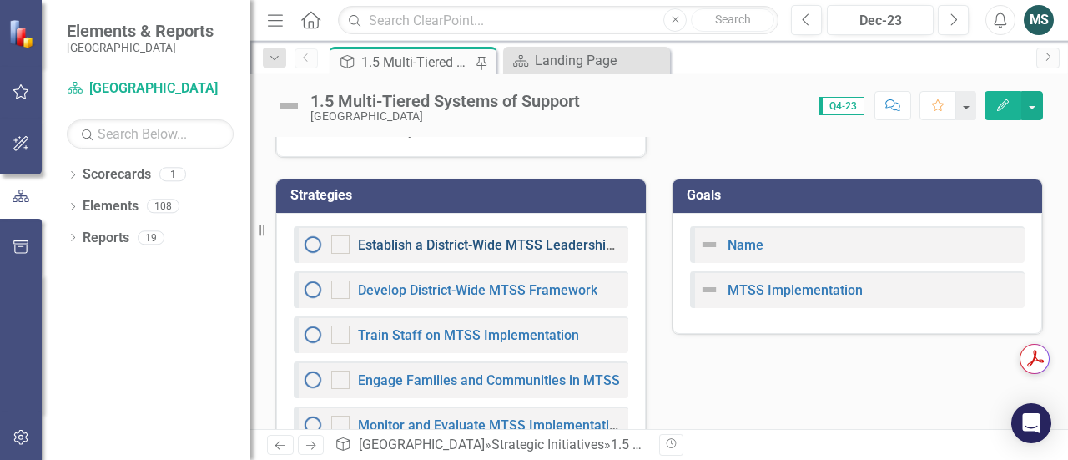
click at [501, 253] on link "Establish a District-Wide MTSS Leadership Team" at bounding box center [504, 245] width 293 height 16
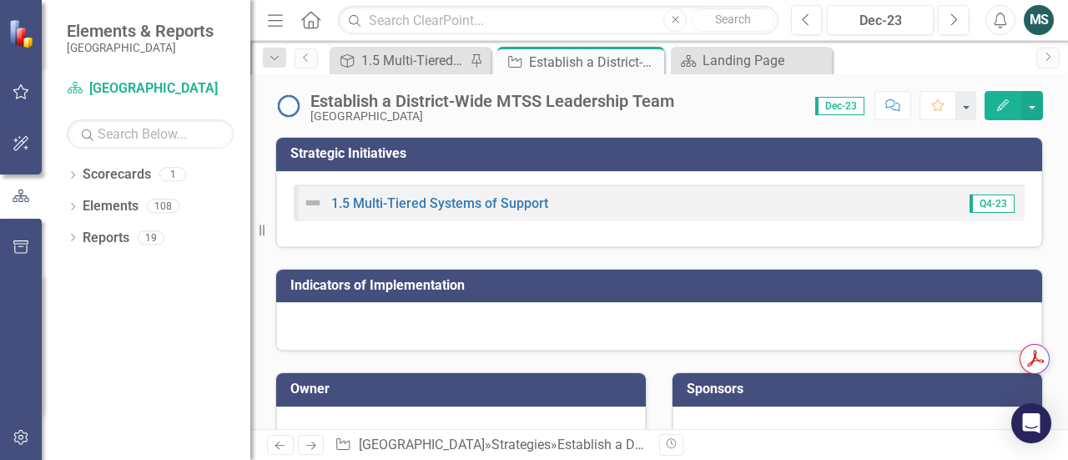
click at [419, 315] on div at bounding box center [659, 326] width 766 height 48
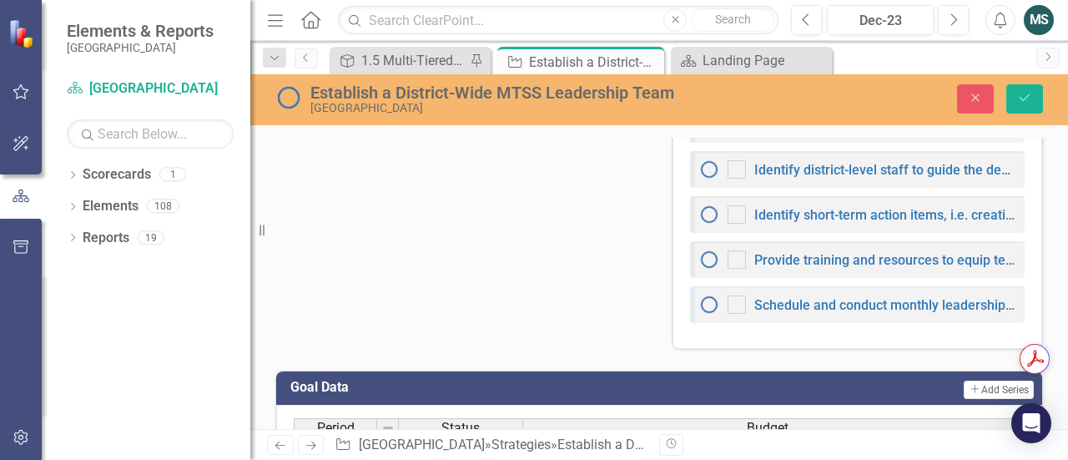
scroll to position [1040, 0]
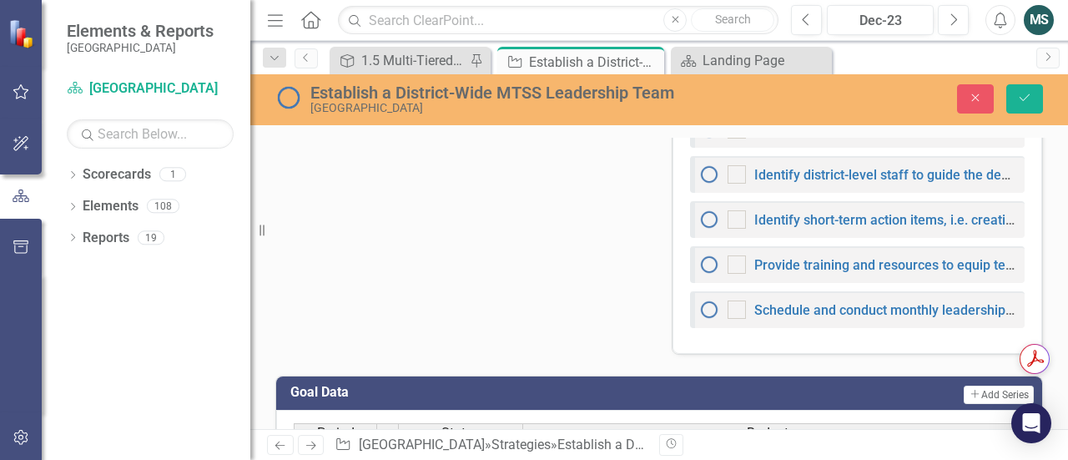
click at [452, 228] on div "Attachments Percent Complete Dec-23 0 % Needs Assessment Dec-23 Start Date 8/7/…" at bounding box center [659, 72] width 793 height 565
click at [817, 171] on link "Identify district-level staff to guide the development and implementation" at bounding box center [972, 175] width 434 height 16
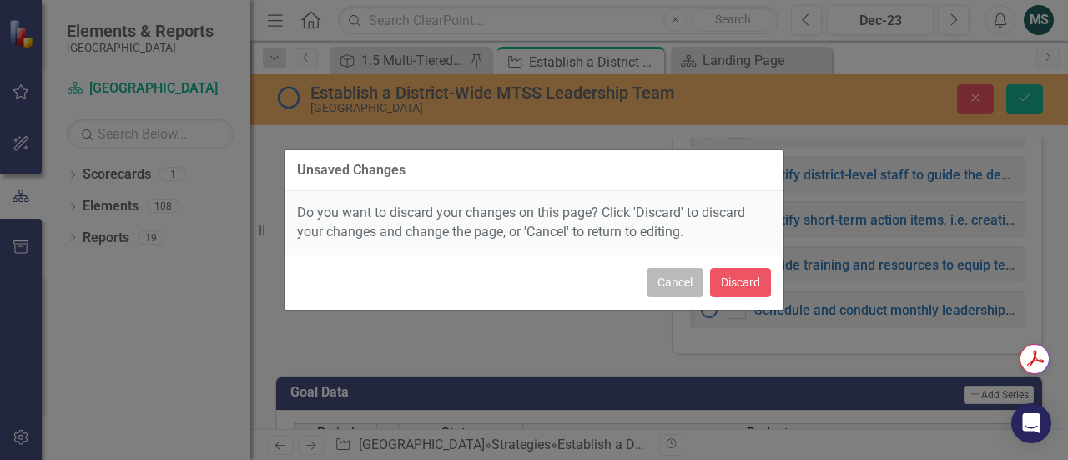
click at [670, 281] on button "Cancel" at bounding box center [675, 282] width 57 height 29
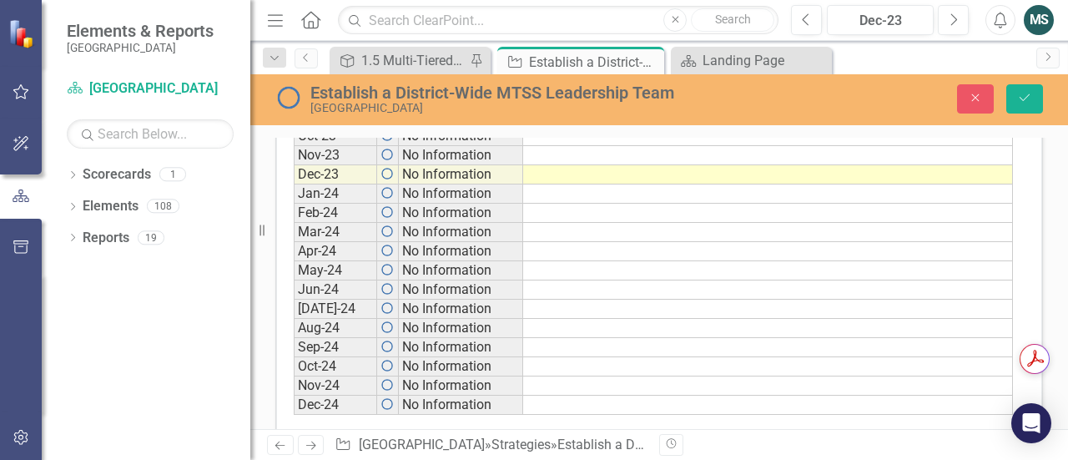
scroll to position [1532, 0]
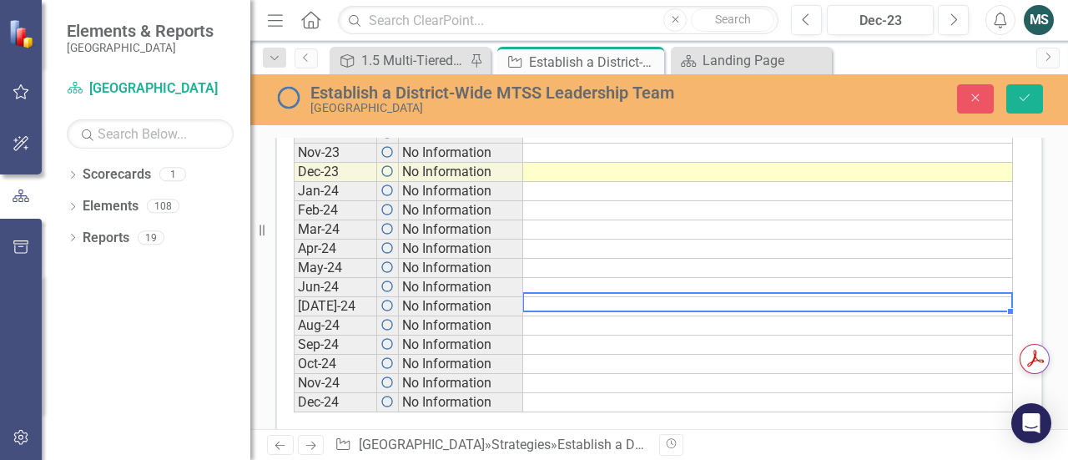
click at [534, 297] on td at bounding box center [768, 306] width 490 height 19
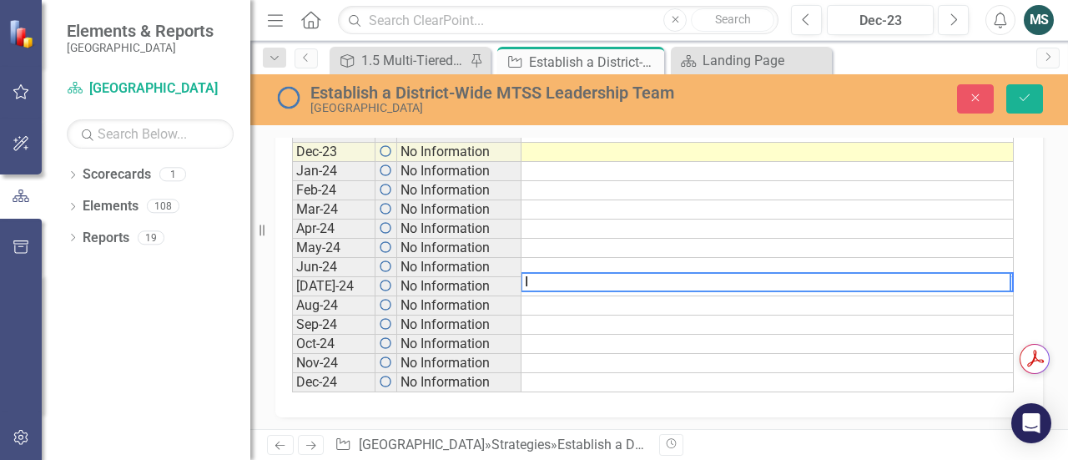
scroll to position [1542, 0]
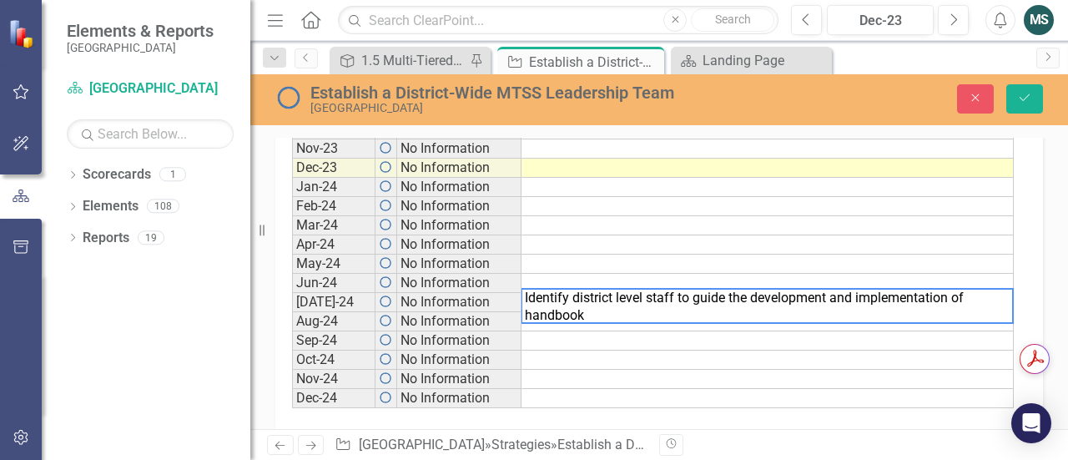
click at [538, 331] on td at bounding box center [768, 340] width 492 height 19
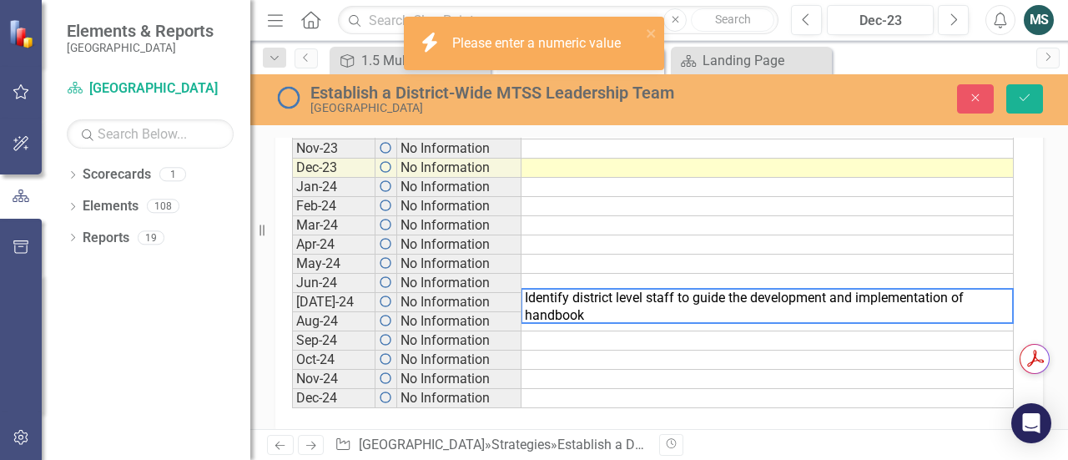
click at [538, 331] on td at bounding box center [768, 340] width 492 height 19
click at [427, 293] on td "No Information" at bounding box center [459, 302] width 124 height 19
click at [334, 293] on td "[DATE]-24" at bounding box center [333, 302] width 83 height 19
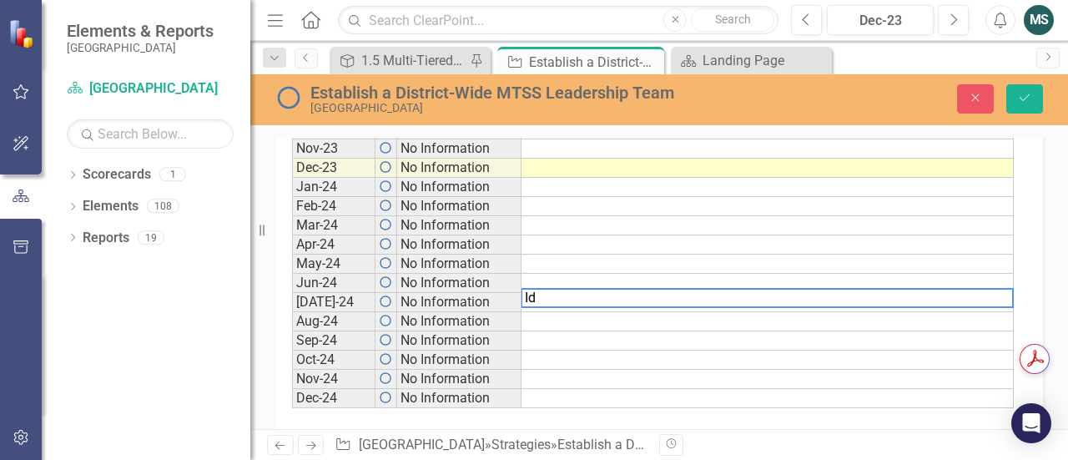
type textarea "I"
click at [630, 275] on td at bounding box center [768, 283] width 492 height 19
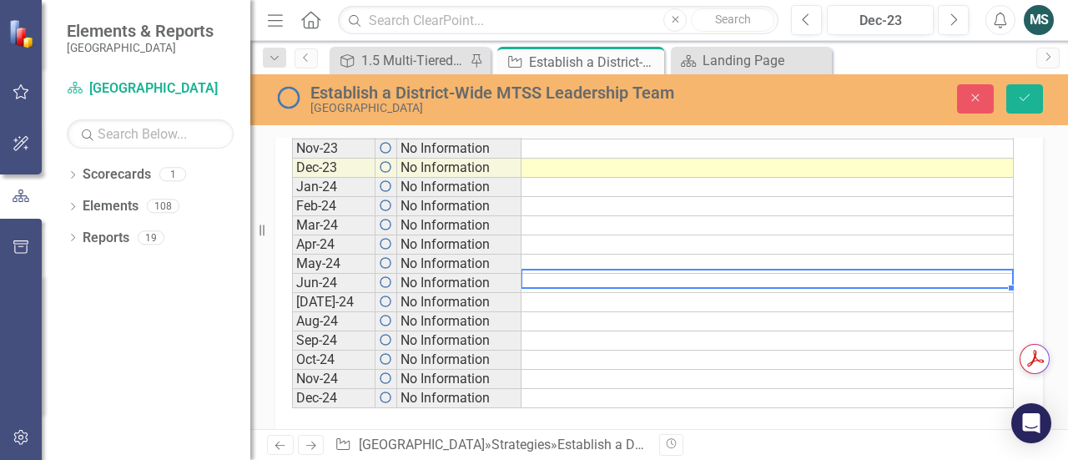
click at [553, 312] on td at bounding box center [768, 321] width 492 height 19
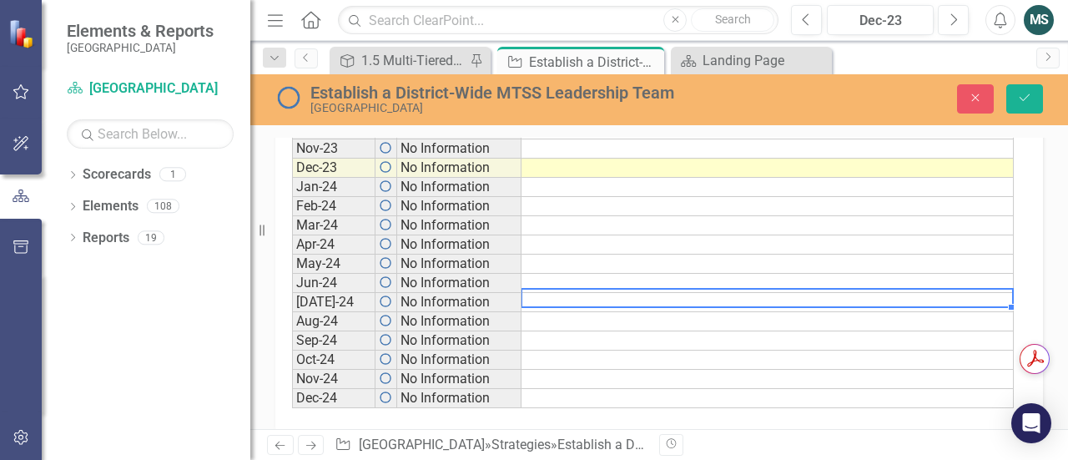
click at [554, 295] on td at bounding box center [768, 302] width 492 height 19
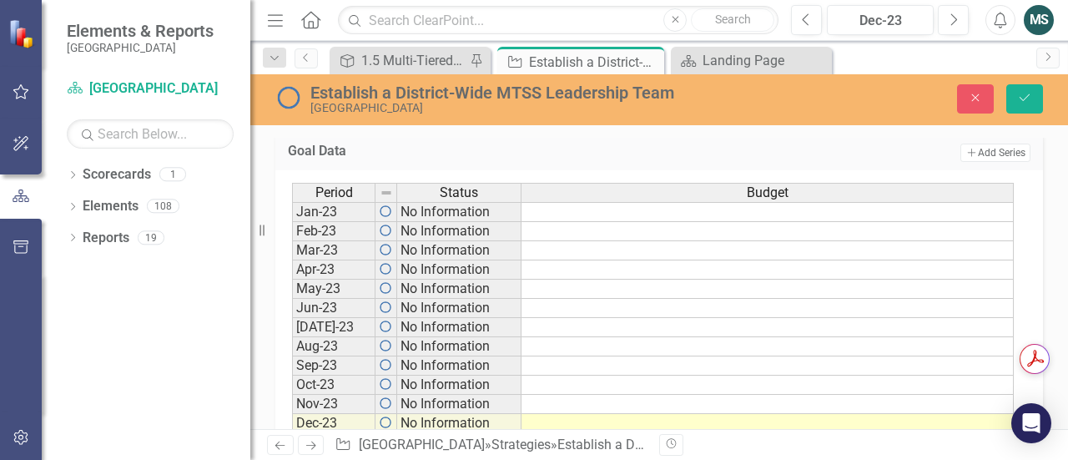
scroll to position [775, 0]
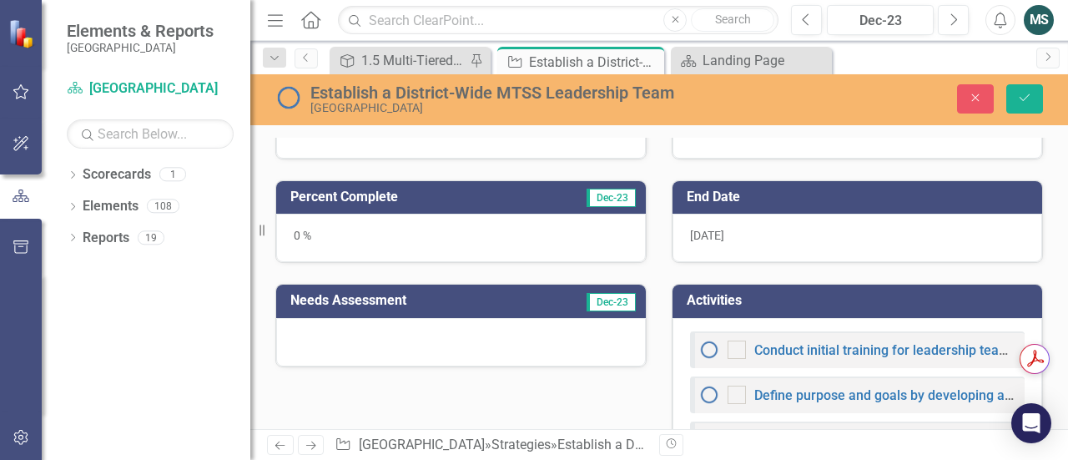
click at [536, 390] on div "Attachments Percent Complete Dec-23 0 % Needs Assessment Dec-23 Start Date 8/7/…" at bounding box center [659, 337] width 793 height 565
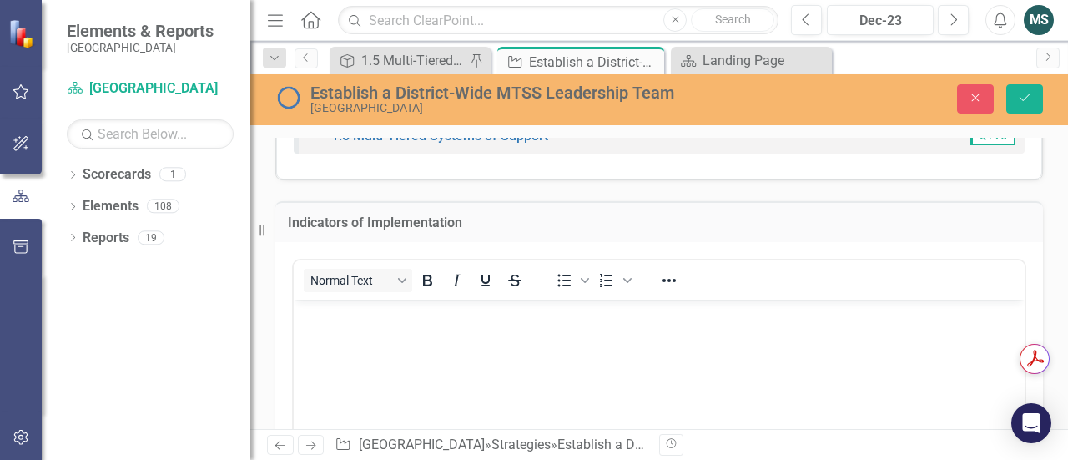
scroll to position [77, 0]
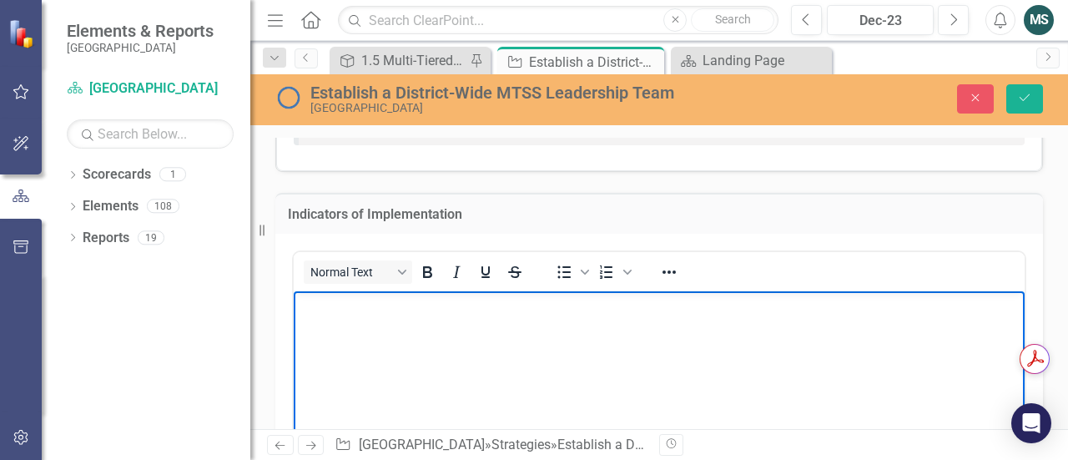
click at [375, 333] on body "Rich Text Area. Press ALT-0 for help." at bounding box center [659, 415] width 731 height 250
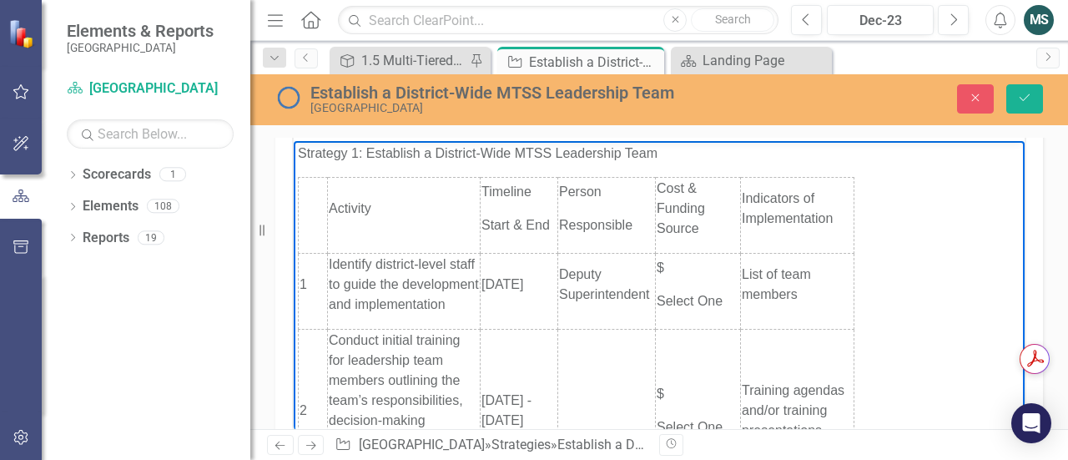
scroll to position [0, 0]
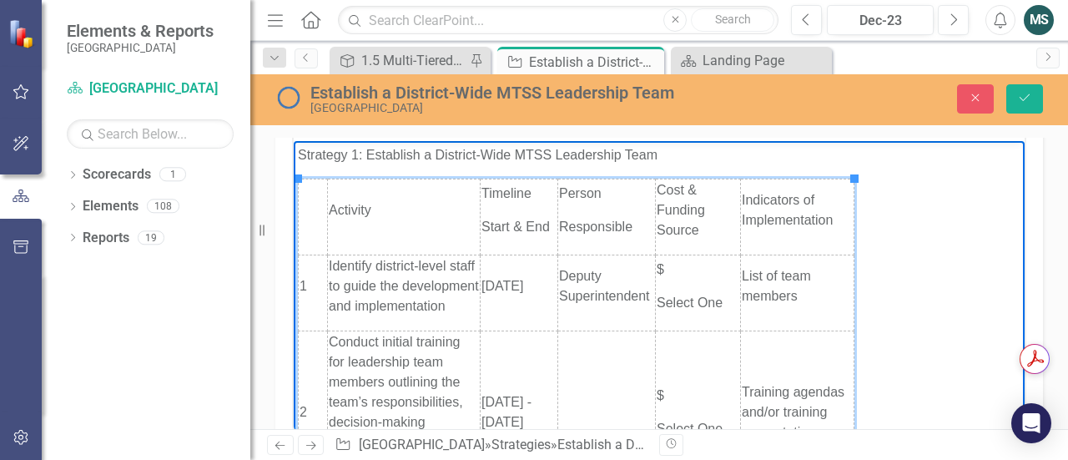
click at [714, 297] on span "Select One" at bounding box center [690, 302] width 66 height 14
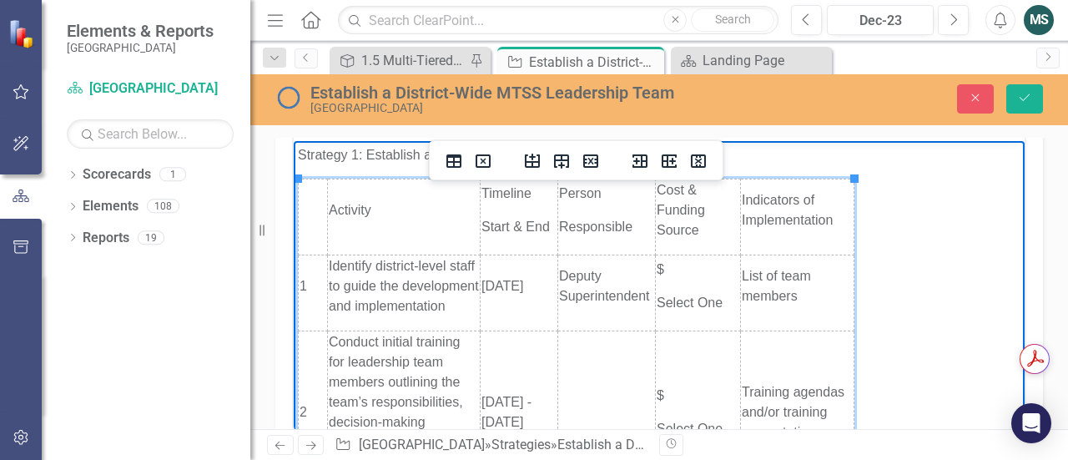
click at [725, 300] on p "Select One" at bounding box center [698, 302] width 83 height 20
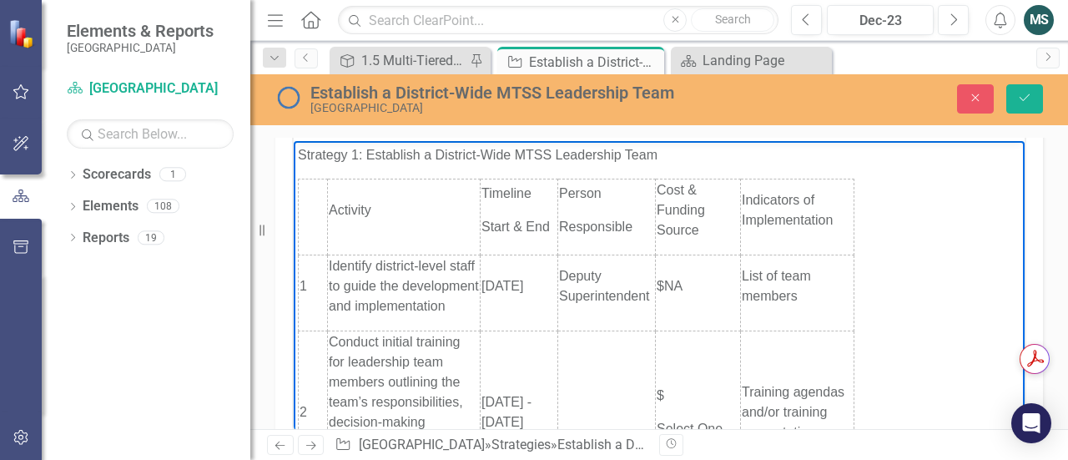
scroll to position [220, 0]
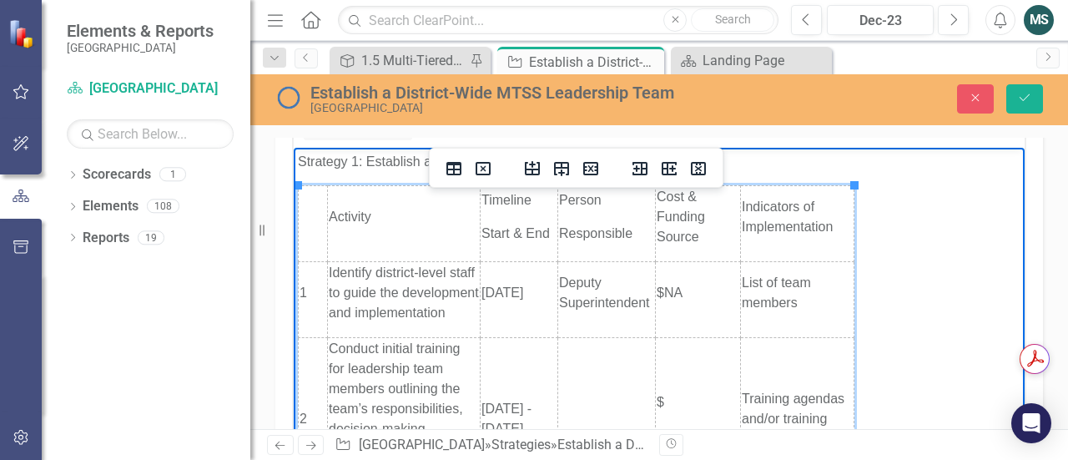
click at [803, 294] on p "List of team members" at bounding box center [797, 292] width 111 height 40
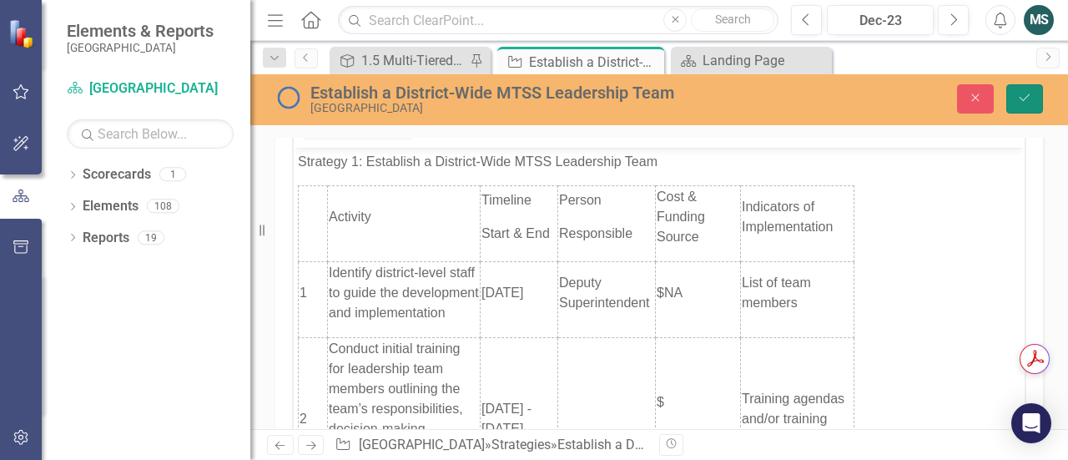
click at [1022, 109] on button "Save" at bounding box center [1025, 98] width 37 height 29
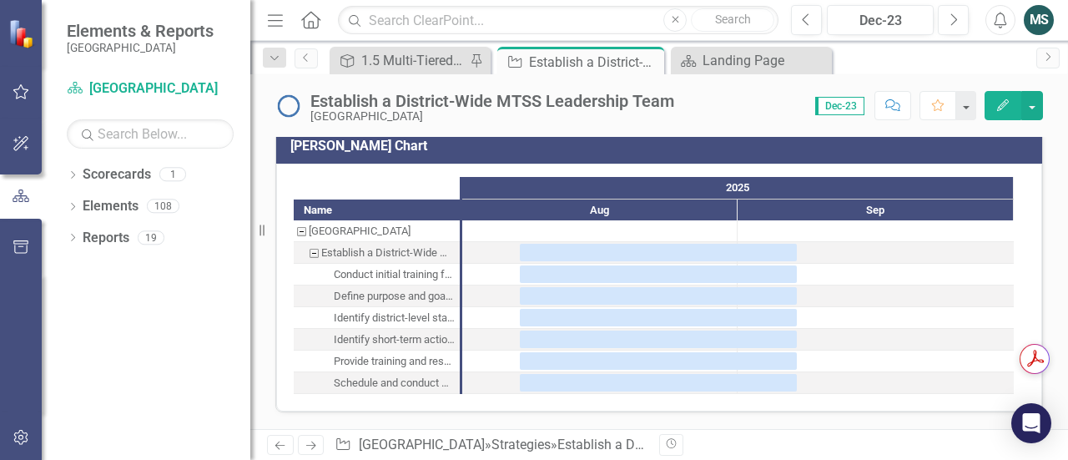
scroll to position [2135, 0]
click at [568, 255] on div "Task: Start date: 2025-08-07 End date: 2025-09-07" at bounding box center [658, 253] width 277 height 18
click at [550, 250] on div "Task: Start date: 2025-08-07 End date: 2025-09-07" at bounding box center [658, 253] width 277 height 18
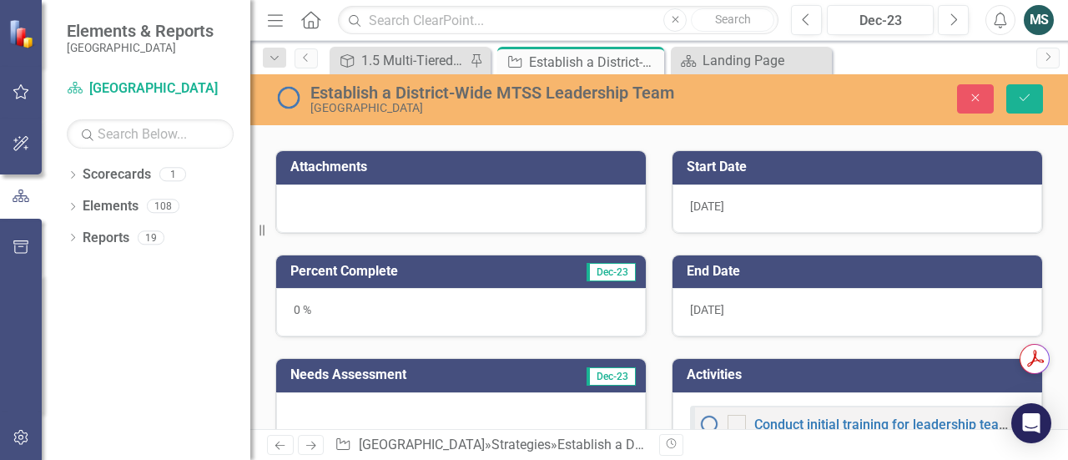
scroll to position [918, 0]
click at [431, 233] on div at bounding box center [461, 208] width 370 height 48
click at [342, 183] on td "Attachments" at bounding box center [463, 169] width 347 height 28
click at [342, 174] on h3 "Attachments" at bounding box center [463, 166] width 347 height 15
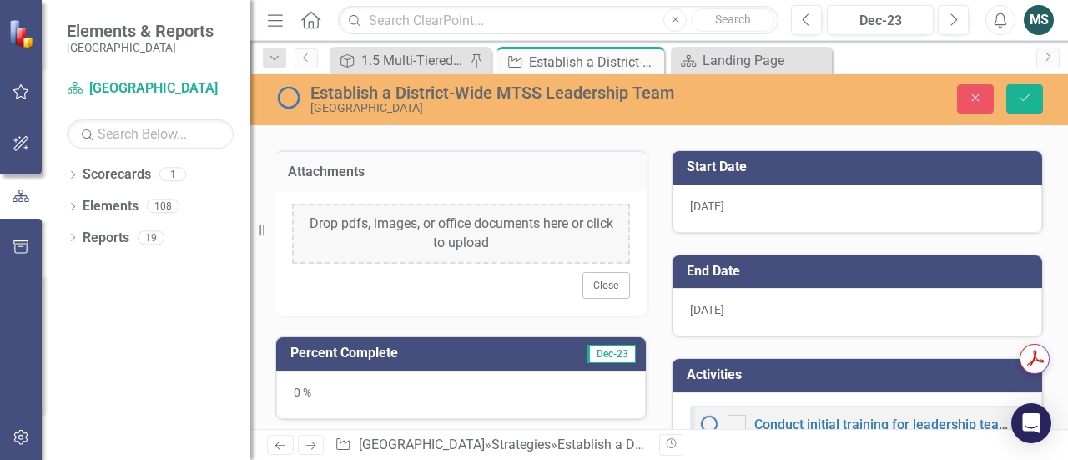
click at [436, 264] on div "Drop pdfs, images, or office documents here or click to upload" at bounding box center [461, 234] width 338 height 60
click at [482, 264] on div "Drop pdfs, images, or office documents here or click to upload" at bounding box center [461, 234] width 338 height 60
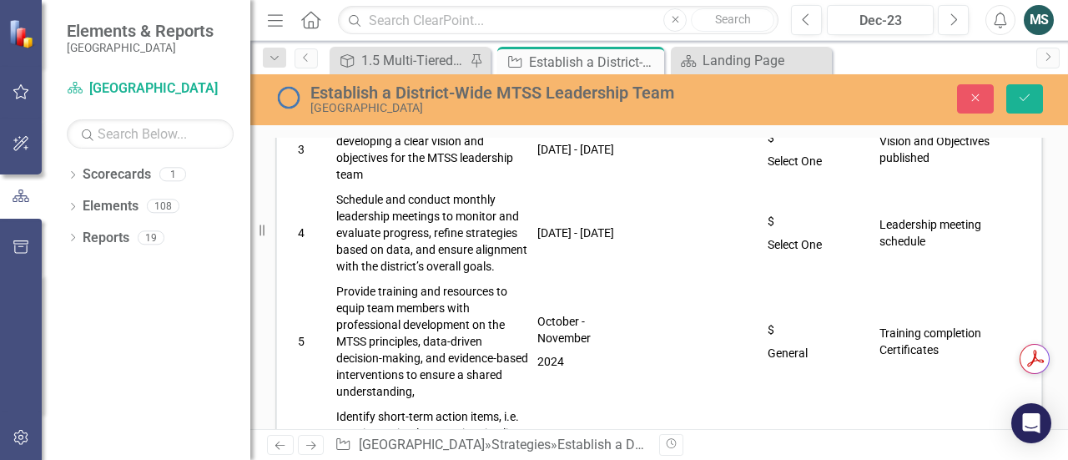
scroll to position [129, 0]
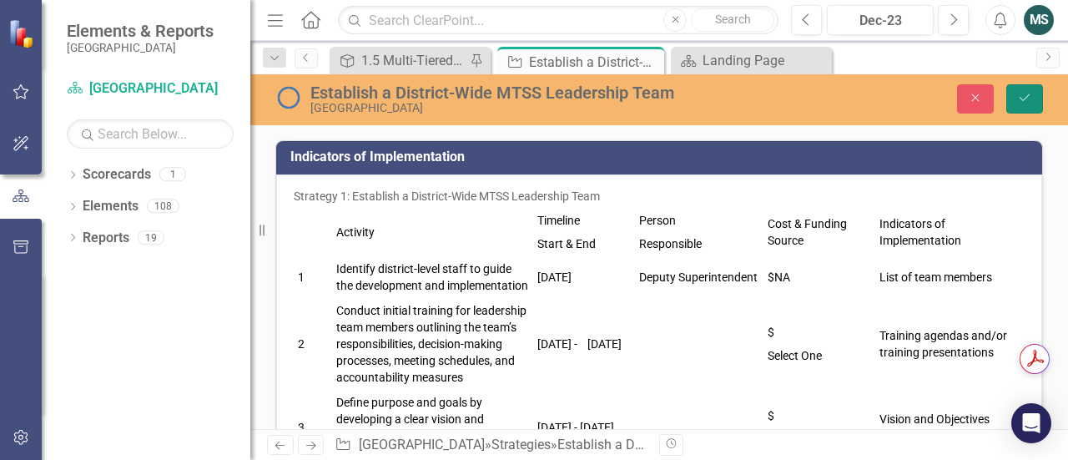
click at [1024, 96] on icon "Save" at bounding box center [1024, 98] width 15 height 12
